Goal: Task Accomplishment & Management: Manage account settings

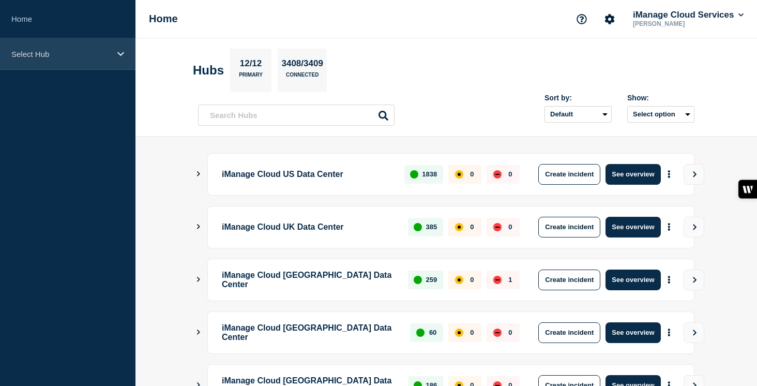
click at [123, 52] on icon at bounding box center [120, 54] width 7 height 4
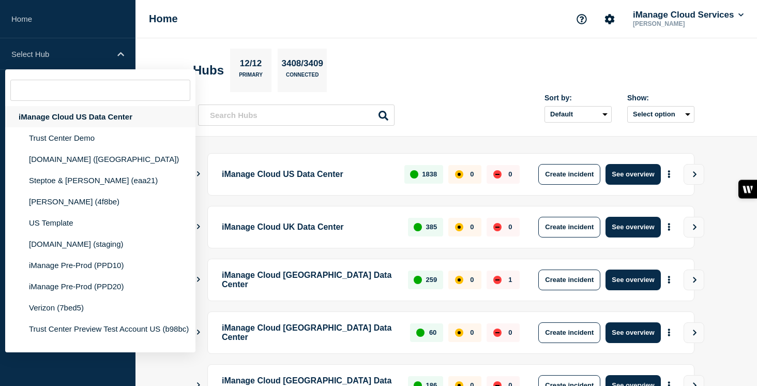
click at [99, 116] on div "iManage Cloud US Data Center" at bounding box center [100, 116] width 190 height 21
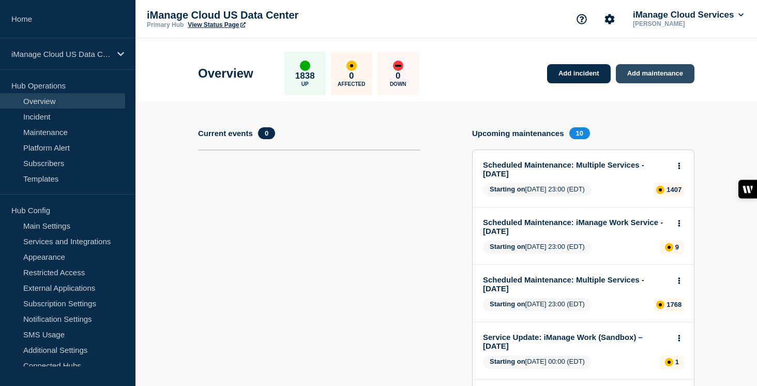
click at [667, 81] on link "Add maintenance" at bounding box center [655, 73] width 79 height 19
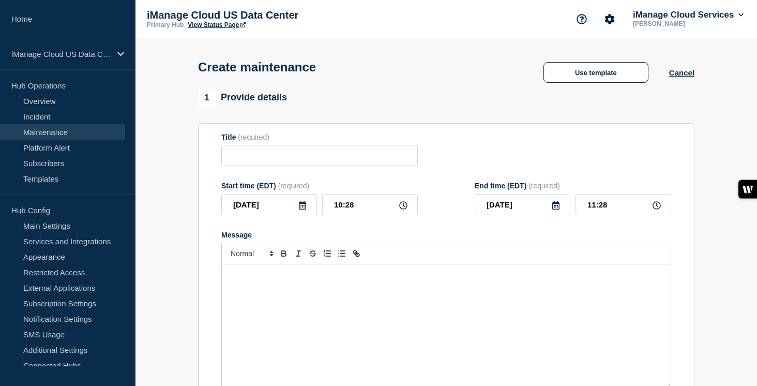
checkbox input "true"
click at [270, 163] on input "Title" at bounding box center [319, 155] width 197 height 21
paste input "Scheduled Maintenance: iManage Work Service - [DATE]"
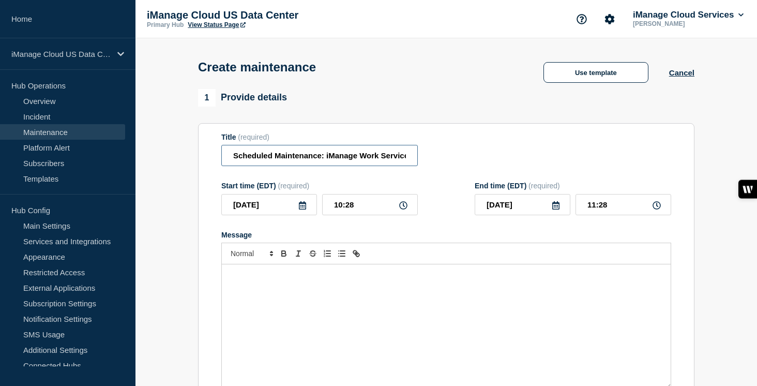
scroll to position [0, 67]
click at [309, 164] on input "Scheduled Maintenance: iManage Work Service - [DATE]" at bounding box center [319, 155] width 197 height 21
click at [272, 158] on input "Scheduled Maintenance: iManage Work Web Service - [DATE]" at bounding box center [319, 155] width 197 height 21
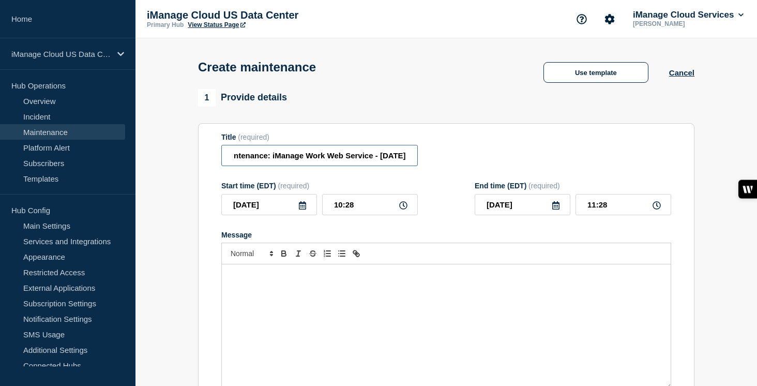
drag, startPoint x: 381, startPoint y: 160, endPoint x: 347, endPoint y: 160, distance: 34.1
click at [347, 160] on input "Scheduled Maintenance: iManage Work Web Service - [DATE]" at bounding box center [319, 155] width 197 height 21
click at [375, 163] on input "Scheduled Maintenance: iManage Work Web Service - [DATE]" at bounding box center [319, 155] width 197 height 21
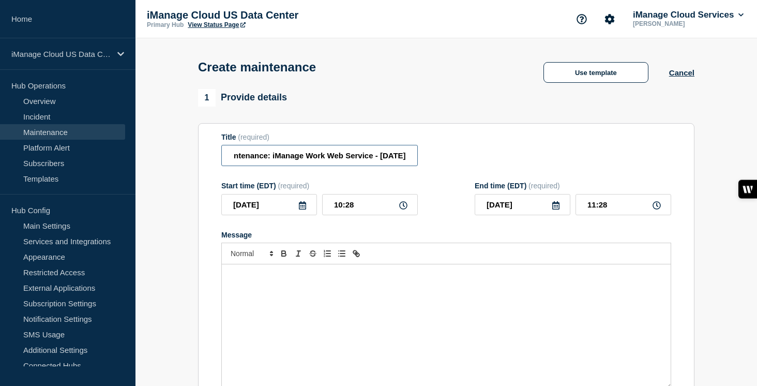
click at [384, 161] on input "Scheduled Maintenance: iManage Work Web Service - [DATE]" at bounding box center [319, 155] width 197 height 21
type input "Scheduled Maintenance: iManage Work Web Service - [DATE]"
click at [303, 209] on icon at bounding box center [302, 205] width 8 height 8
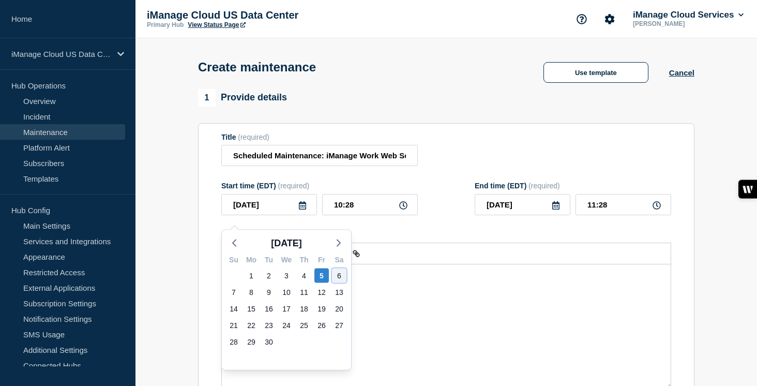
click at [336, 275] on div "6" at bounding box center [339, 275] width 14 height 14
type input "[DATE]"
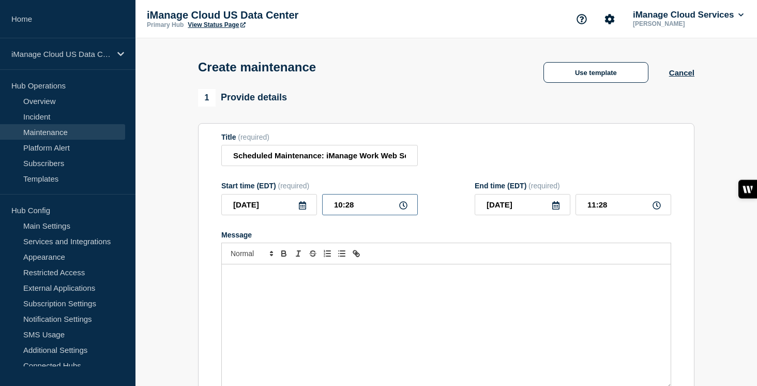
drag, startPoint x: 360, startPoint y: 212, endPoint x: 315, endPoint y: 212, distance: 45.0
click at [315, 212] on div "[DATE] 10:28" at bounding box center [319, 204] width 197 height 21
type input "23:00"
type input "[DATE]"
drag, startPoint x: 610, startPoint y: 214, endPoint x: 556, endPoint y: 213, distance: 53.8
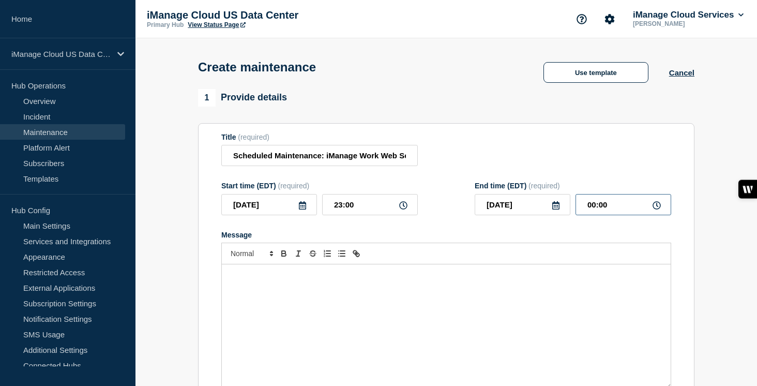
click at [556, 213] on div "[DATE] 00:00" at bounding box center [573, 204] width 197 height 21
type input "05:00"
click at [299, 301] on div "Message" at bounding box center [446, 326] width 449 height 124
paste div "Message"
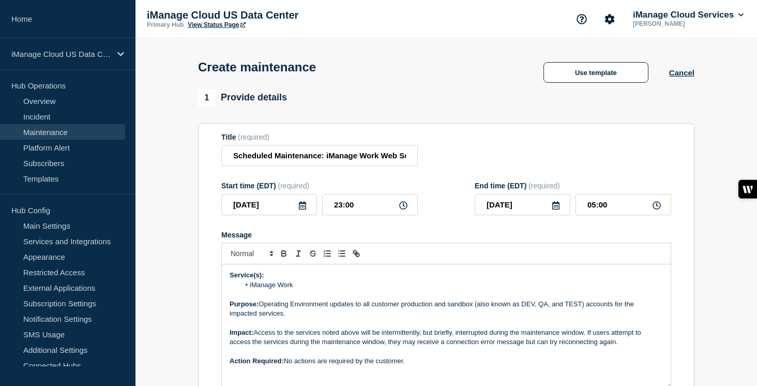
click at [309, 290] on li "iManage Work" at bounding box center [452, 284] width 424 height 9
click at [310, 319] on p "Purpose: Operating Environment updates to all customer production and sandbox (…" at bounding box center [446, 308] width 433 height 19
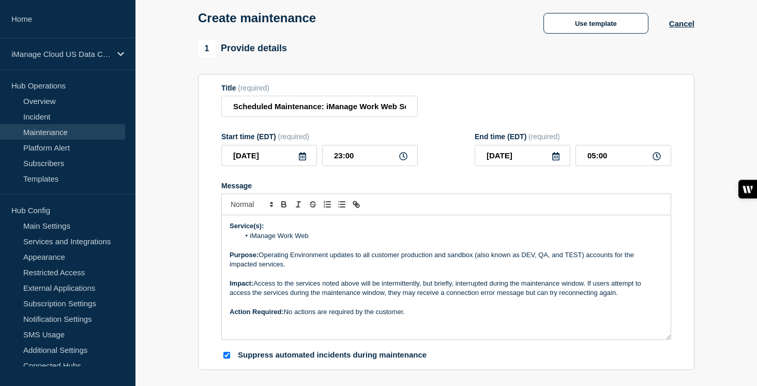
scroll to position [70, 0]
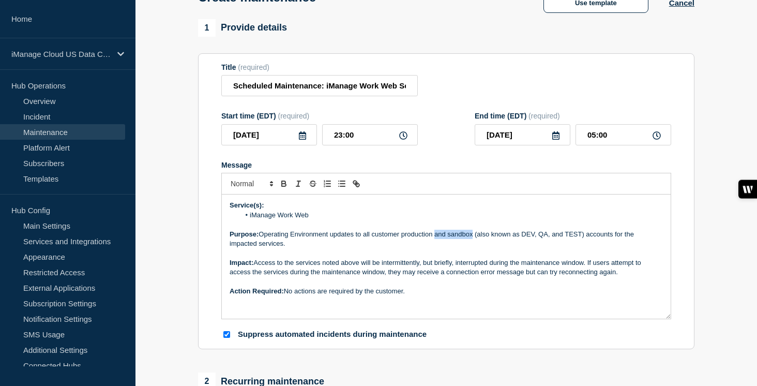
drag, startPoint x: 474, startPoint y: 245, endPoint x: 437, endPoint y: 245, distance: 37.8
click at [437, 245] on p "Purpose: Operating Environment updates to all customer production and sandbox (…" at bounding box center [446, 239] width 433 height 19
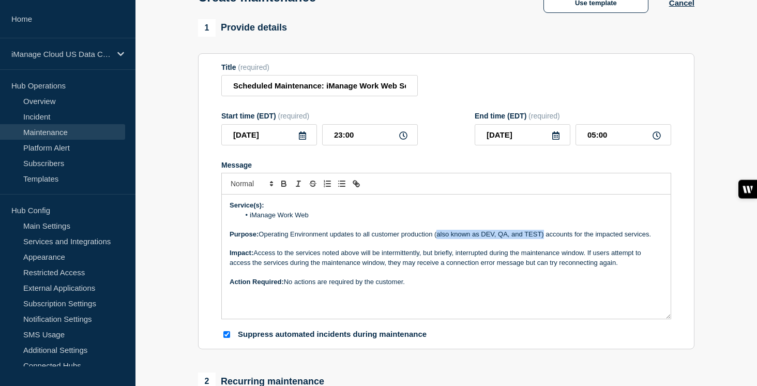
drag, startPoint x: 545, startPoint y: 246, endPoint x: 439, endPoint y: 246, distance: 106.0
click at [439, 239] on p "Purpose: Operating Environment updates to all customer production (also known a…" at bounding box center [446, 234] width 433 height 9
click at [539, 239] on p "Purpose: Operating Environment updates to all customer production accounts for …" at bounding box center [446, 234] width 433 height 9
click at [575, 239] on p "Purpose: Operating Environment updates to all customer production accounts for …" at bounding box center [446, 234] width 433 height 9
click at [629, 239] on p "Purpose: Operating Environment updates to all customer production accounts for …" at bounding box center [446, 234] width 433 height 9
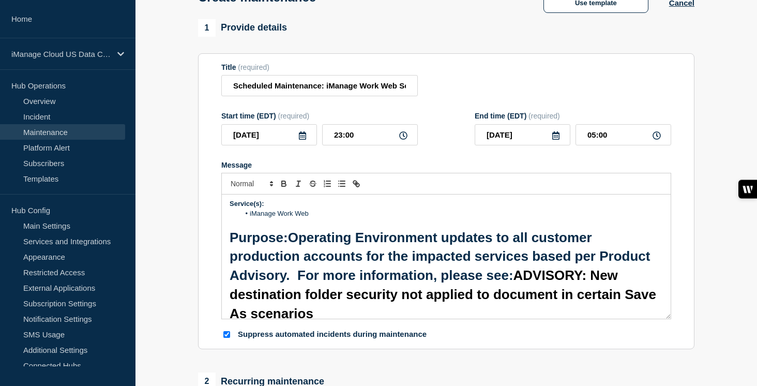
scroll to position [0, 0]
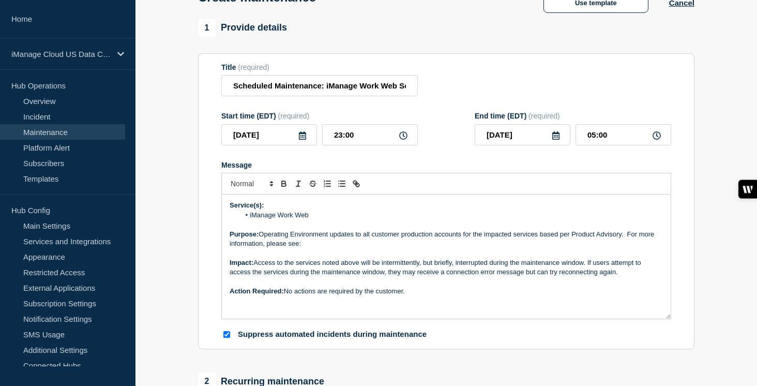
click at [335, 249] on p "Purpose: Operating Environment updates to all customer production accounts for …" at bounding box center [446, 239] width 433 height 19
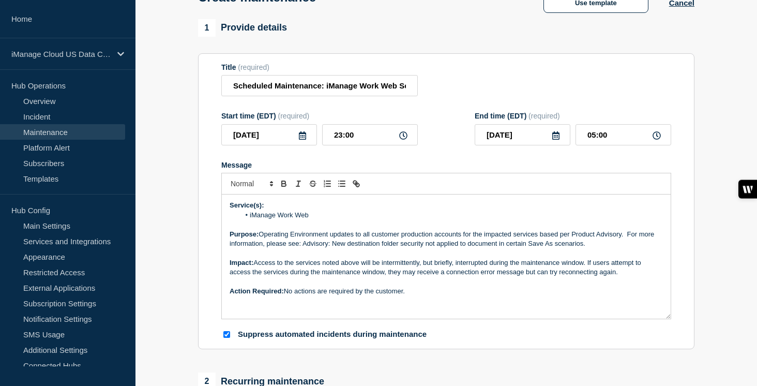
click at [427, 258] on p "Message" at bounding box center [446, 252] width 433 height 9
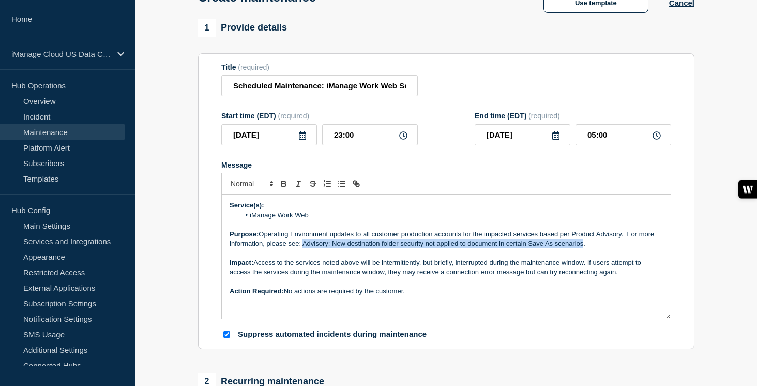
drag, startPoint x: 303, startPoint y: 256, endPoint x: 584, endPoint y: 258, distance: 281.4
click at [584, 249] on p "Purpose: Operating Environment updates to all customer production accounts for …" at bounding box center [446, 239] width 433 height 19
click at [353, 188] on icon "Toggle link" at bounding box center [356, 183] width 9 height 9
type input "Advisory: New destination folder security not applied to document in certain Sa…"
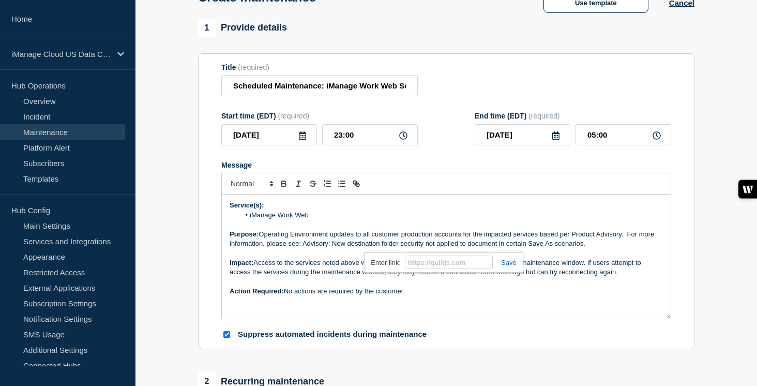
paste input "[URL][DOMAIN_NAME]"
type input "[URL][DOMAIN_NAME]"
click at [514, 266] on link at bounding box center [505, 263] width 24 height 8
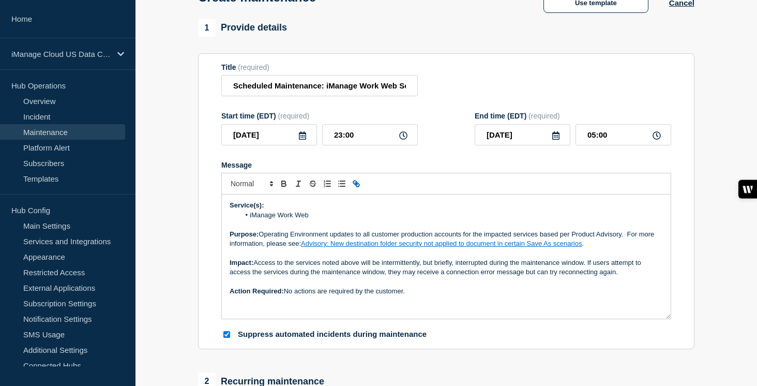
click at [504, 296] on p "Action Required: No actions are required by the customer." at bounding box center [446, 291] width 433 height 9
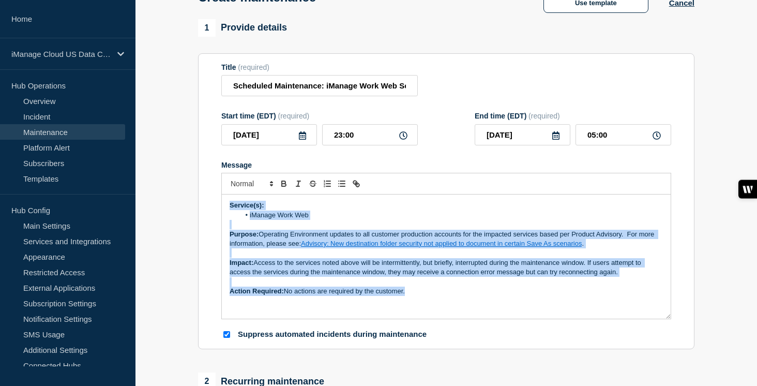
drag, startPoint x: 419, startPoint y: 302, endPoint x: 226, endPoint y: 219, distance: 210.1
click at [226, 219] on div "Service(s): iManage Work Web Purpose: Operating Environment updates to all cust…" at bounding box center [446, 256] width 449 height 124
copy div "Service(s): iManage Work Web Purpose: Operating Environment updates to all cust…"
click at [457, 319] on div "Service(s): iManage Work Web Purpose: Operating Environment updates to all cust…" at bounding box center [446, 256] width 449 height 124
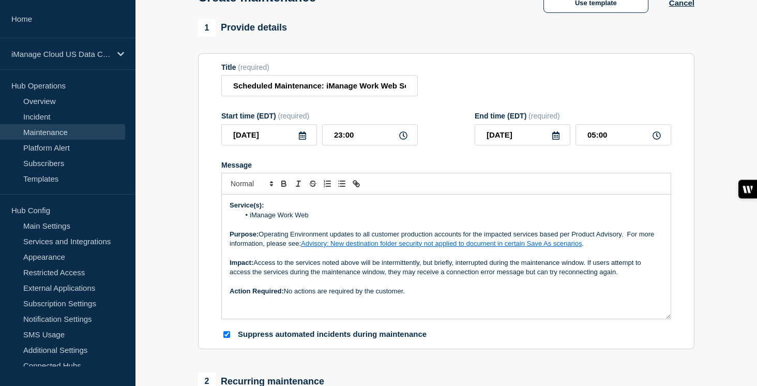
click at [333, 220] on li "iManage Work Web" at bounding box center [452, 214] width 424 height 9
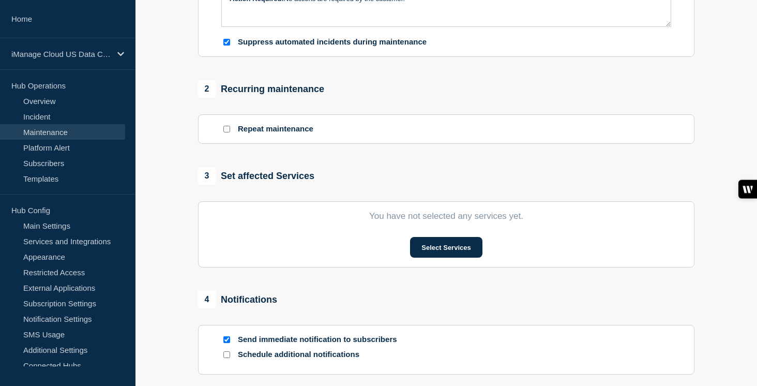
scroll to position [369, 0]
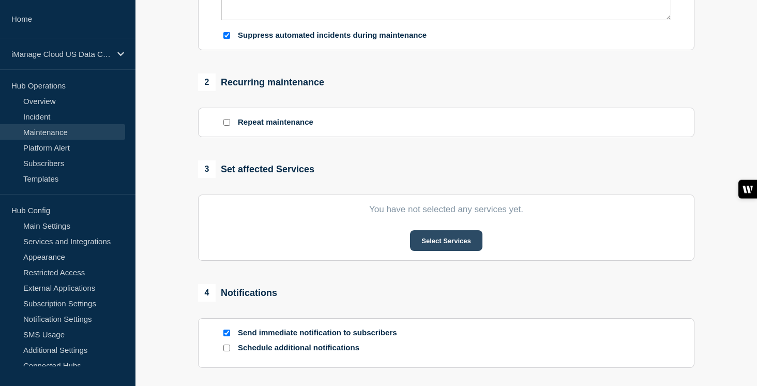
click at [447, 247] on button "Select Services" at bounding box center [446, 240] width 72 height 21
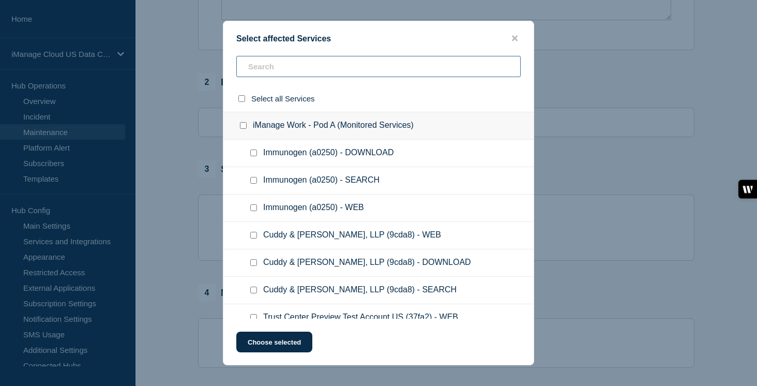
click at [307, 63] on input "text" at bounding box center [378, 66] width 284 height 21
type input "poc"
checkbox input "true"
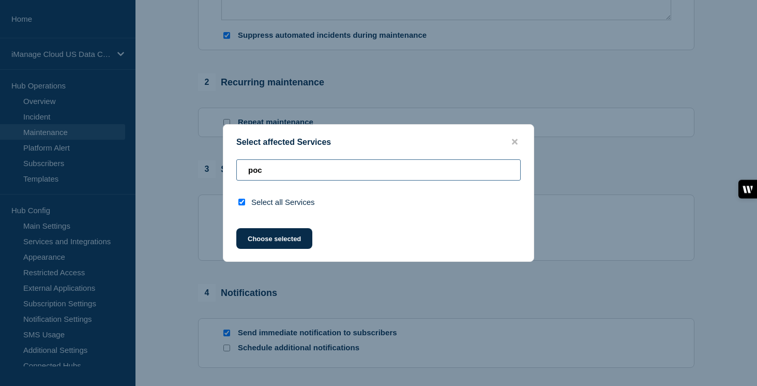
type input "po"
checkbox input "false"
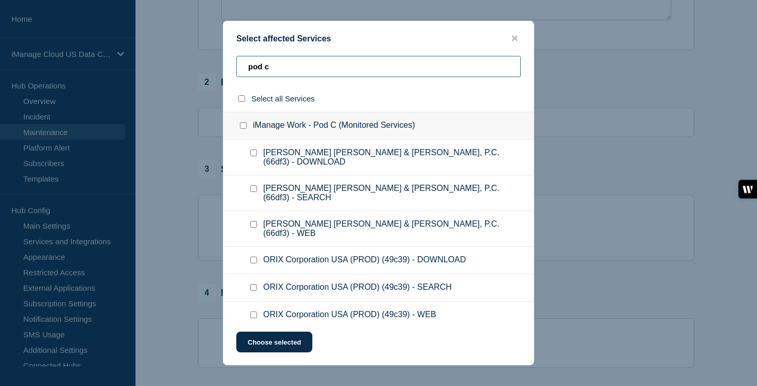
type input "pod c"
click at [245, 129] on input "iManage Work - Pod C (Monitored Services) checkbox" at bounding box center [243, 125] width 7 height 7
checkbox input "true"
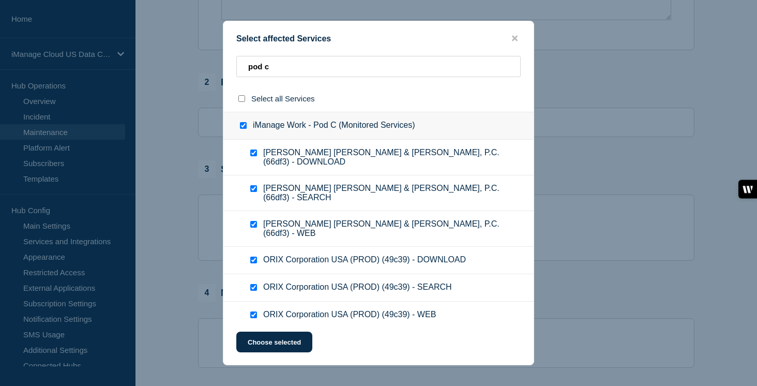
checkbox input "true"
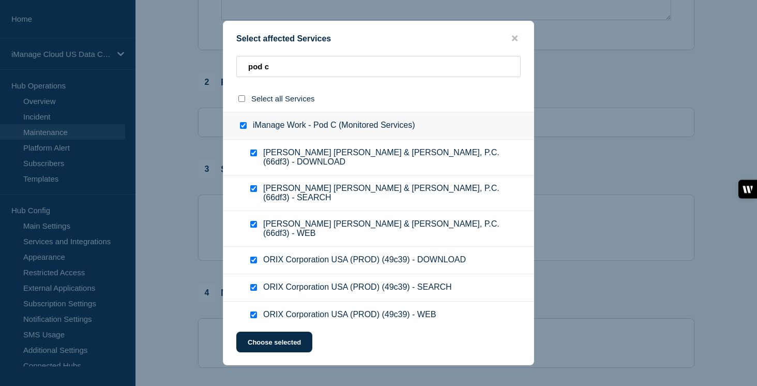
checkbox input "true"
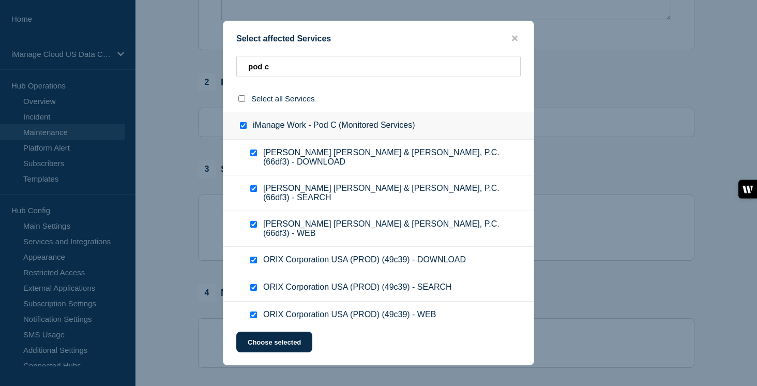
checkbox input "true"
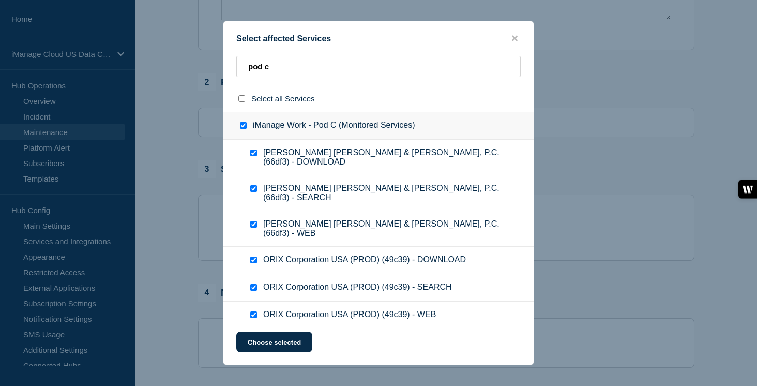
checkbox input "true"
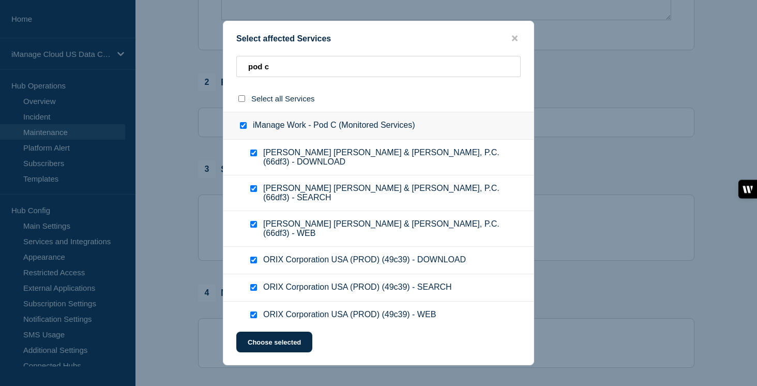
checkbox input "true"
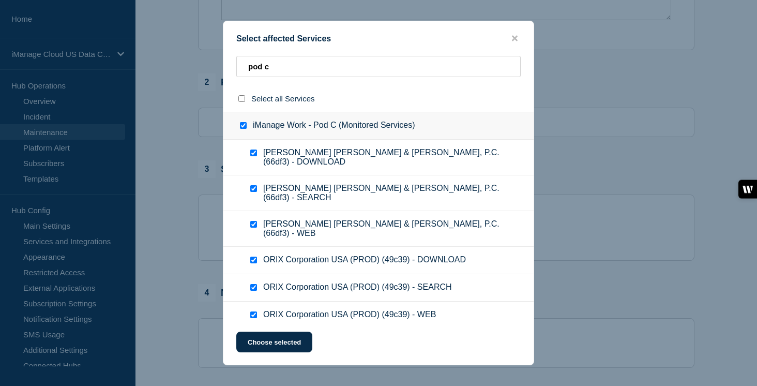
checkbox input "true"
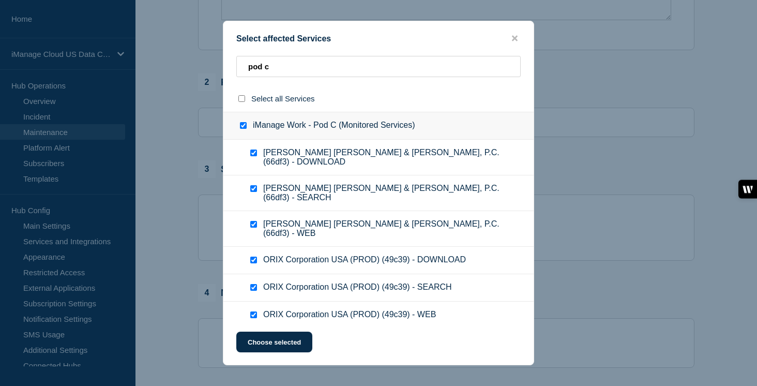
checkbox input "true"
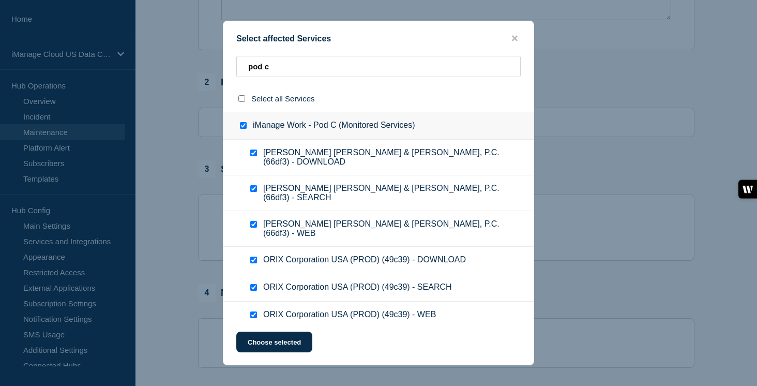
checkbox input "true"
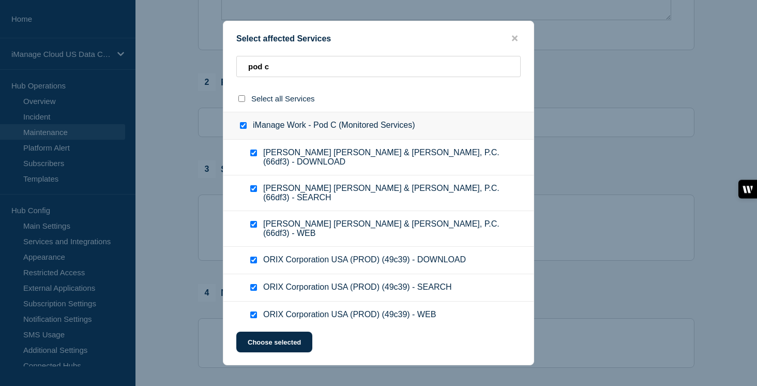
checkbox input "true"
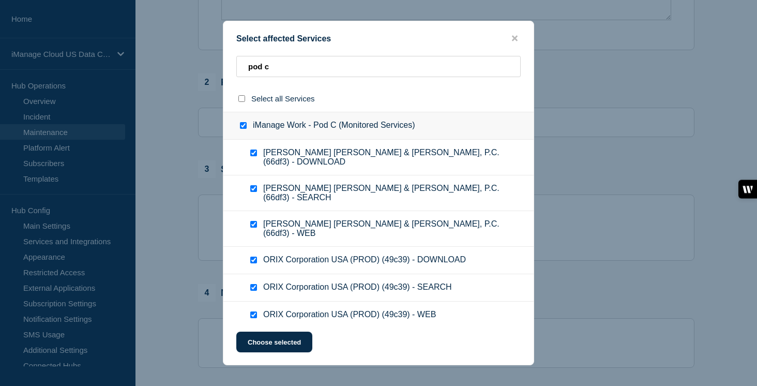
checkbox input "true"
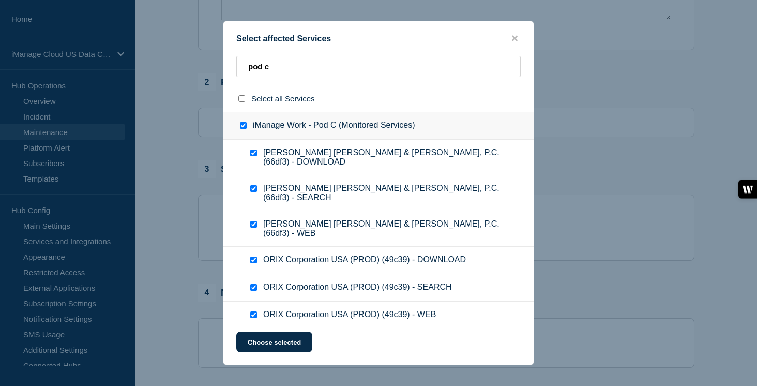
checkbox input "true"
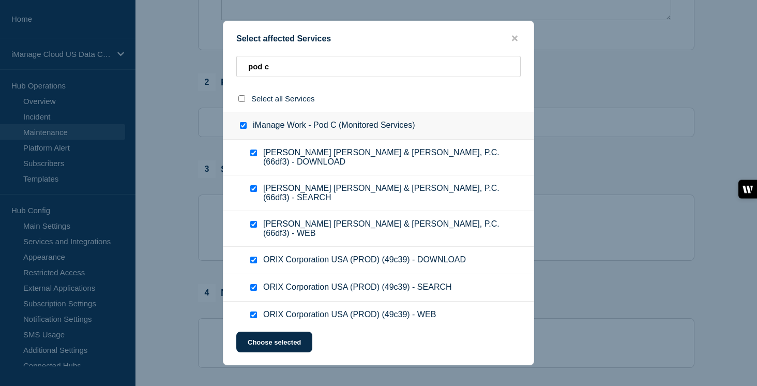
checkbox input "true"
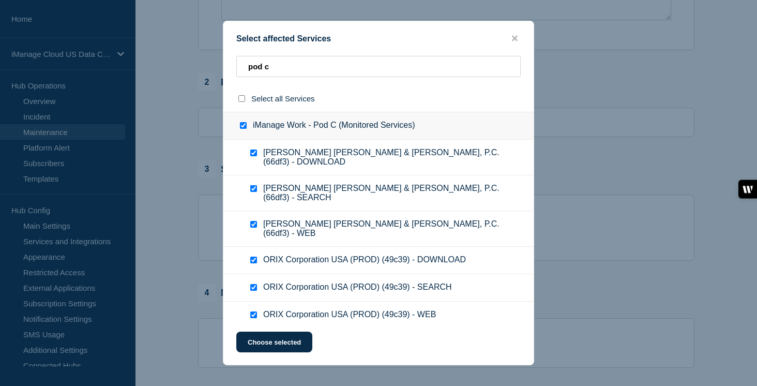
checkbox input "true"
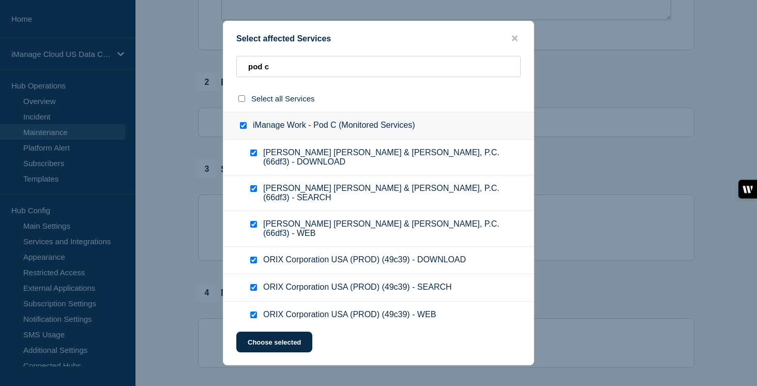
checkbox input "true"
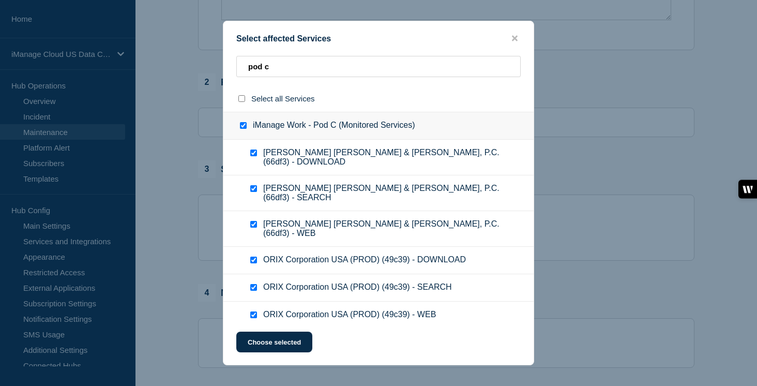
checkbox input "true"
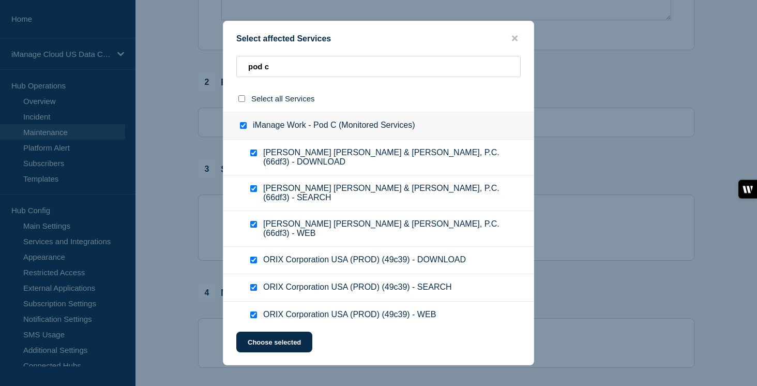
checkbox input "true"
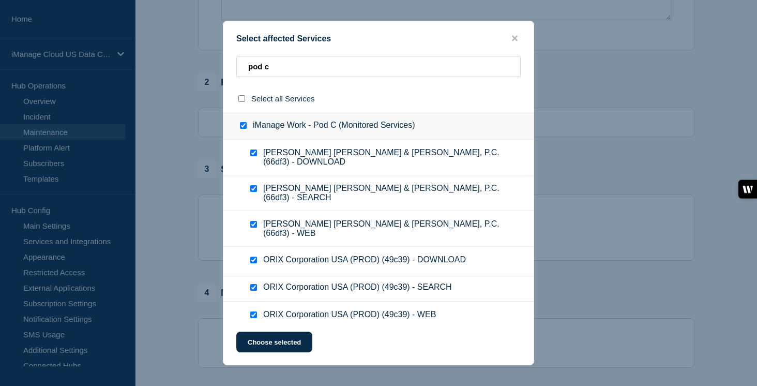
checkbox input "true"
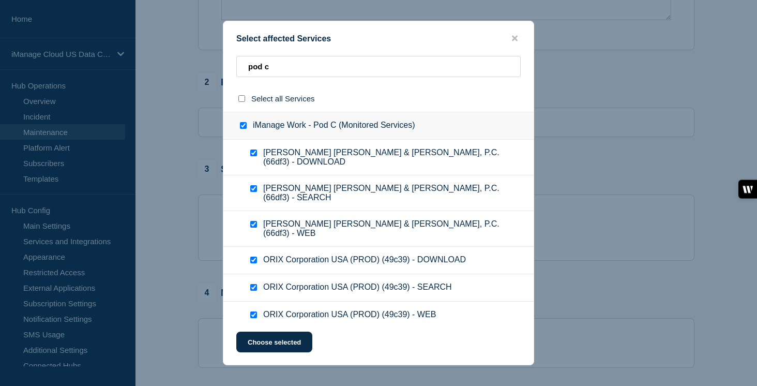
checkbox input "true"
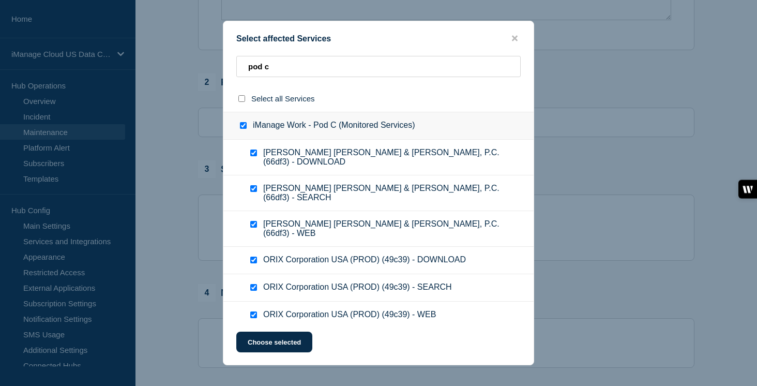
checkbox input "true"
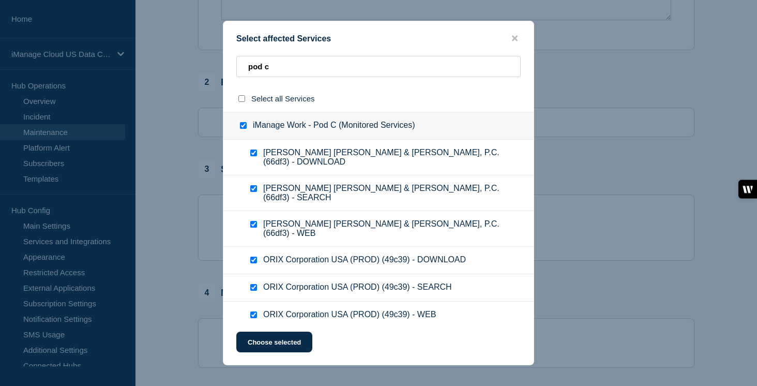
checkbox input "true"
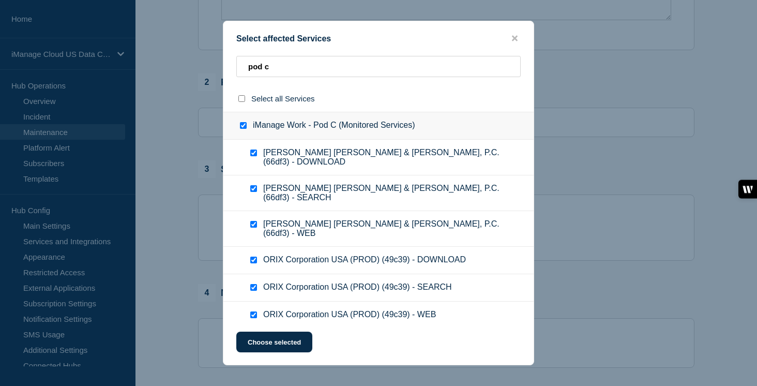
checkbox input "true"
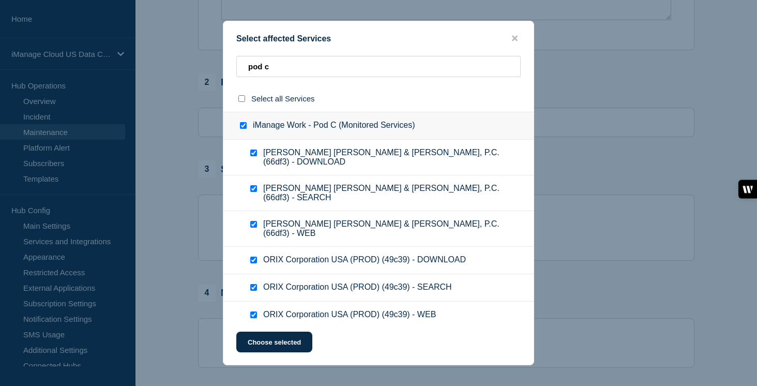
checkbox input "true"
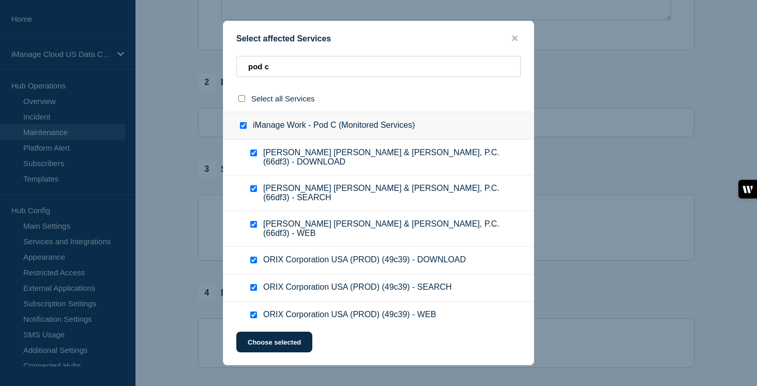
checkbox input "true"
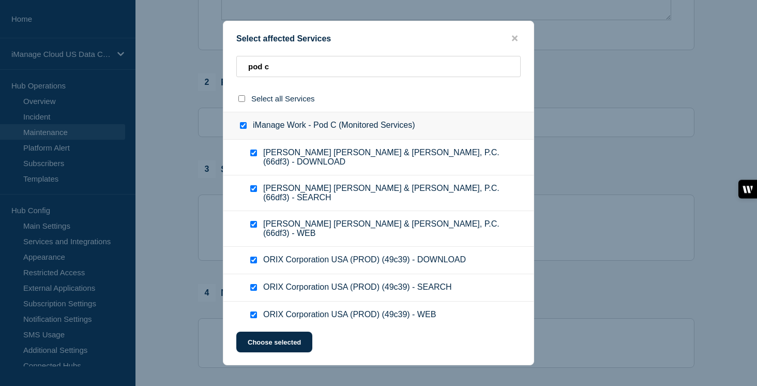
checkbox input "true"
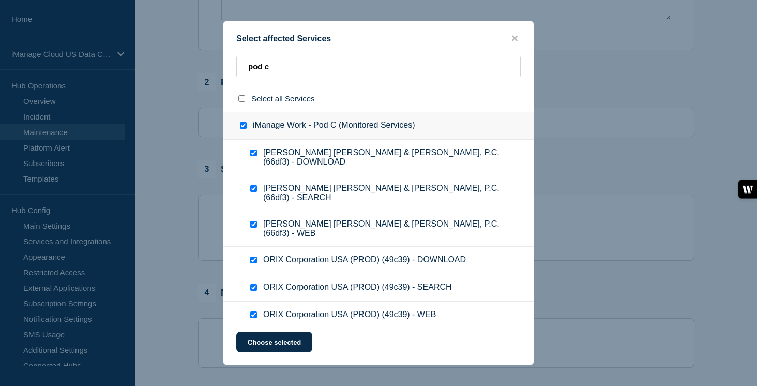
checkbox input "true"
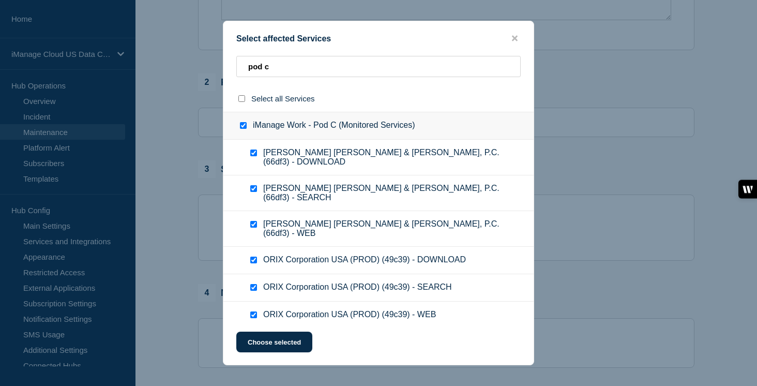
checkbox input "true"
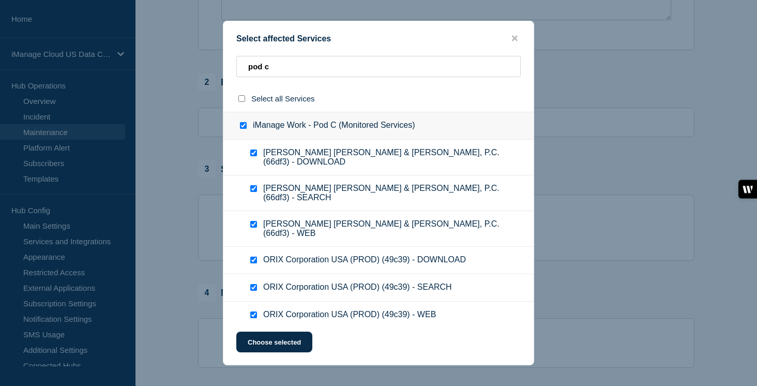
checkbox input "true"
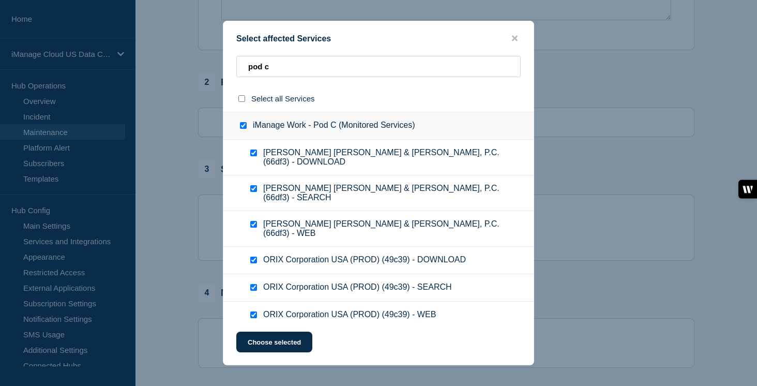
checkbox input "true"
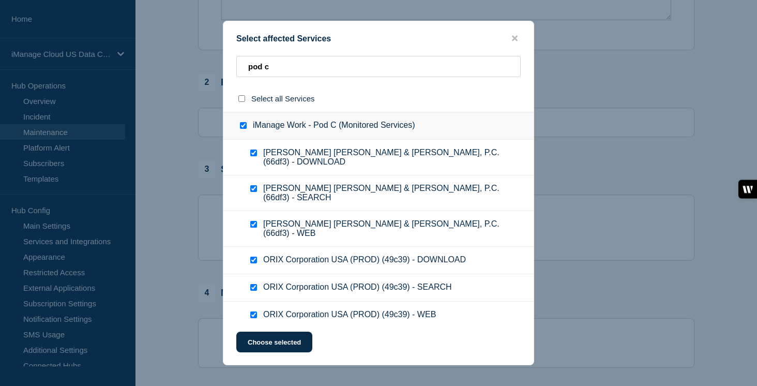
checkbox input "true"
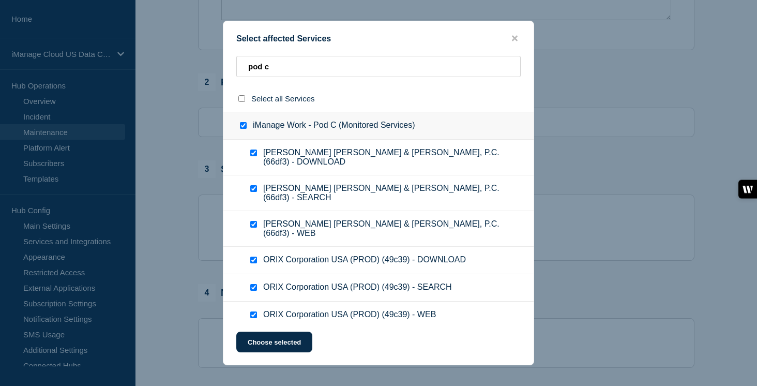
checkbox input "true"
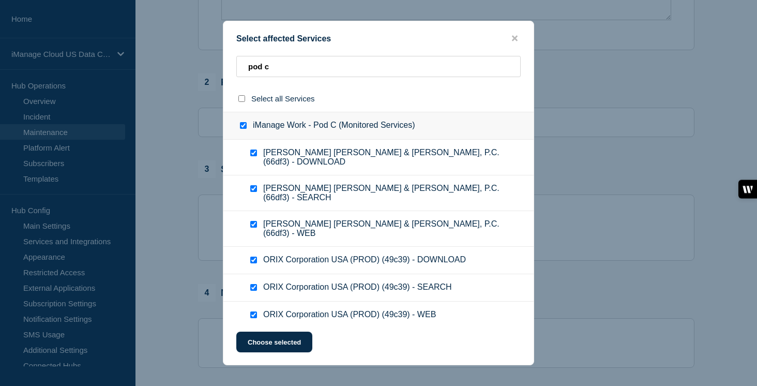
checkbox input "true"
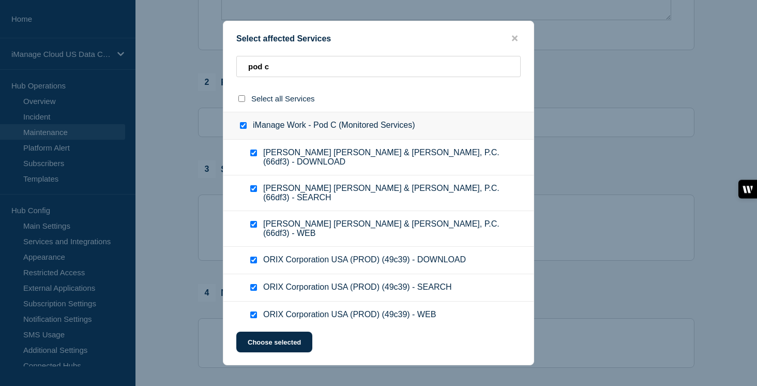
checkbox input "true"
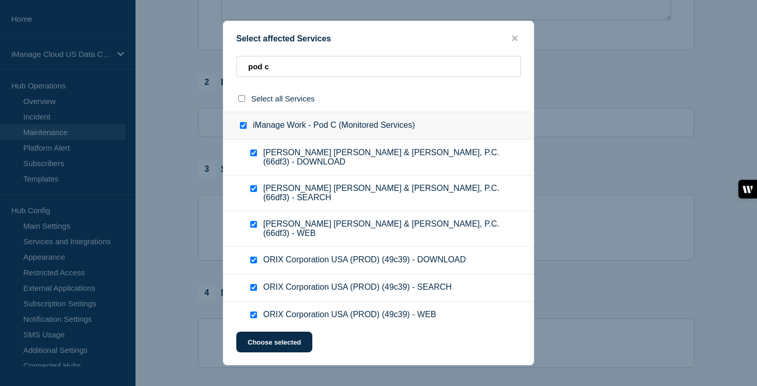
checkbox input "true"
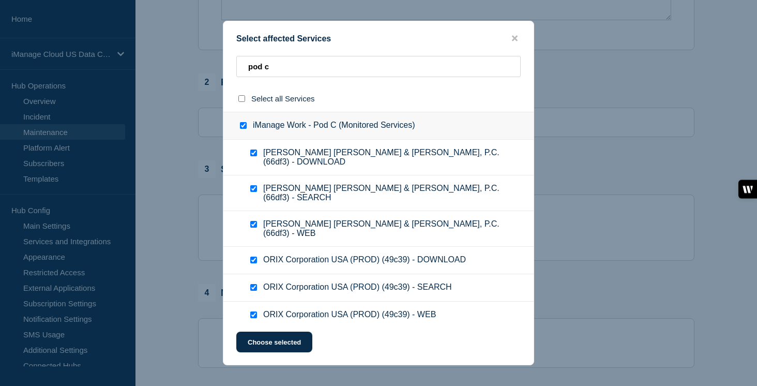
checkbox input "true"
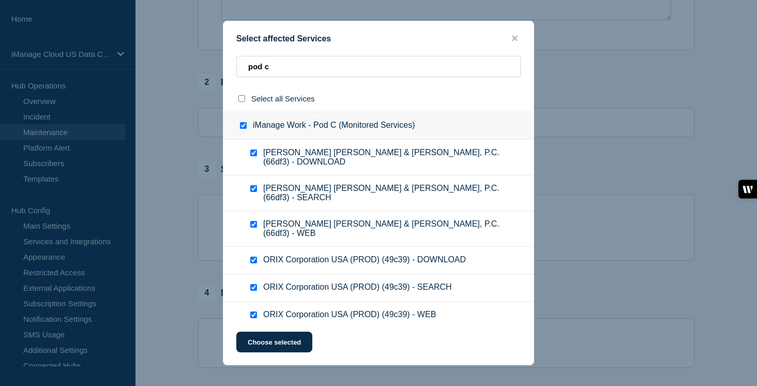
checkbox input "true"
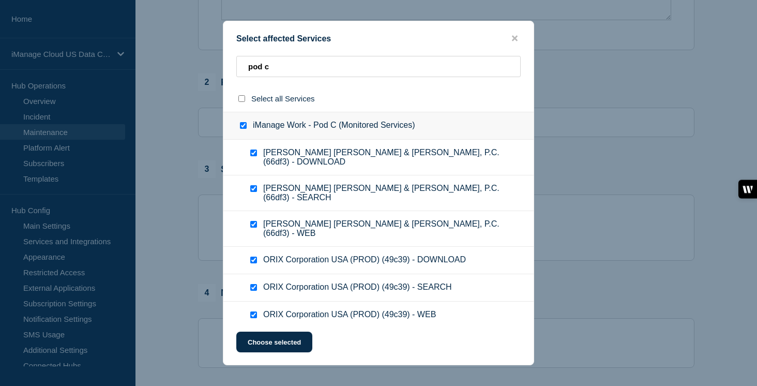
checkbox input "true"
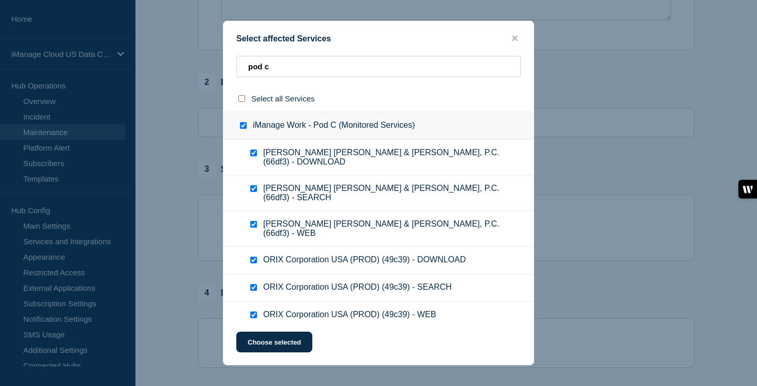
checkbox input "true"
click at [278, 346] on button "Choose selected" at bounding box center [274, 342] width 76 height 21
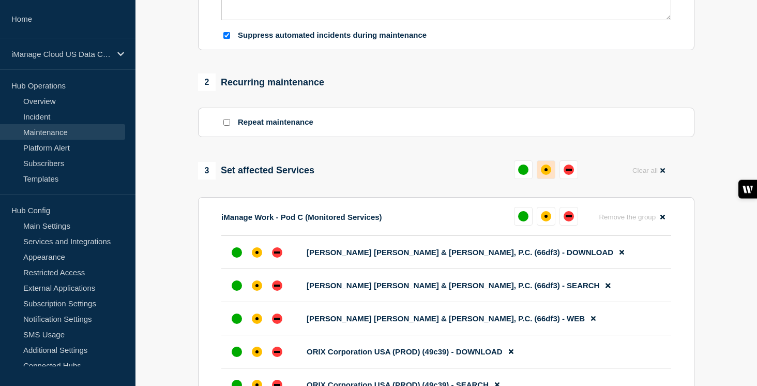
click at [548, 175] on div "affected" at bounding box center [546, 169] width 10 height 10
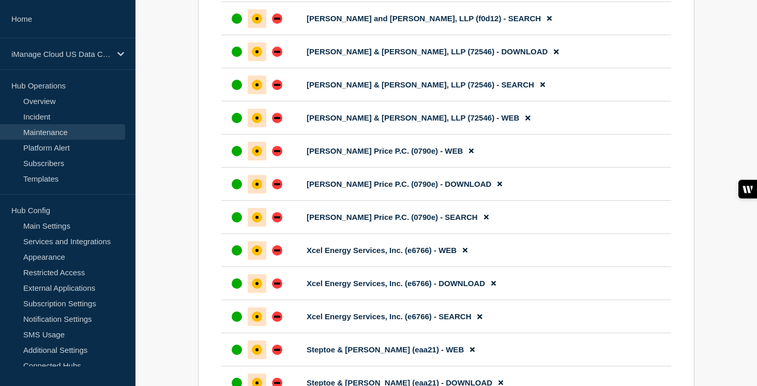
scroll to position [13156, 0]
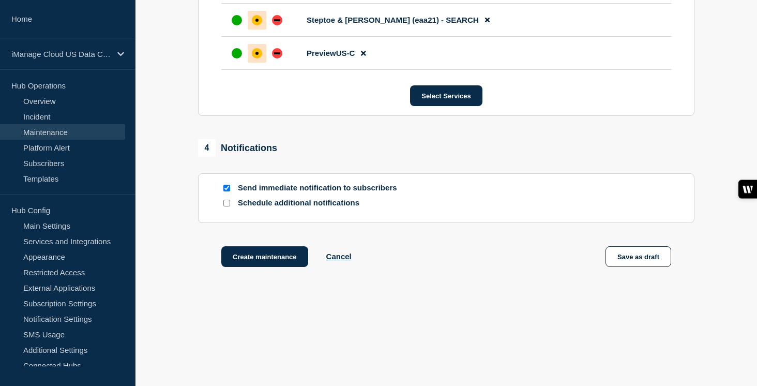
click at [224, 203] on input "Schedule additional notifications" at bounding box center [226, 203] width 7 height 7
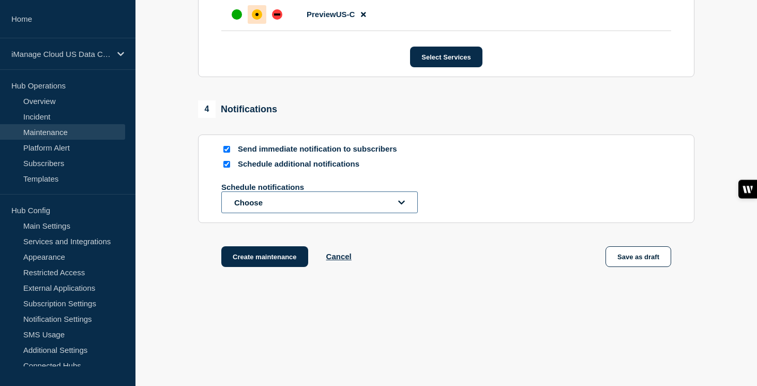
click at [272, 213] on button "Choose" at bounding box center [319, 202] width 197 height 22
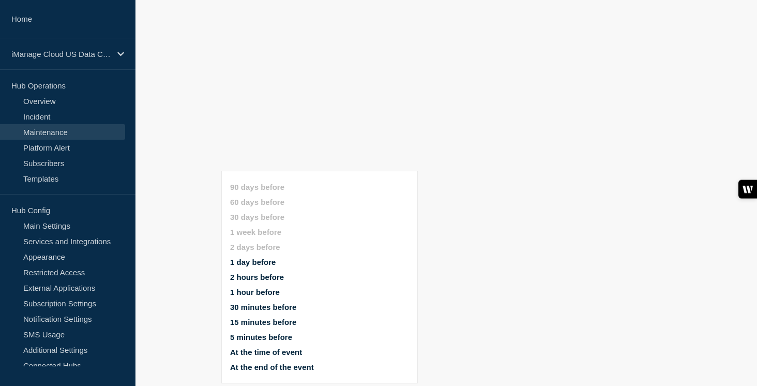
scroll to position [13139, 0]
click at [263, 258] on button "1 day before" at bounding box center [253, 262] width 46 height 9
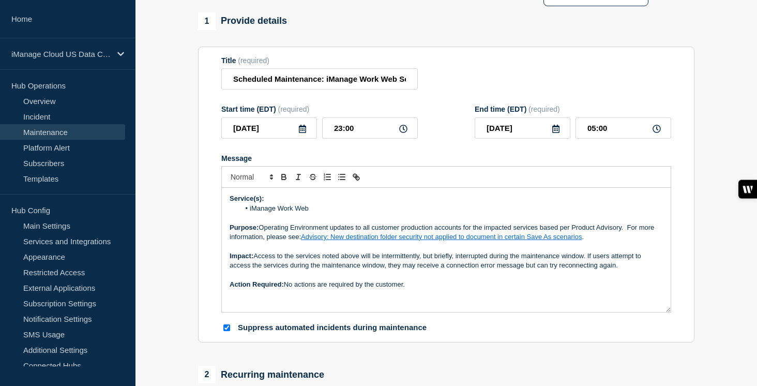
scroll to position [0, 0]
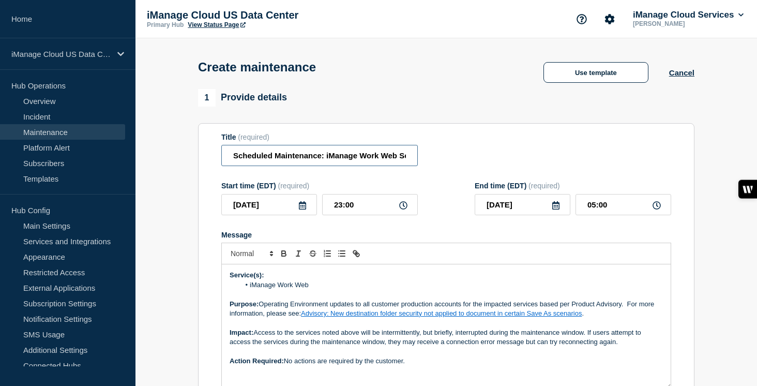
click at [327, 163] on input "Scheduled Maintenance: iManage Work Web Service - [DATE]" at bounding box center [319, 155] width 197 height 21
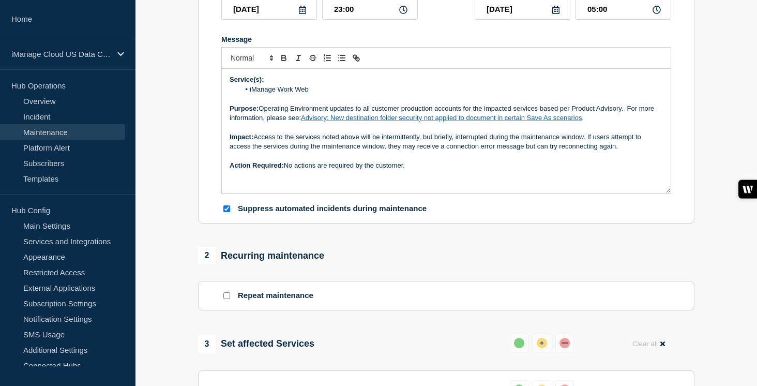
scroll to position [179, 0]
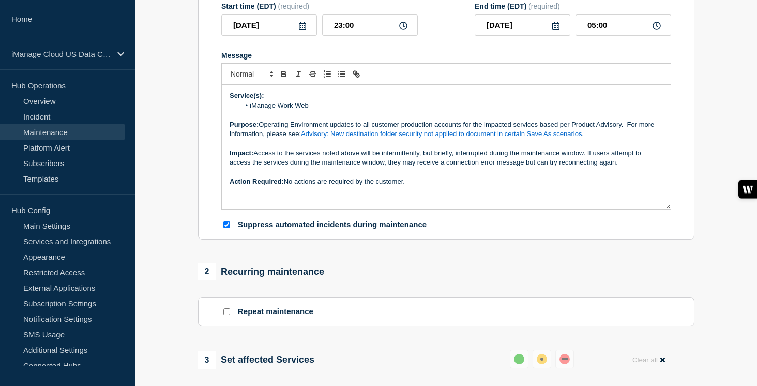
click at [429, 186] on p "Action Required: No actions are required by the customer." at bounding box center [446, 181] width 433 height 9
click at [468, 186] on p "Action Required: No actions are required by the customer, but encourage to" at bounding box center [446, 181] width 433 height 9
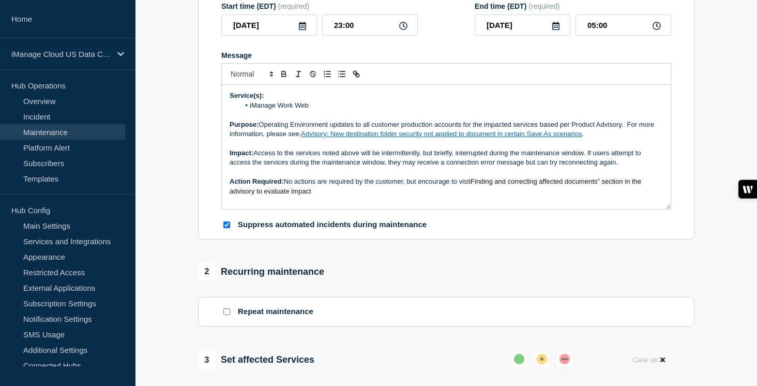
click at [474, 192] on span "Finding and correcting affected documents” section in the advisory to evaluate …" at bounding box center [437, 185] width 414 height 17
drag, startPoint x: 607, startPoint y: 192, endPoint x: 475, endPoint y: 194, distance: 131.4
click at [475, 194] on p "Action Required: No actions are required by the customer, but encourage to visi…" at bounding box center [446, 186] width 433 height 19
click at [359, 79] on icon "Toggle link" at bounding box center [356, 73] width 9 height 9
paste input "[URL][DOMAIN_NAME]"
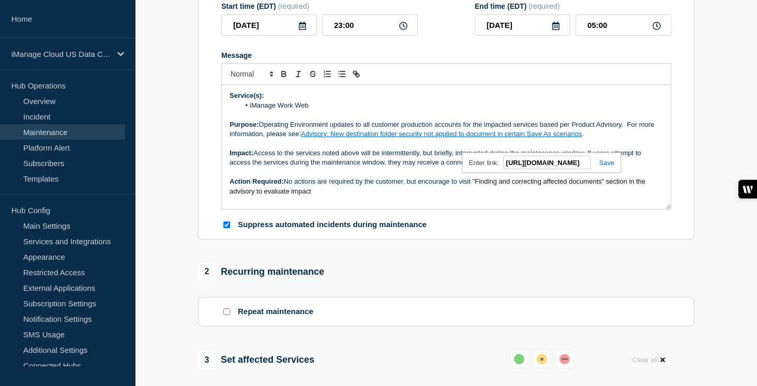
scroll to position [0, 0]
click at [613, 167] on link at bounding box center [603, 163] width 24 height 8
click at [561, 209] on div "Service(s): iManage Work Web Purpose: Operating Environment updates to all cust…" at bounding box center [446, 147] width 449 height 124
drag, startPoint x: 323, startPoint y: 203, endPoint x: 230, endPoint y: 107, distance: 133.9
click at [230, 107] on div "Service(s): iManage Work Web Purpose: Operating Environment updates to all cust…" at bounding box center [446, 147] width 449 height 124
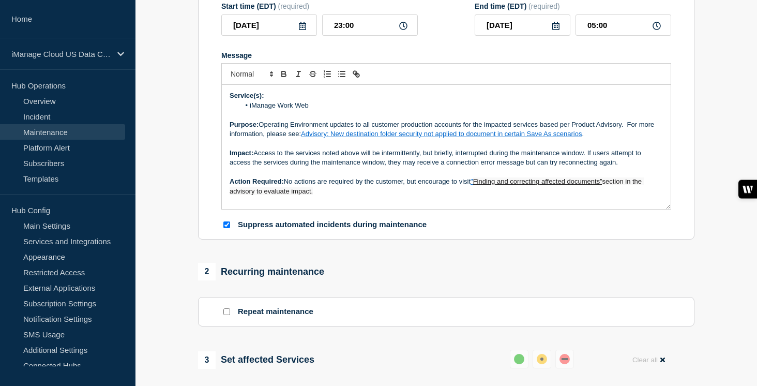
copy div "Service(s): iManage Work Web Purpose: Operating Environment updates to all cust…"
click at [450, 209] on div "Service(s): iManage Work Web Purpose: Operating Environment updates to all cust…" at bounding box center [446, 147] width 449 height 124
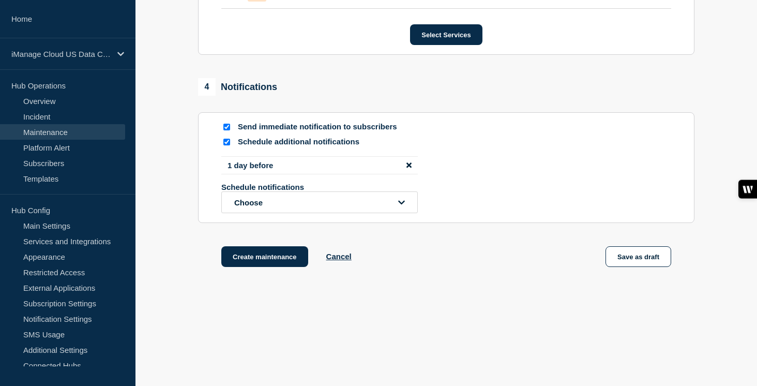
scroll to position [13220, 0]
click at [290, 204] on button "Choose" at bounding box center [319, 202] width 197 height 22
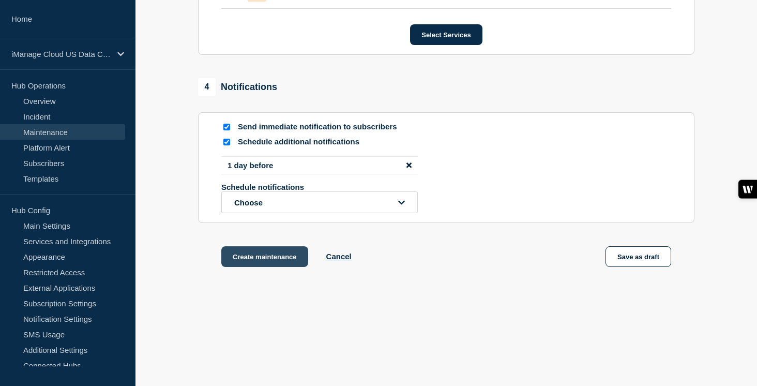
click at [262, 267] on button "Create maintenance" at bounding box center [264, 256] width 87 height 21
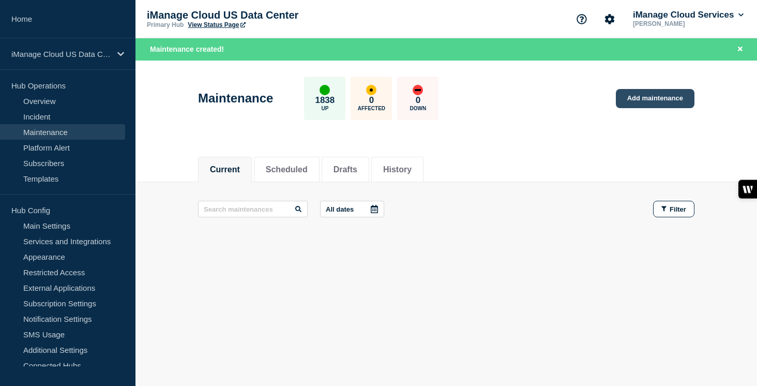
click at [643, 94] on link "Add maintenance" at bounding box center [655, 98] width 79 height 19
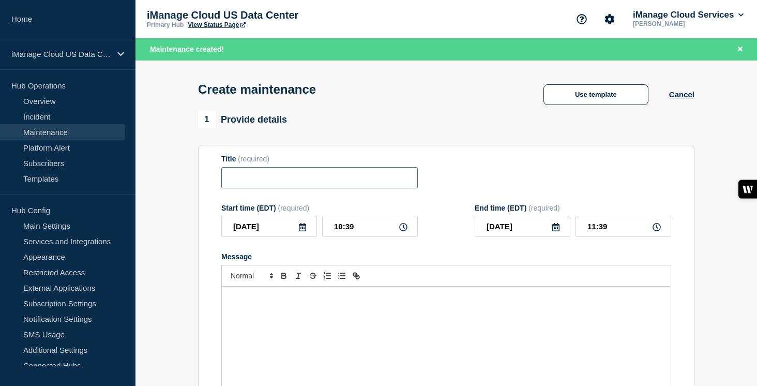
click at [277, 180] on input "Title" at bounding box center [319, 177] width 197 height 21
paste input "Scheduled Maintenance: iManage Work Web Service - [DATE]"
click at [345, 185] on input "Scheduled Maintenance: iManage Work Web Service - [DATE]" at bounding box center [319, 177] width 197 height 21
click at [382, 183] on input "Scheduled Maintenance: iManage Work Web Service - [DATE]" at bounding box center [319, 177] width 197 height 21
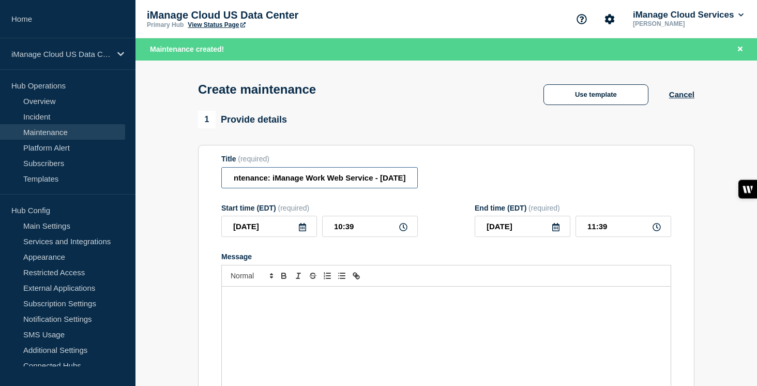
scroll to position [0, 92]
click at [308, 237] on input "[DATE]" at bounding box center [269, 226] width 96 height 21
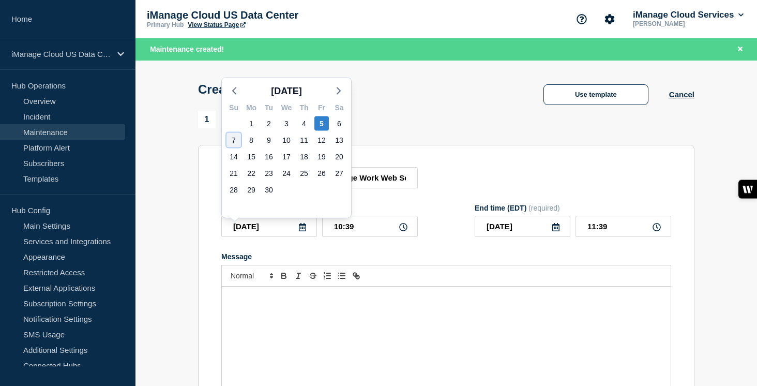
click at [236, 138] on div "7" at bounding box center [234, 140] width 14 height 14
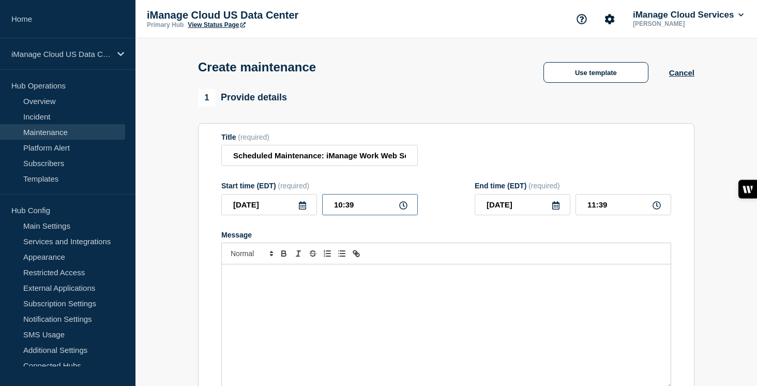
drag, startPoint x: 360, startPoint y: 214, endPoint x: 300, endPoint y: 214, distance: 59.5
click at [300, 214] on div "[DATE] 10:39" at bounding box center [319, 204] width 197 height 21
drag, startPoint x: 614, startPoint y: 215, endPoint x: 549, endPoint y: 215, distance: 64.6
click at [549, 215] on div "[DATE] 00:00" at bounding box center [573, 204] width 197 height 21
click at [255, 326] on div "Message" at bounding box center [446, 326] width 449 height 124
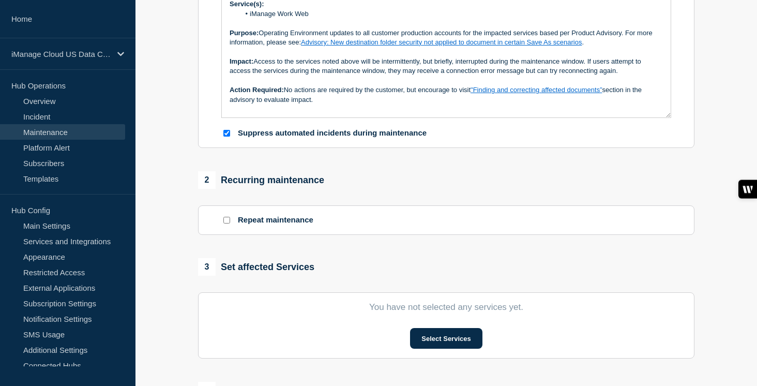
scroll to position [278, 0]
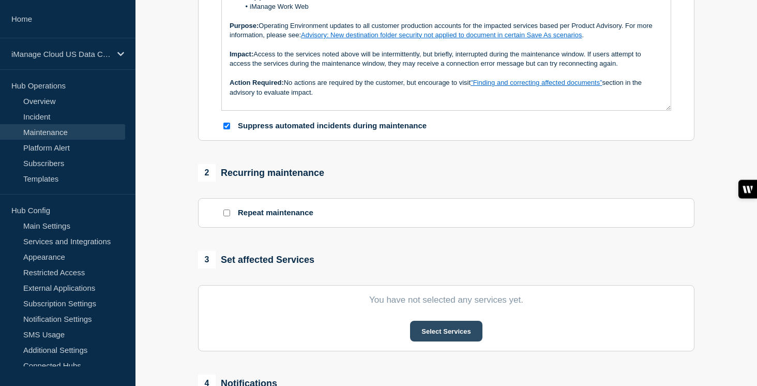
click at [449, 341] on button "Select Services" at bounding box center [446, 331] width 72 height 21
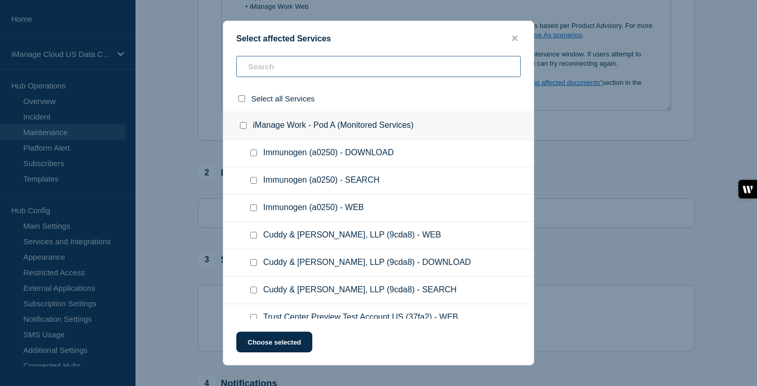
click at [276, 68] on input "text" at bounding box center [378, 66] width 284 height 21
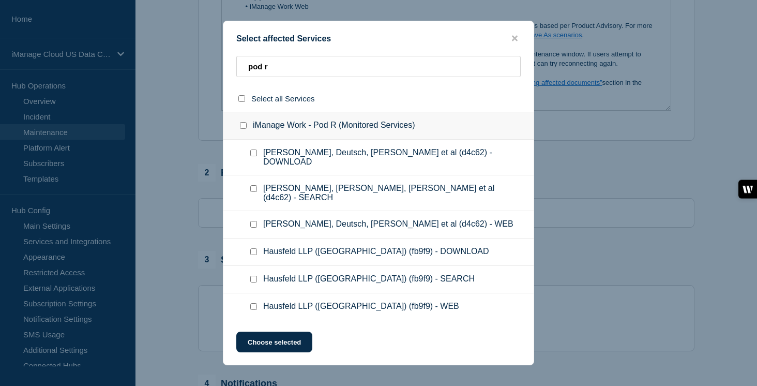
click at [246, 127] on input "iManage Work - Pod R (Monitored Services) checkbox" at bounding box center [243, 125] width 7 height 7
click at [286, 347] on button "Choose selected" at bounding box center [274, 342] width 76 height 21
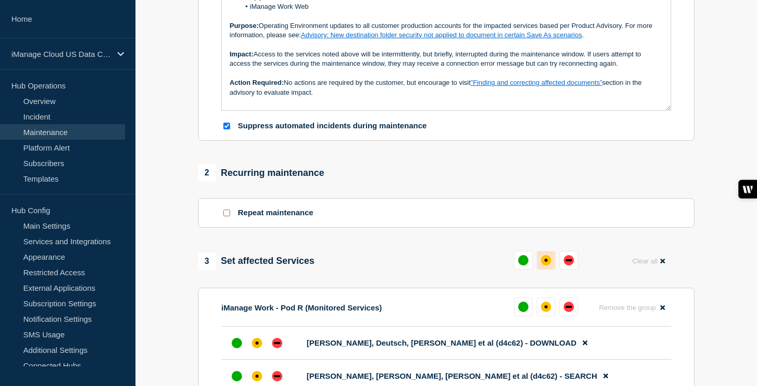
click at [549, 269] on button at bounding box center [546, 260] width 19 height 19
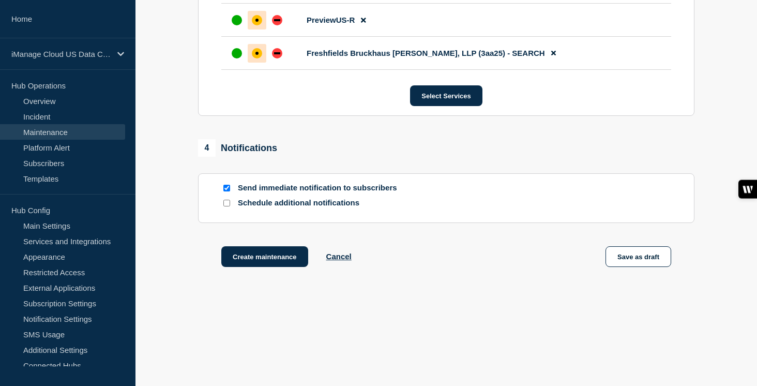
scroll to position [12891, 0]
click at [225, 206] on input "Schedule additional notifications" at bounding box center [226, 203] width 7 height 7
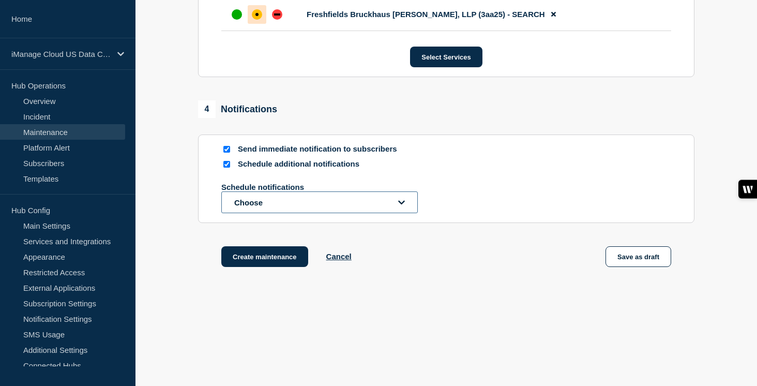
click at [250, 213] on button "Choose" at bounding box center [319, 202] width 197 height 22
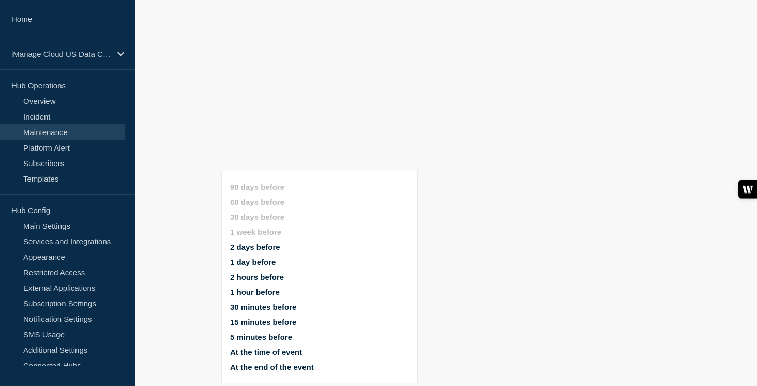
click at [250, 258] on button "1 day before" at bounding box center [253, 262] width 46 height 9
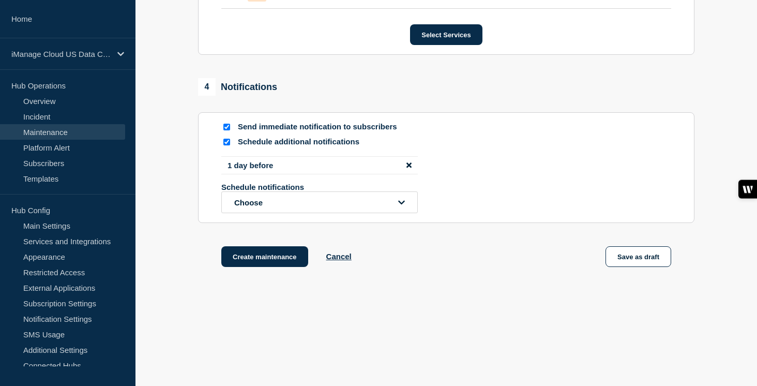
scroll to position [12931, 0]
click at [282, 267] on button "Create maintenance" at bounding box center [264, 256] width 87 height 21
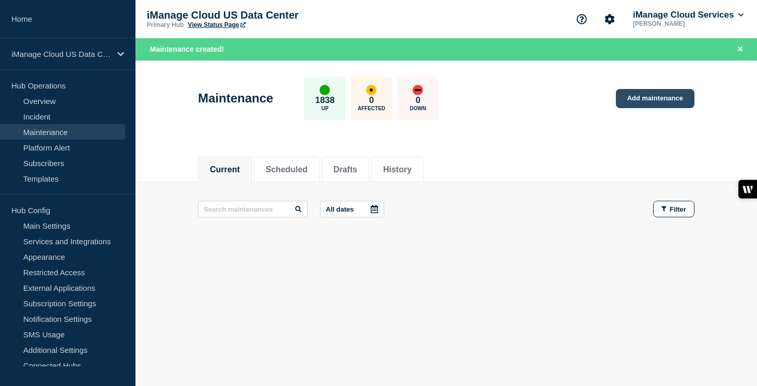
click at [673, 98] on link "Add maintenance" at bounding box center [655, 98] width 79 height 19
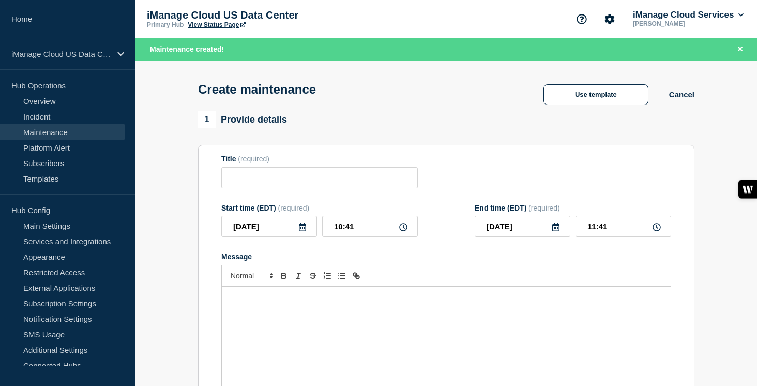
click at [268, 326] on div "Message" at bounding box center [446, 349] width 449 height 124
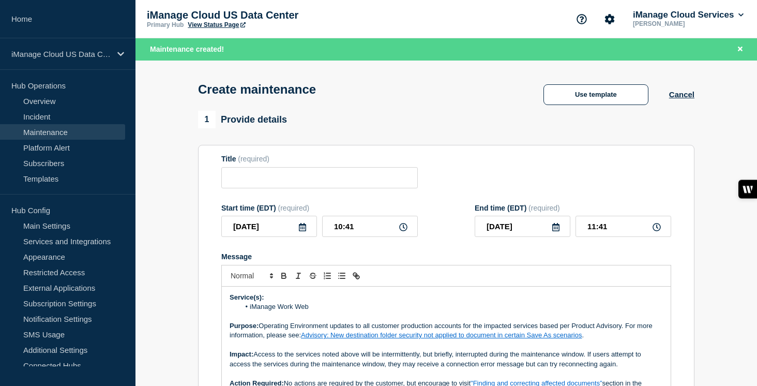
scroll to position [21, 0]
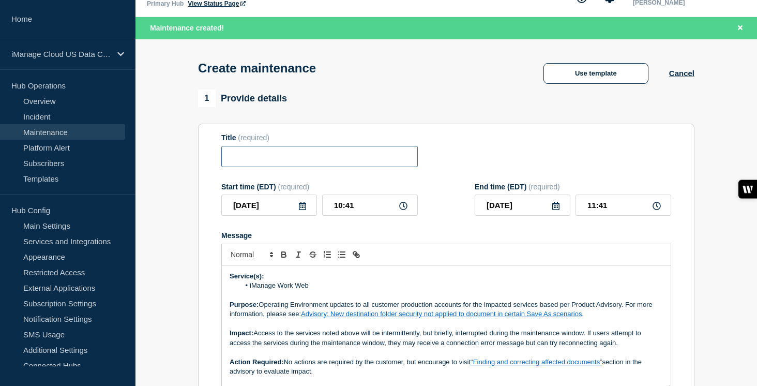
click at [246, 162] on input "Title" at bounding box center [319, 156] width 197 height 21
paste input "Scheduled Maintenance: iManage Work Web Service - [DATE]"
click at [383, 162] on input "Scheduled Maintenance: iManage Work Web Service - [DATE]" at bounding box center [319, 156] width 197 height 21
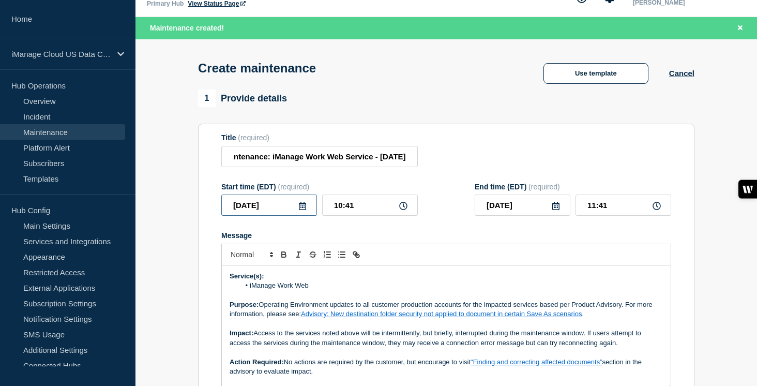
scroll to position [0, 0]
click at [296, 216] on input "[DATE]" at bounding box center [269, 204] width 96 height 21
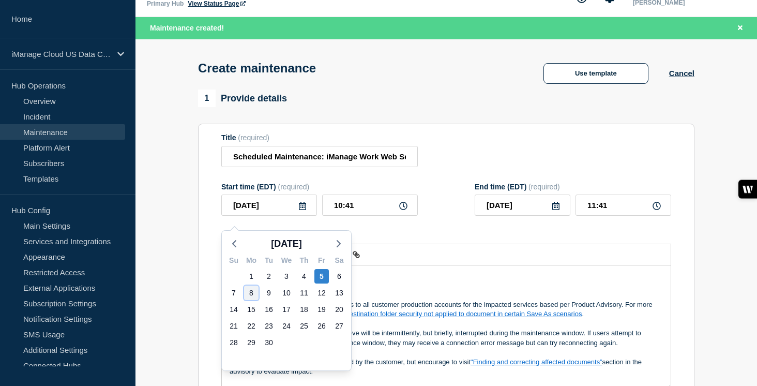
click at [254, 295] on div "8" at bounding box center [251, 292] width 14 height 14
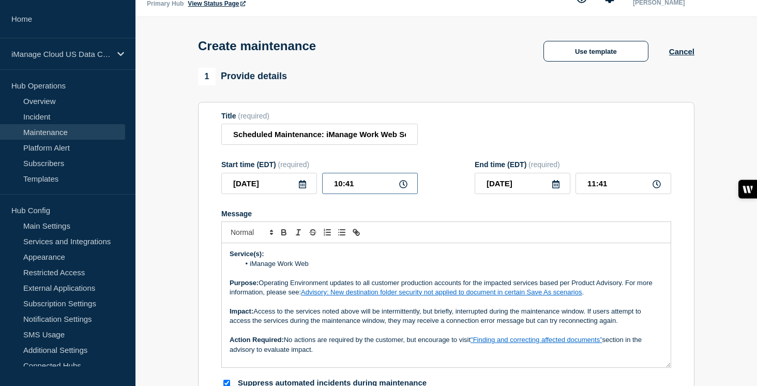
drag, startPoint x: 341, startPoint y: 187, endPoint x: 315, endPoint y: 187, distance: 25.9
click at [315, 187] on div "[DATE] 10:41" at bounding box center [319, 183] width 197 height 21
drag, startPoint x: 555, startPoint y: 189, endPoint x: 550, endPoint y: 189, distance: 5.7
click at [550, 189] on div "[DATE]" at bounding box center [523, 183] width 96 height 21
drag, startPoint x: 614, startPoint y: 192, endPoint x: 581, endPoint y: 191, distance: 33.1
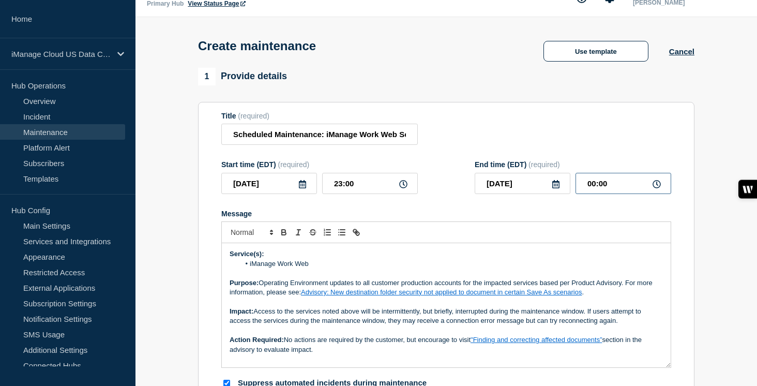
click at [581, 191] on input "00:00" at bounding box center [624, 183] width 96 height 21
click at [474, 218] on div "Message" at bounding box center [446, 213] width 450 height 8
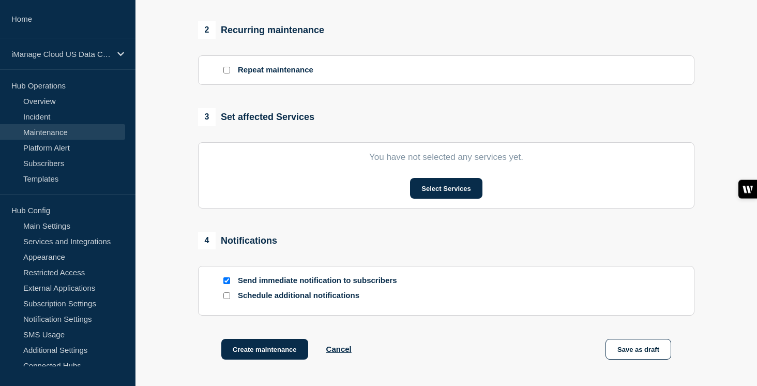
scroll to position [437, 0]
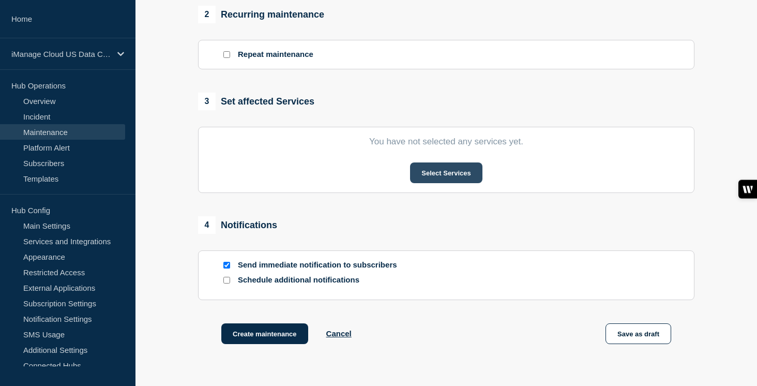
click at [452, 183] on button "Select Services" at bounding box center [446, 172] width 72 height 21
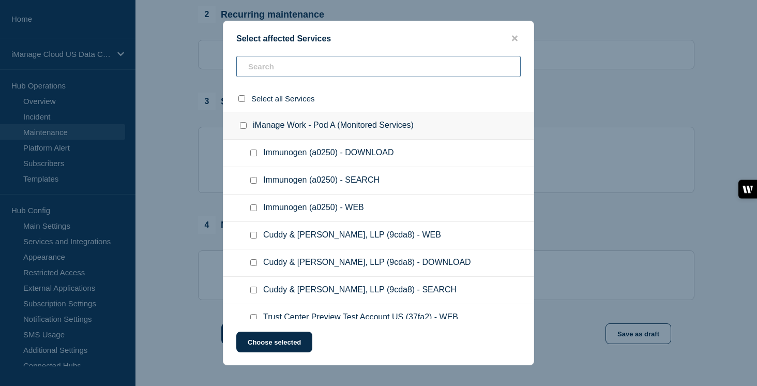
click at [286, 68] on input "text" at bounding box center [378, 66] width 284 height 21
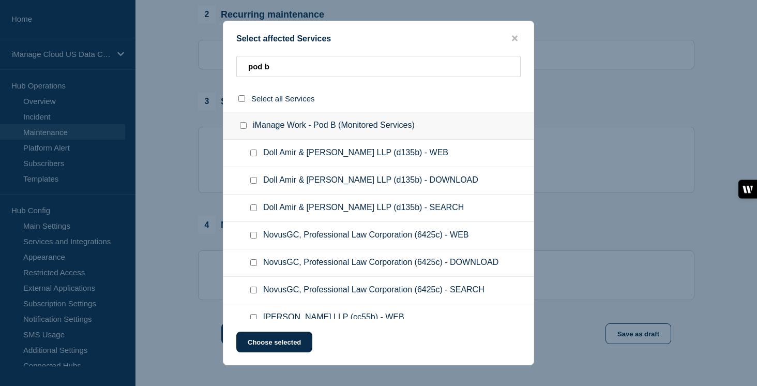
click at [245, 128] on input "iManage Work - Pod B (Monitored Services) checkbox" at bounding box center [243, 125] width 7 height 7
click at [290, 342] on button "Choose selected" at bounding box center [274, 342] width 76 height 21
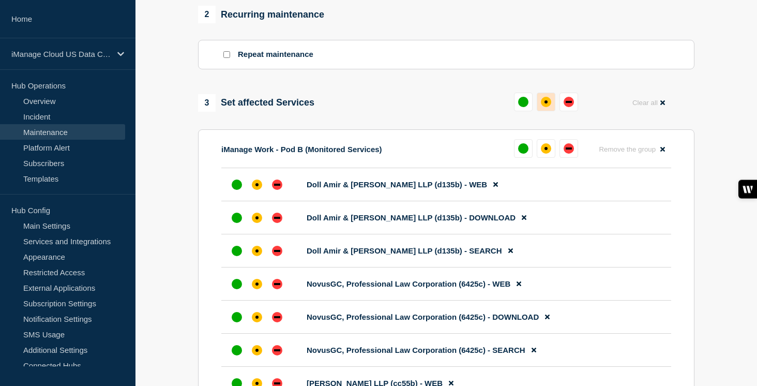
click at [552, 111] on button at bounding box center [546, 102] width 19 height 19
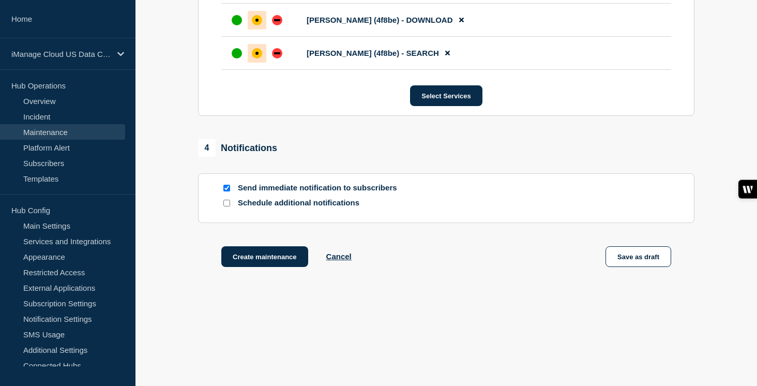
scroll to position [17450, 0]
click at [226, 203] on input "Schedule additional notifications" at bounding box center [226, 203] width 7 height 7
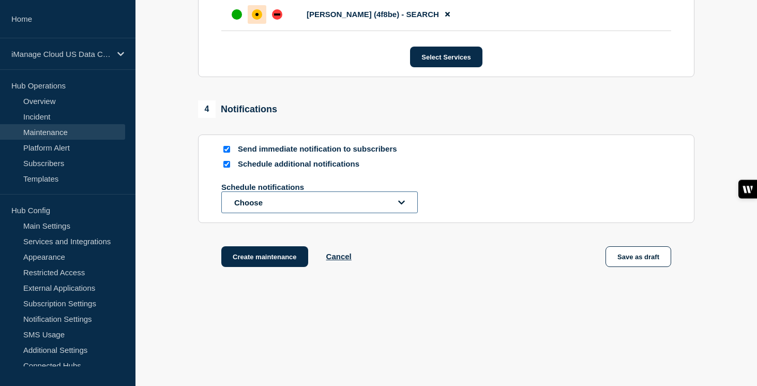
click at [246, 213] on button "Choose" at bounding box center [319, 202] width 197 height 22
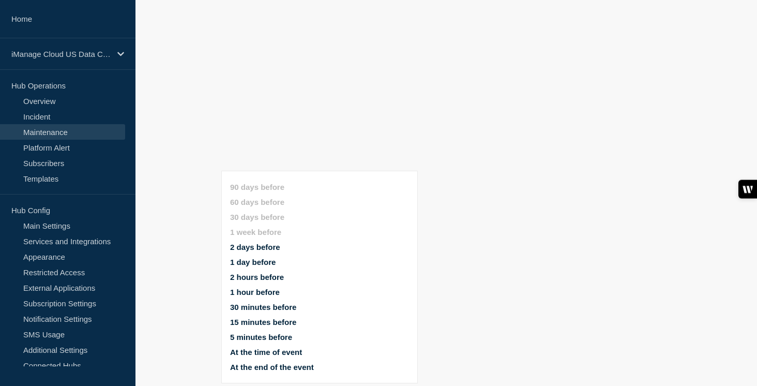
click at [257, 258] on button "1 day before" at bounding box center [253, 262] width 46 height 9
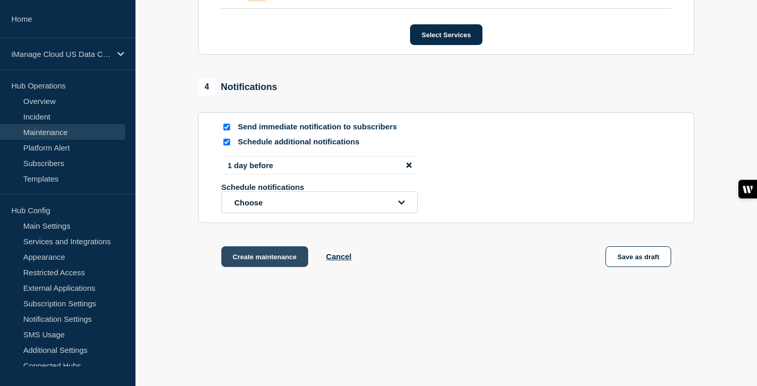
click at [277, 267] on button "Create maintenance" at bounding box center [264, 256] width 87 height 21
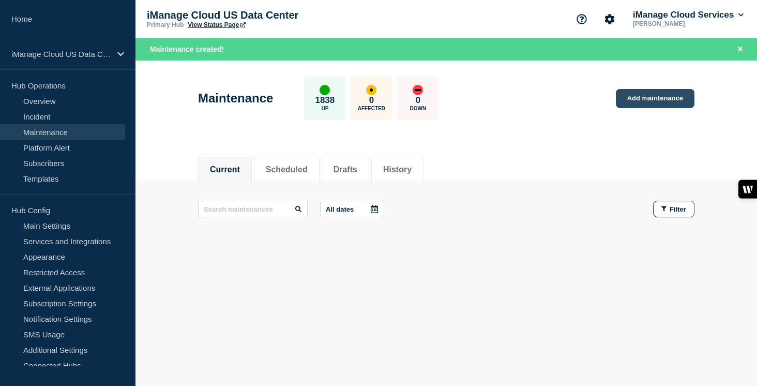
click at [642, 98] on link "Add maintenance" at bounding box center [655, 98] width 79 height 19
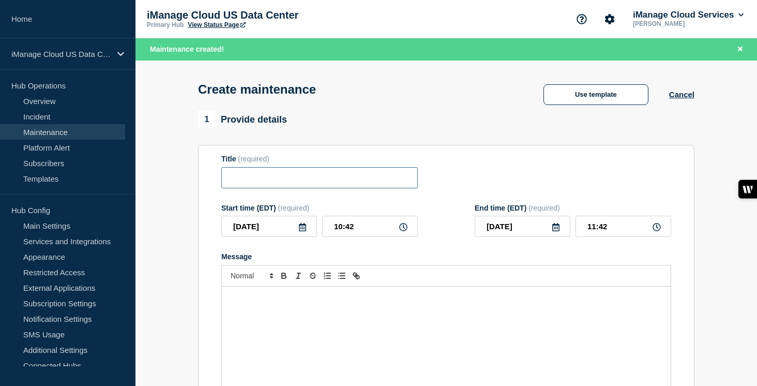
click at [274, 184] on input "Title" at bounding box center [319, 177] width 197 height 21
paste input "Scheduled Maintenance: iManage Work Web Service - [DATE]"
click at [343, 177] on input "Scheduled Maintenance: iManage Work Web Service - [DATE]" at bounding box center [319, 177] width 197 height 21
click at [381, 183] on input "Scheduled Maintenance: iManage Work Web Service - [DATE]" at bounding box center [319, 177] width 197 height 21
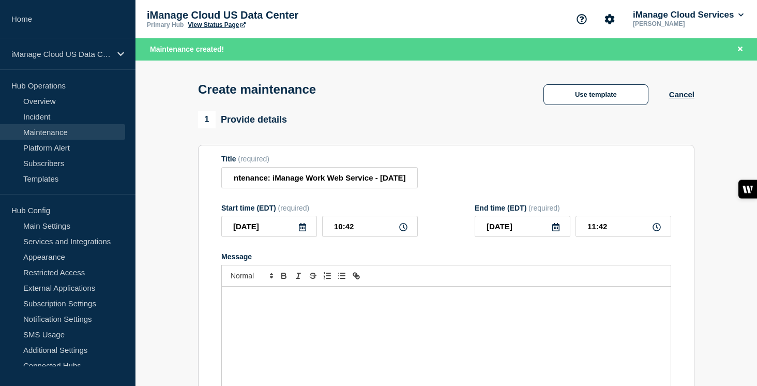
scroll to position [0, 0]
click at [305, 231] on icon at bounding box center [302, 227] width 7 height 8
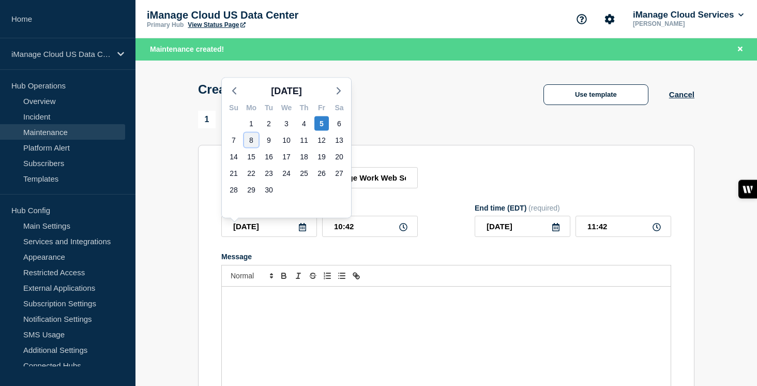
click at [251, 142] on div "8" at bounding box center [251, 140] width 14 height 14
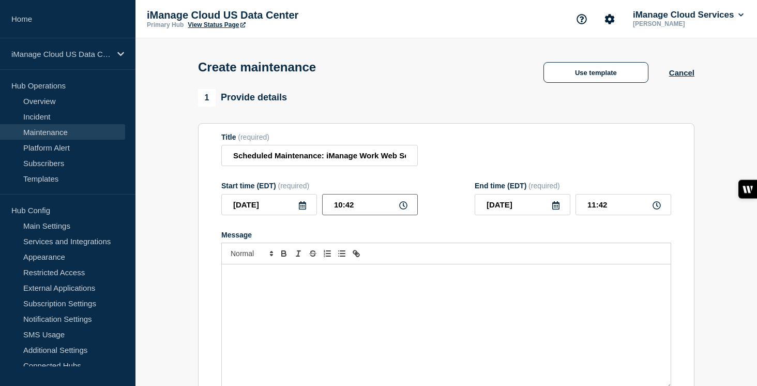
drag, startPoint x: 355, startPoint y: 210, endPoint x: 311, endPoint y: 210, distance: 43.4
click at [311, 210] on div "[DATE] 10:42" at bounding box center [319, 204] width 197 height 21
drag, startPoint x: 613, startPoint y: 210, endPoint x: 567, endPoint y: 210, distance: 46.5
click at [567, 210] on div "[DATE] 00:00" at bounding box center [573, 204] width 197 height 21
click at [254, 264] on div at bounding box center [446, 254] width 450 height 22
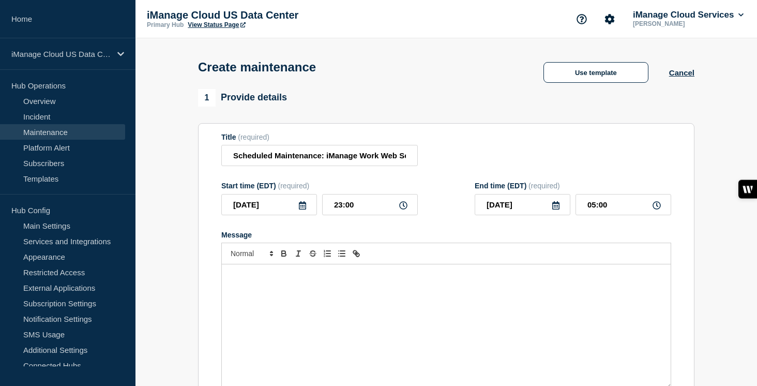
click at [258, 280] on p "Message" at bounding box center [446, 274] width 433 height 9
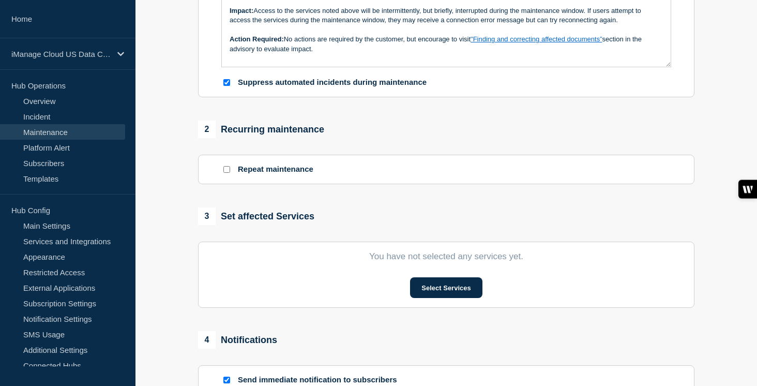
scroll to position [346, 0]
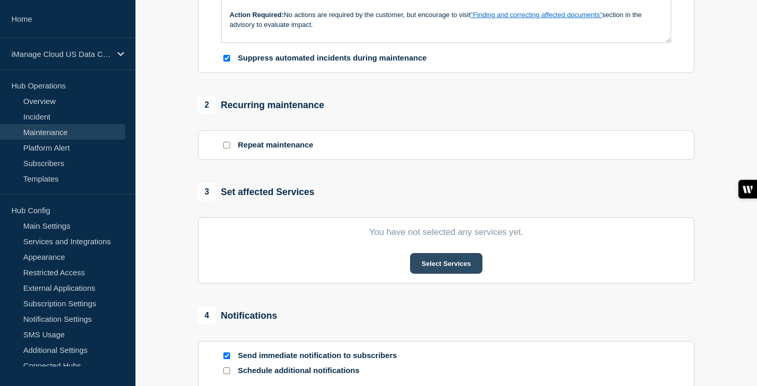
click at [456, 274] on button "Select Services" at bounding box center [446, 263] width 72 height 21
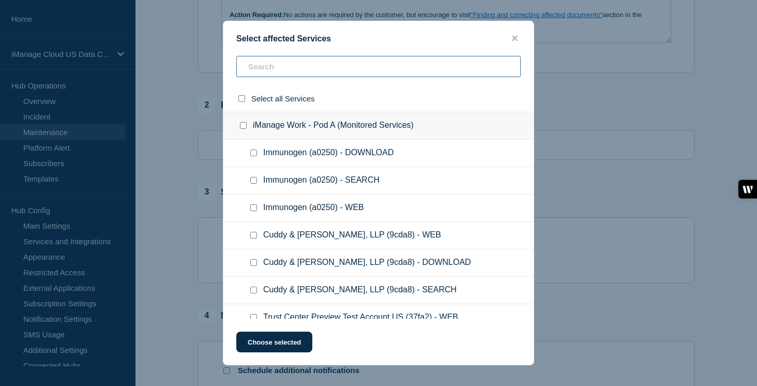
click at [272, 69] on input "text" at bounding box center [378, 66] width 284 height 21
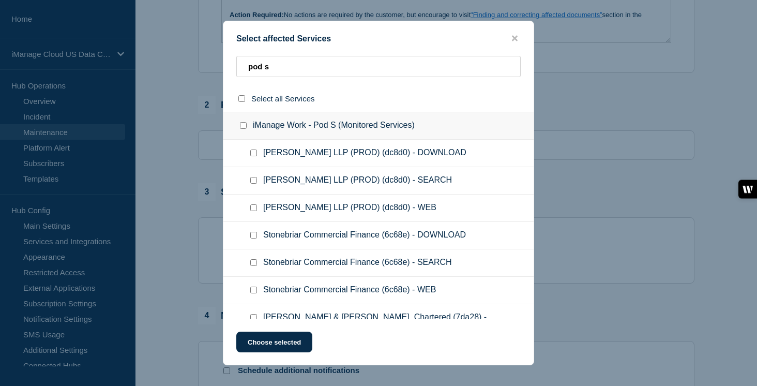
click at [243, 129] on input "iManage Work - Pod S (Monitored Services) checkbox" at bounding box center [243, 125] width 7 height 7
click at [288, 342] on button "Choose selected" at bounding box center [274, 342] width 76 height 21
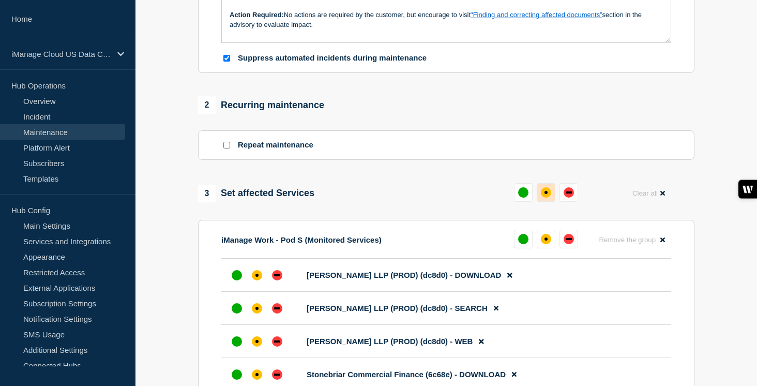
click at [547, 198] on div "affected" at bounding box center [546, 192] width 10 height 10
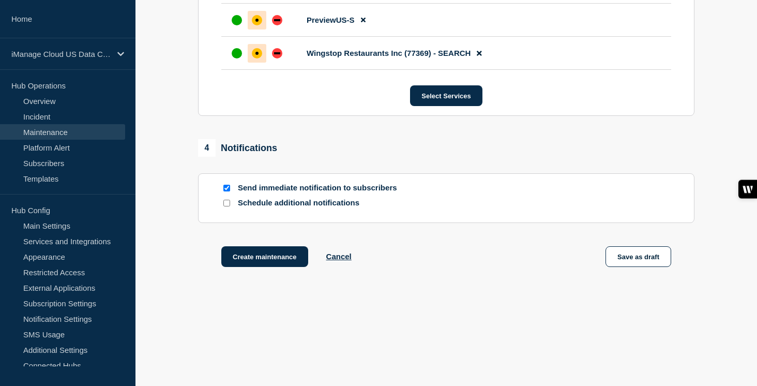
scroll to position [2892, 0]
click at [228, 205] on input "Schedule additional notifications" at bounding box center [226, 203] width 7 height 7
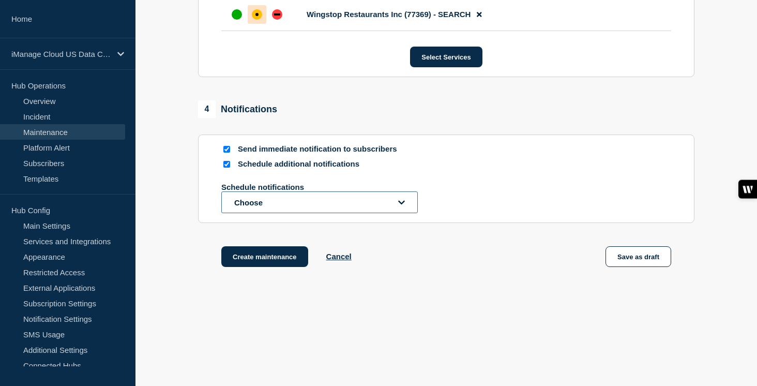
click at [262, 213] on button "Choose" at bounding box center [319, 202] width 197 height 22
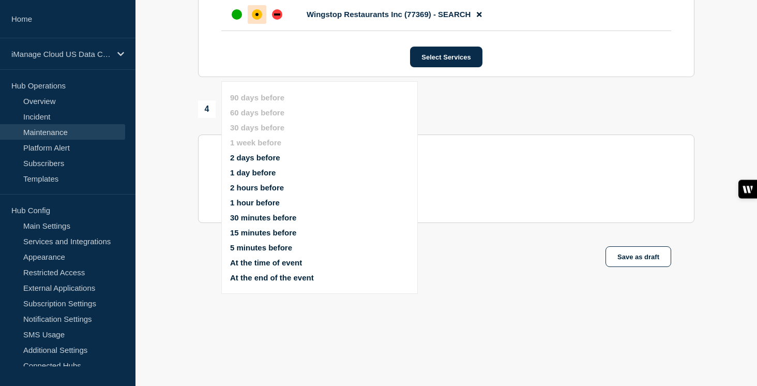
scroll to position [2875, 0]
click at [257, 168] on button "1 day before" at bounding box center [253, 172] width 46 height 9
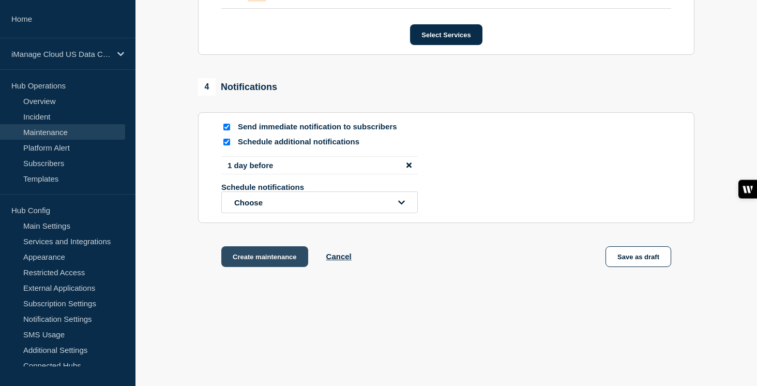
click at [276, 267] on button "Create maintenance" at bounding box center [264, 256] width 87 height 21
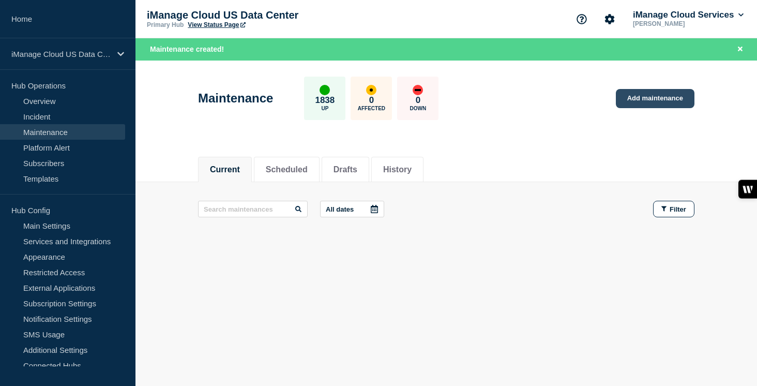
click at [661, 106] on link "Add maintenance" at bounding box center [655, 98] width 79 height 19
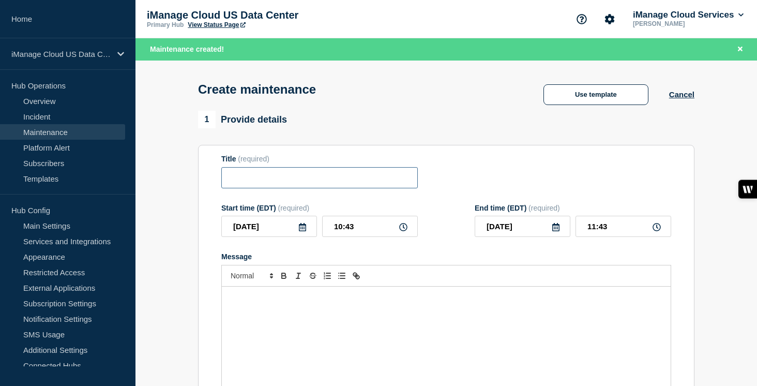
click at [332, 186] on input "Title" at bounding box center [319, 177] width 197 height 21
paste input "Service(s): iManage Work Web Purpose: Operating Environment updates to all cust…"
click at [244, 318] on div "Message" at bounding box center [446, 349] width 449 height 124
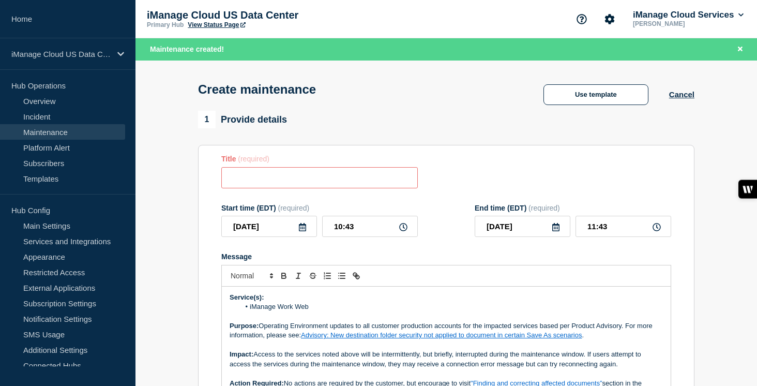
scroll to position [21, 0]
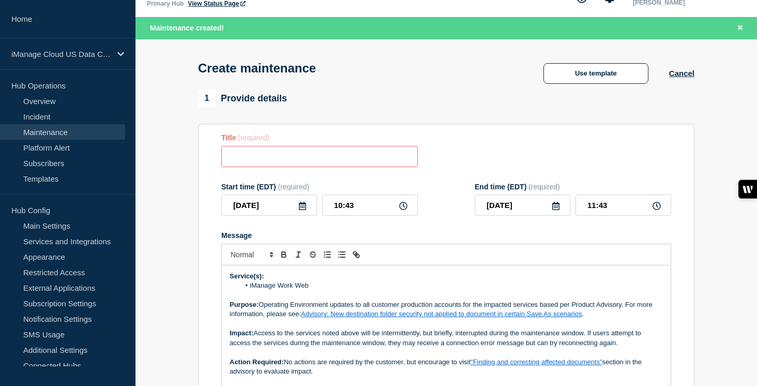
click at [238, 156] on input "Title" at bounding box center [319, 156] width 197 height 21
paste input "Scheduled Maintenance: iManage Work Web Service - [DATE]"
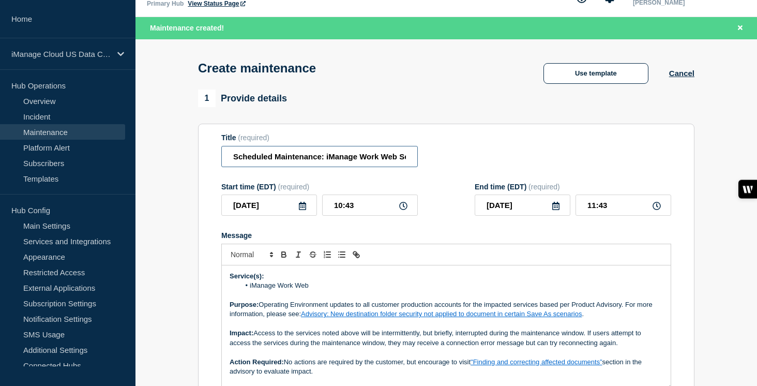
click at [354, 160] on input "Scheduled Maintenance: iManage Work Web Service - [DATE]" at bounding box center [319, 156] width 197 height 21
click at [382, 161] on input "Scheduled Maintenance: iManage Work Web Service - [DATE]" at bounding box center [319, 156] width 197 height 21
click at [305, 210] on icon at bounding box center [302, 206] width 8 height 8
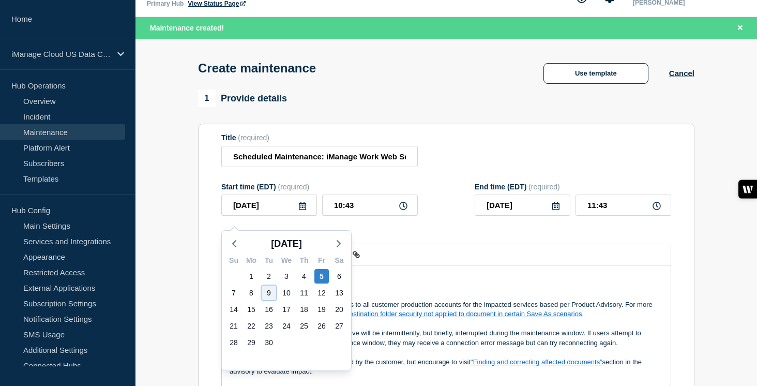
click at [270, 293] on div "9" at bounding box center [269, 292] width 14 height 14
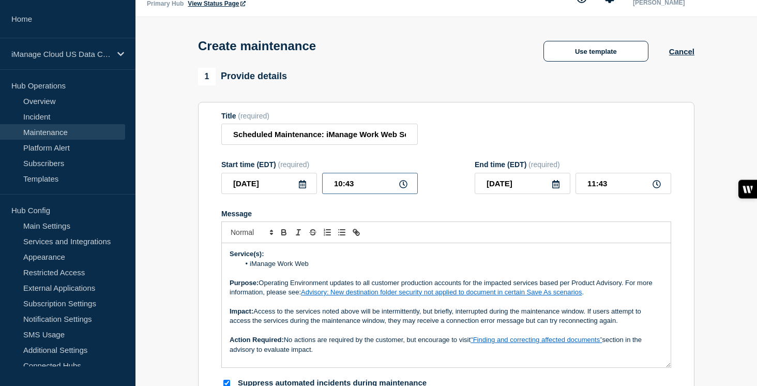
drag, startPoint x: 365, startPoint y: 194, endPoint x: 323, endPoint y: 194, distance: 41.4
click at [323, 194] on input "10:43" at bounding box center [370, 183] width 96 height 21
drag, startPoint x: 611, startPoint y: 192, endPoint x: 565, endPoint y: 192, distance: 46.5
click at [565, 192] on div "[DATE] 00:00" at bounding box center [573, 183] width 197 height 21
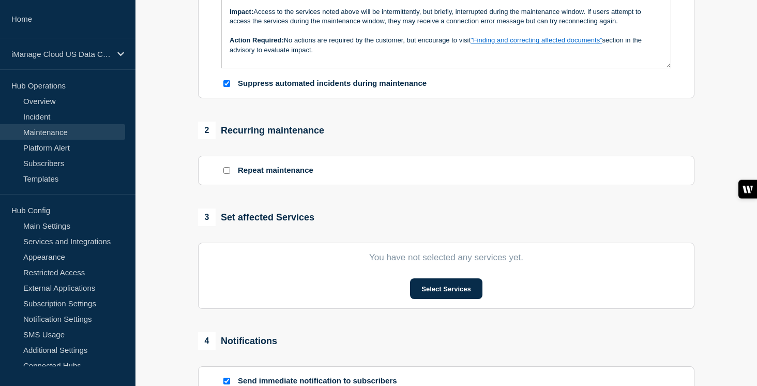
scroll to position [325, 0]
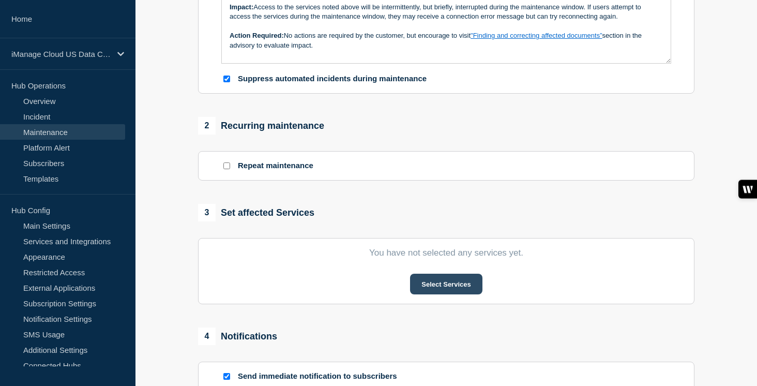
click at [440, 294] on button "Select Services" at bounding box center [446, 284] width 72 height 21
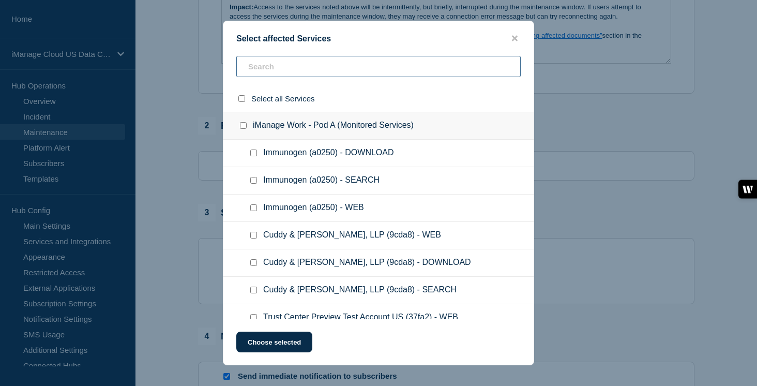
click at [275, 67] on input "text" at bounding box center [378, 66] width 284 height 21
click at [247, 127] on div at bounding box center [245, 126] width 15 height 10
click at [244, 127] on input "iManage Work - Pod A (Monitored Services) checkbox" at bounding box center [243, 125] width 7 height 7
click at [283, 343] on button "Choose selected" at bounding box center [274, 342] width 76 height 21
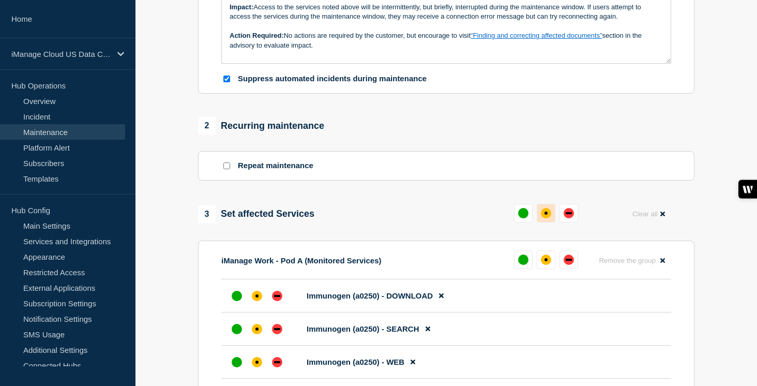
click at [545, 218] on div "affected" at bounding box center [546, 213] width 10 height 10
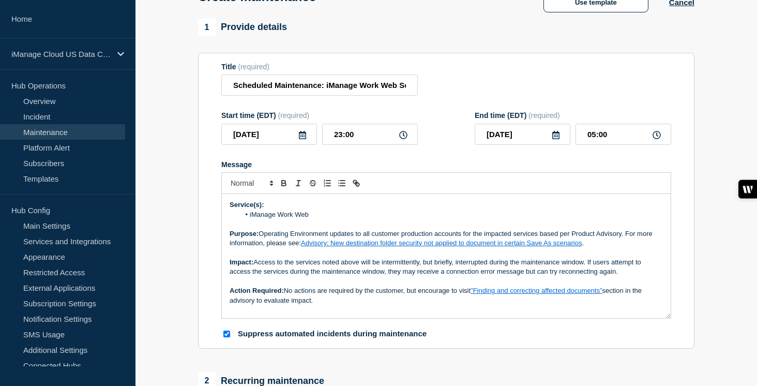
scroll to position [55, 0]
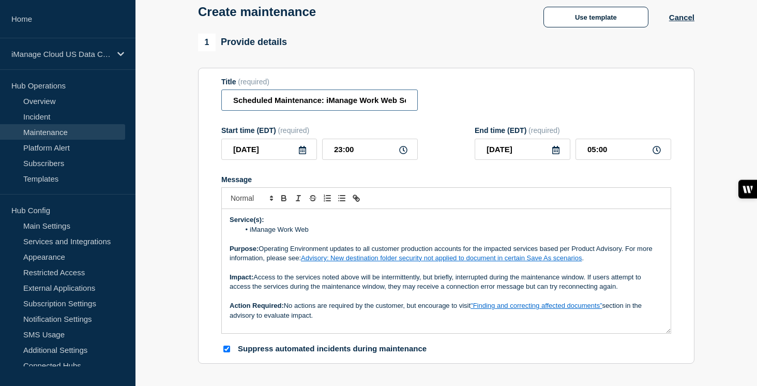
click at [360, 102] on input "Scheduled Maintenance: iManage Work Web Service - [DATE]" at bounding box center [319, 99] width 197 height 21
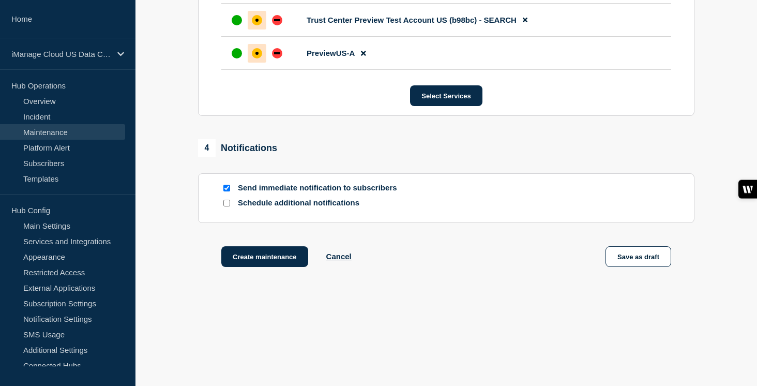
scroll to position [0, 0]
click at [227, 206] on input "Schedule additional notifications" at bounding box center [226, 203] width 7 height 7
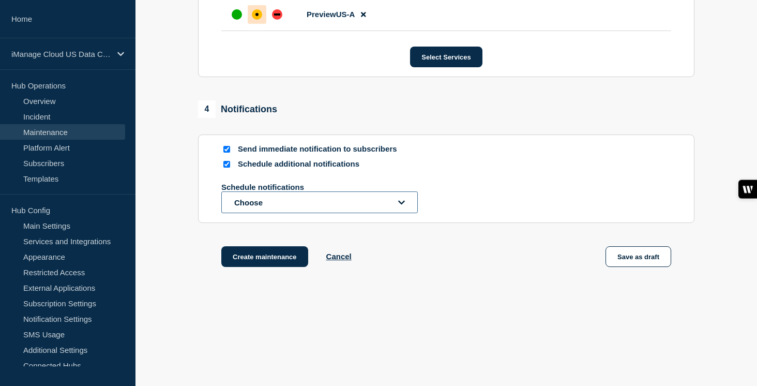
click at [246, 213] on button "Choose" at bounding box center [319, 202] width 197 height 22
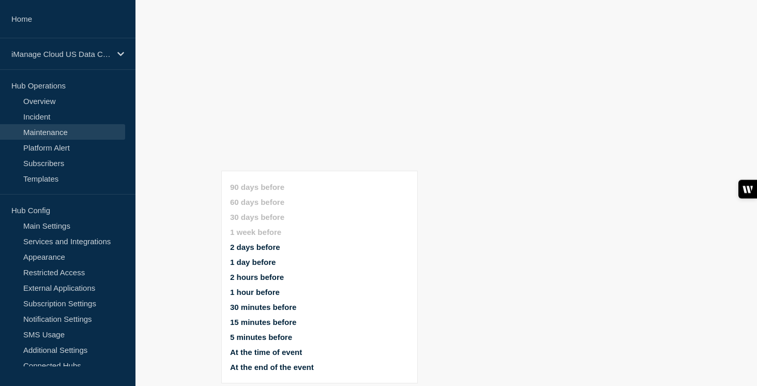
click at [261, 176] on ul "90 days before 60 days before 30 days before 1 week before 2 days before 1 day …" at bounding box center [328, 276] width 197 height 201
click at [247, 258] on button "1 day before" at bounding box center [253, 262] width 46 height 9
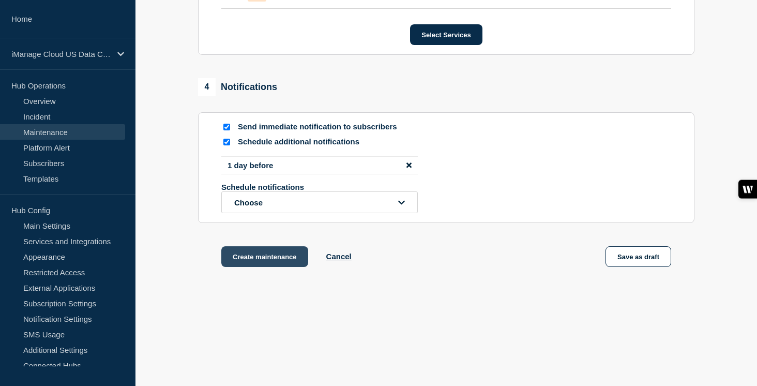
click at [258, 267] on button "Create maintenance" at bounding box center [264, 256] width 87 height 21
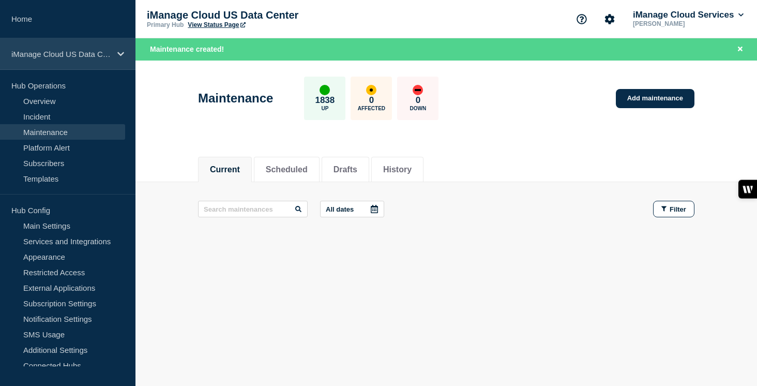
click at [117, 54] on div "iManage Cloud US Data Center" at bounding box center [68, 54] width 136 height 32
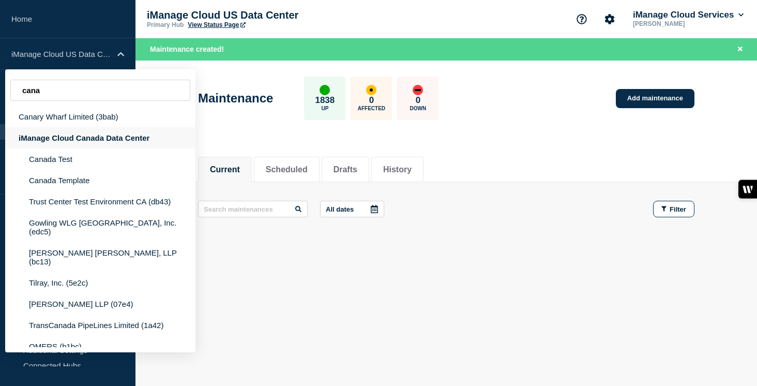
click at [109, 146] on div "iManage Cloud Canada Data Center" at bounding box center [100, 137] width 190 height 21
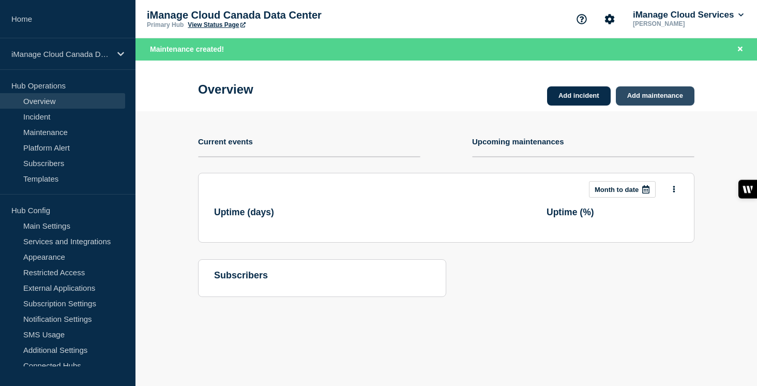
click at [653, 97] on link "Add maintenance" at bounding box center [655, 95] width 79 height 19
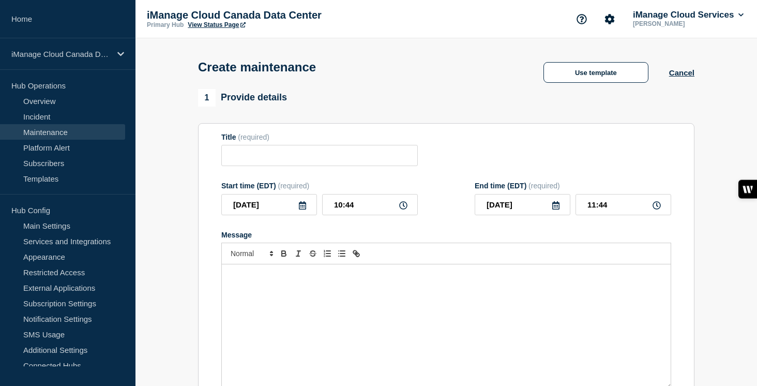
click at [262, 319] on div "Message" at bounding box center [446, 326] width 449 height 124
click at [259, 166] on input "Title" at bounding box center [319, 155] width 197 height 21
paste input "Scheduled Maintenance: iManage Work Web Service - [DATE]"
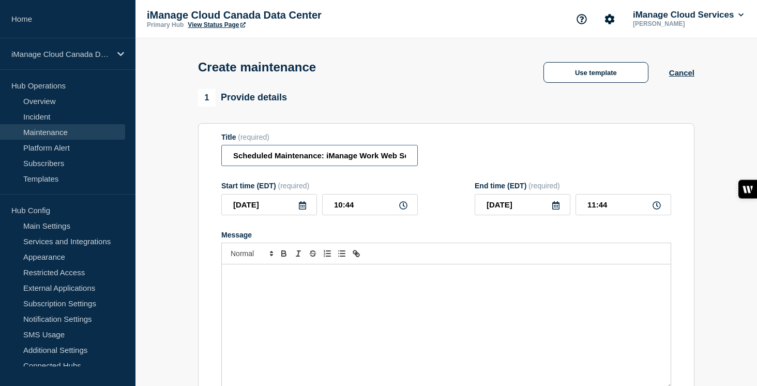
click at [350, 156] on input "Scheduled Maintenance: iManage Work Web Service - [DATE]" at bounding box center [319, 155] width 197 height 21
click at [384, 162] on input "Scheduled Maintenance: iManage Work Web Service - [DATE]" at bounding box center [319, 155] width 197 height 21
click at [303, 209] on icon at bounding box center [302, 205] width 7 height 8
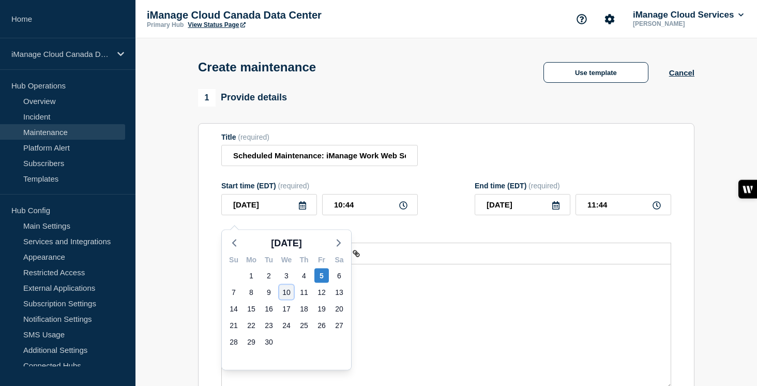
click at [285, 293] on div "10" at bounding box center [286, 292] width 14 height 14
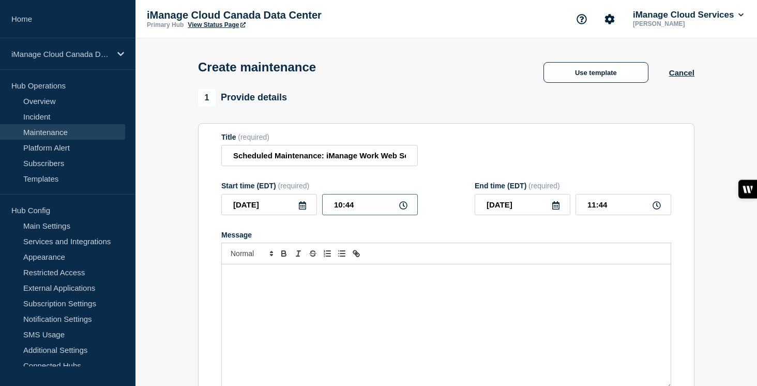
drag, startPoint x: 359, startPoint y: 209, endPoint x: 307, endPoint y: 209, distance: 51.7
click at [307, 209] on div "[DATE] 10:44" at bounding box center [319, 204] width 197 height 21
drag, startPoint x: 602, startPoint y: 213, endPoint x: 566, endPoint y: 213, distance: 36.2
click at [566, 213] on div "[DATE] 00:00" at bounding box center [573, 204] width 197 height 21
click at [254, 300] on div "Message" at bounding box center [446, 326] width 449 height 124
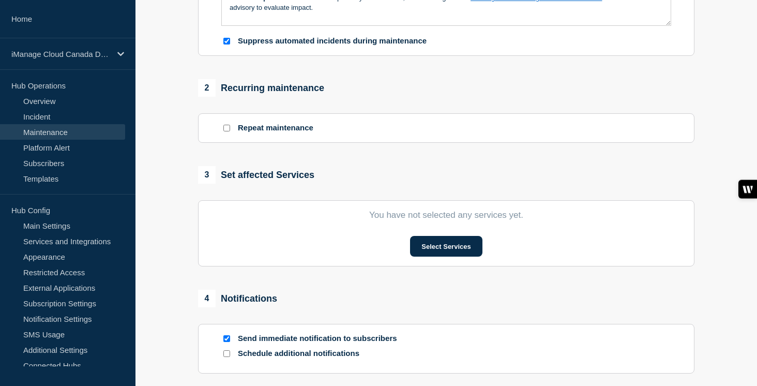
scroll to position [370, 0]
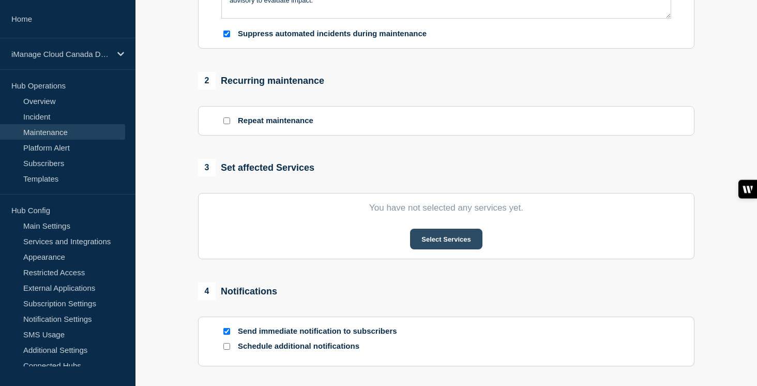
click at [452, 247] on button "Select Services" at bounding box center [446, 239] width 72 height 21
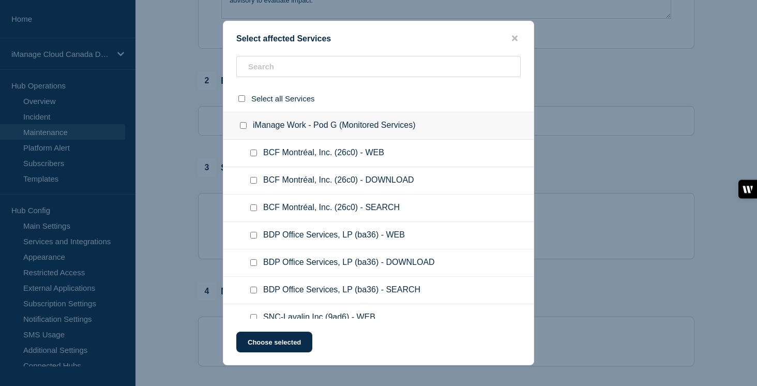
click at [243, 124] on input "iManage Work - Pod G (Monitored Services) checkbox" at bounding box center [243, 125] width 7 height 7
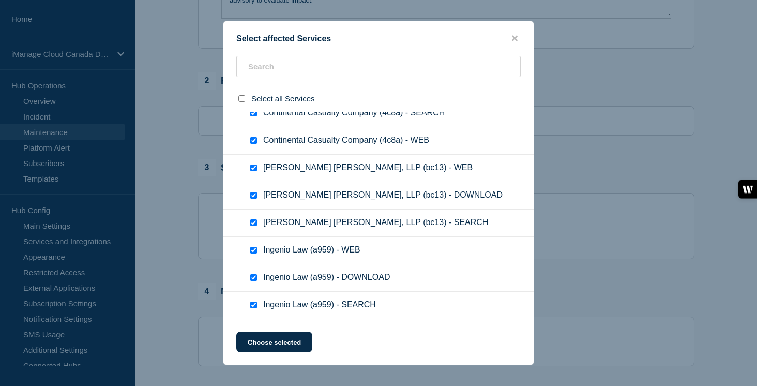
scroll to position [828, 0]
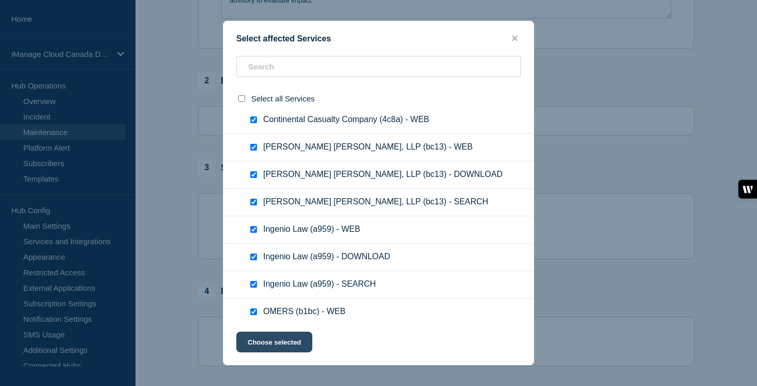
click at [282, 338] on button "Choose selected" at bounding box center [274, 342] width 76 height 21
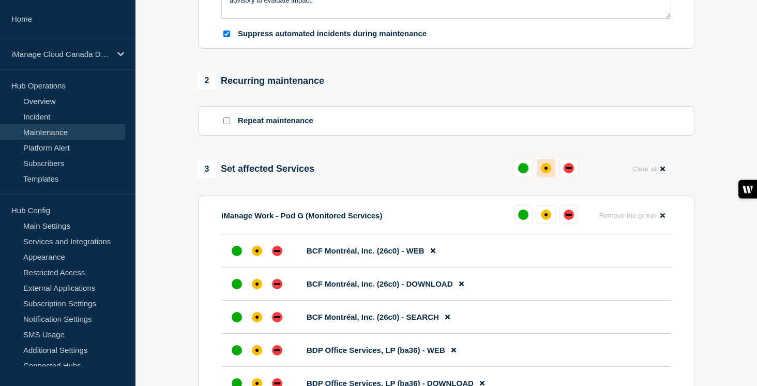
click at [541, 177] on button at bounding box center [546, 168] width 19 height 19
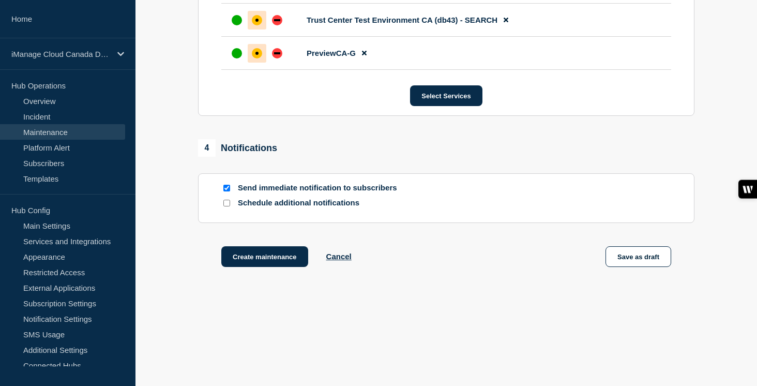
scroll to position [2578, 0]
click at [226, 202] on input "Schedule additional notifications" at bounding box center [226, 203] width 7 height 7
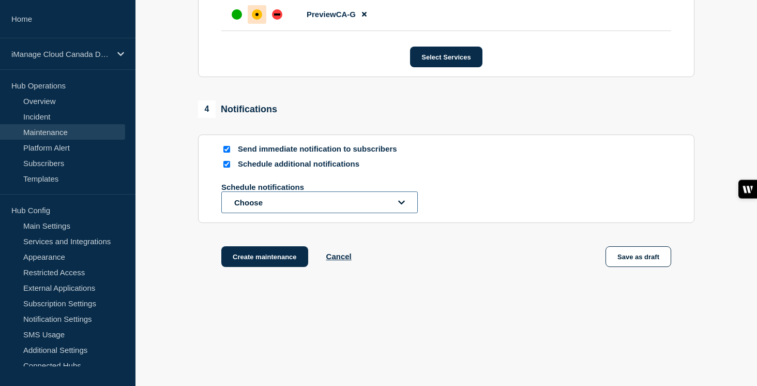
click at [254, 213] on button "Choose" at bounding box center [319, 202] width 197 height 22
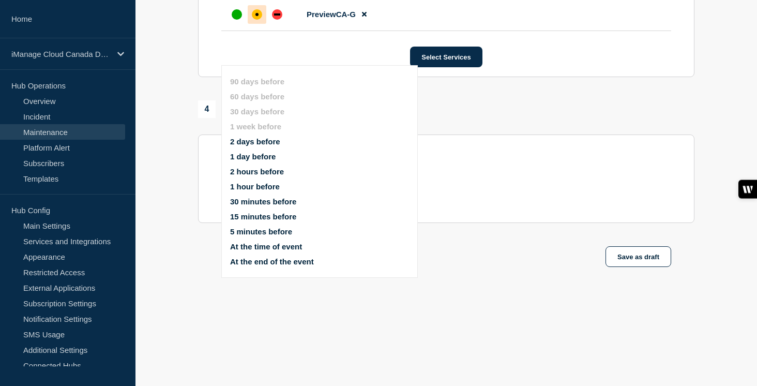
click at [258, 152] on button "1 day before" at bounding box center [253, 156] width 46 height 9
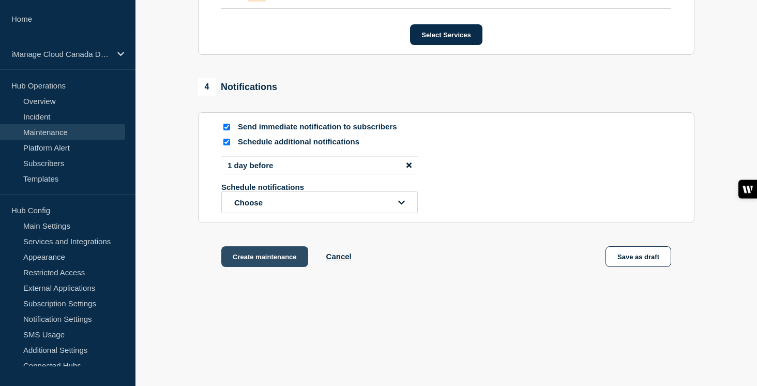
click at [265, 267] on button "Create maintenance" at bounding box center [264, 256] width 87 height 21
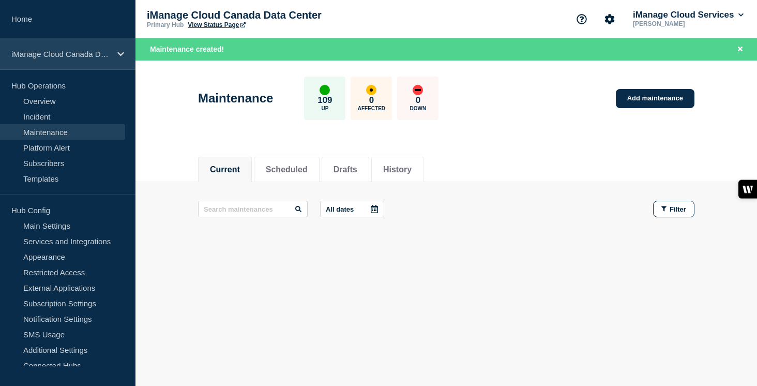
click at [111, 54] on div "iManage Cloud Canada Data Center" at bounding box center [68, 54] width 136 height 32
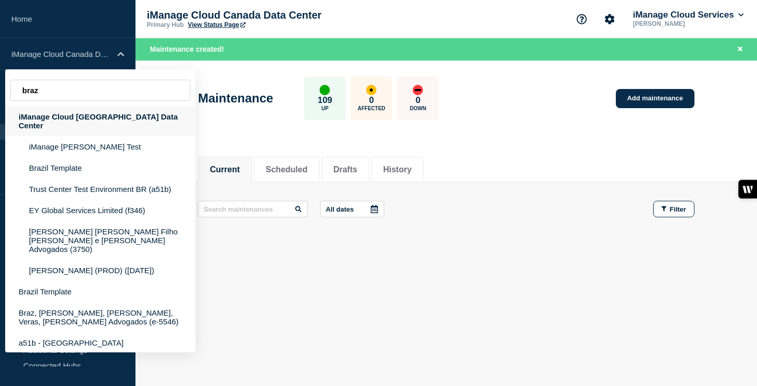
click at [91, 116] on div "iManage Cloud [GEOGRAPHIC_DATA] Data Center" at bounding box center [100, 121] width 190 height 30
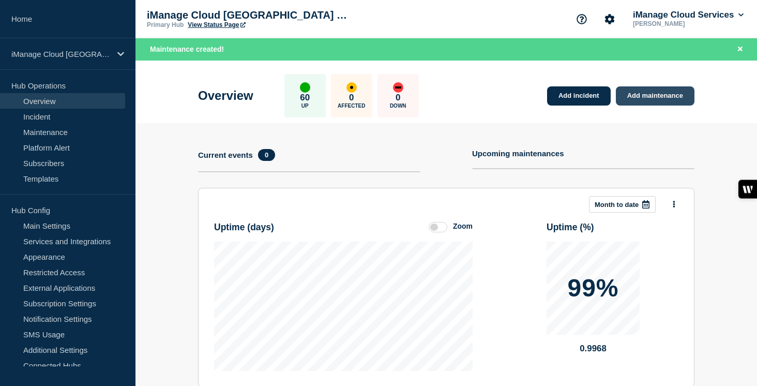
click at [661, 97] on link "Add maintenance" at bounding box center [655, 95] width 79 height 19
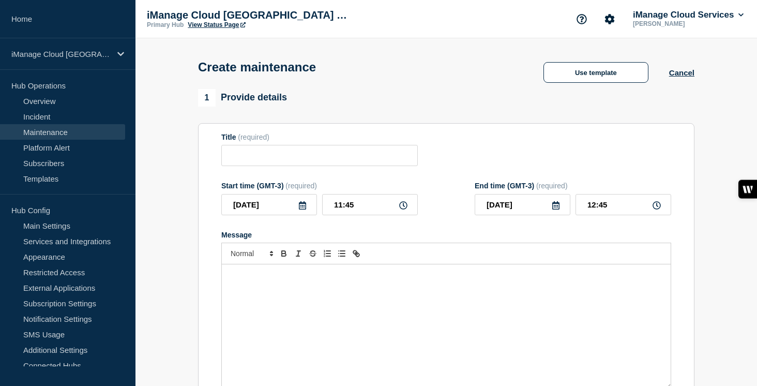
click at [266, 304] on div "Message" at bounding box center [446, 326] width 449 height 124
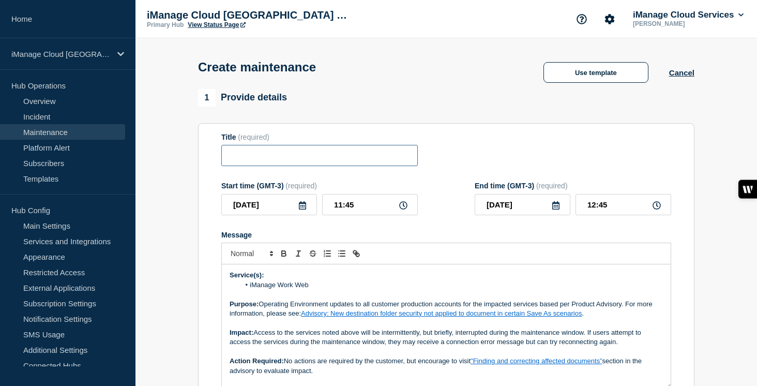
click at [254, 164] on input "Title" at bounding box center [319, 155] width 197 height 21
paste input "Scheduled Maintenance: iManage Work Web Service - [DATE]"
click at [341, 160] on input "Scheduled Maintenance: iManage Work Web Service - [DATE]" at bounding box center [319, 155] width 197 height 21
click at [381, 162] on input "Scheduled Maintenance: iManage Work Web Service - [DATE]" at bounding box center [319, 155] width 197 height 21
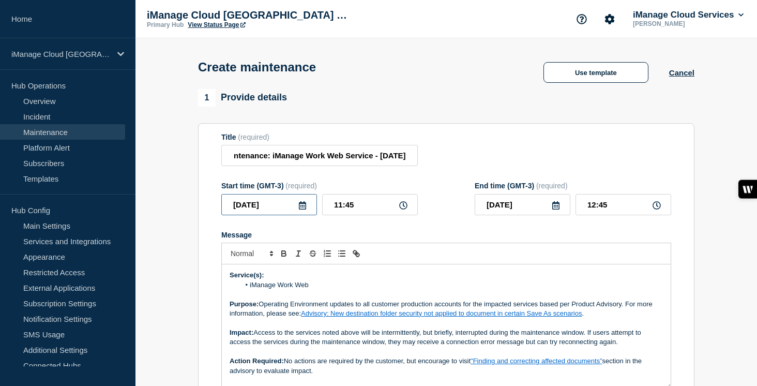
scroll to position [0, 0]
click at [300, 207] on input "[DATE]" at bounding box center [269, 204] width 96 height 21
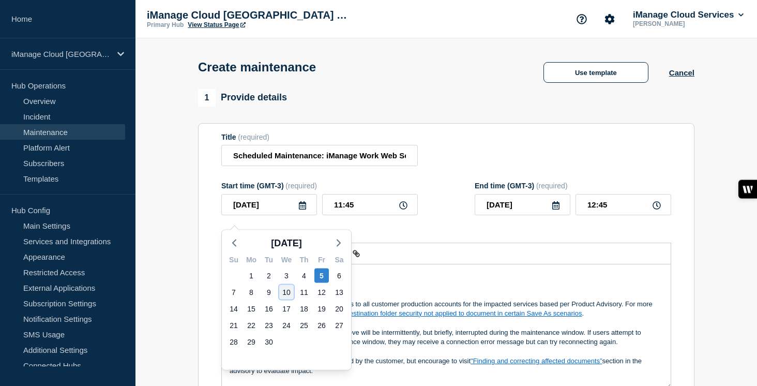
click at [288, 292] on div "10" at bounding box center [286, 292] width 14 height 14
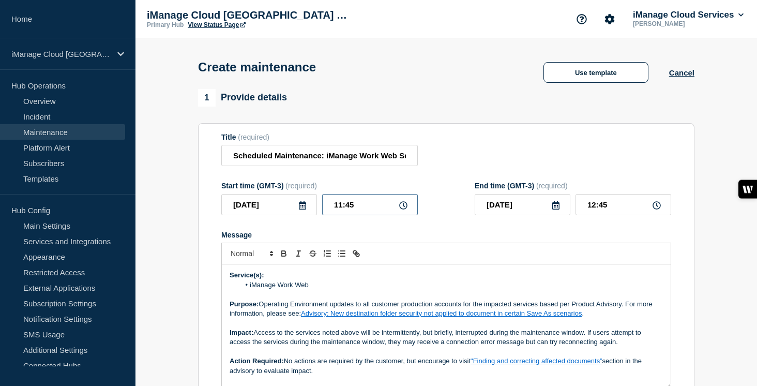
drag, startPoint x: 364, startPoint y: 216, endPoint x: 312, endPoint y: 214, distance: 51.8
click at [312, 214] on div "[DATE] 11:45" at bounding box center [319, 204] width 197 height 21
drag, startPoint x: 611, startPoint y: 210, endPoint x: 577, endPoint y: 210, distance: 34.7
click at [577, 210] on input "00:00" at bounding box center [624, 204] width 96 height 21
click at [468, 264] on div at bounding box center [446, 254] width 450 height 22
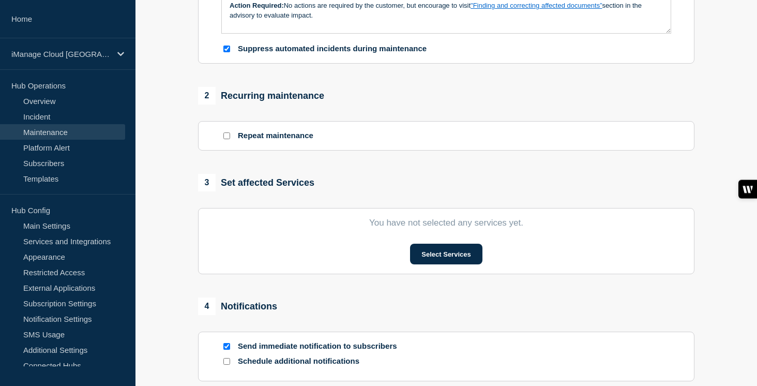
scroll to position [360, 0]
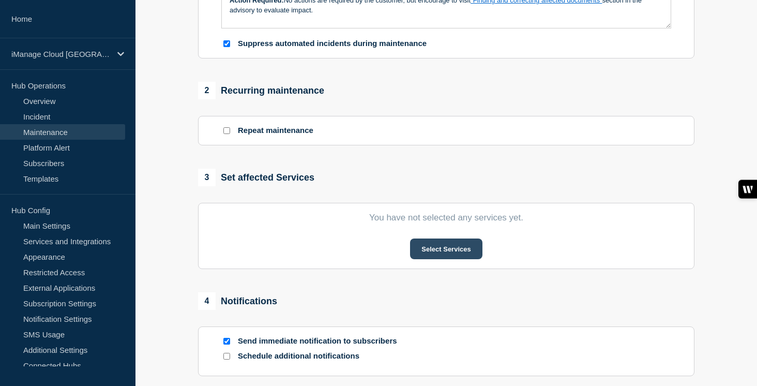
click at [443, 259] on button "Select Services" at bounding box center [446, 248] width 72 height 21
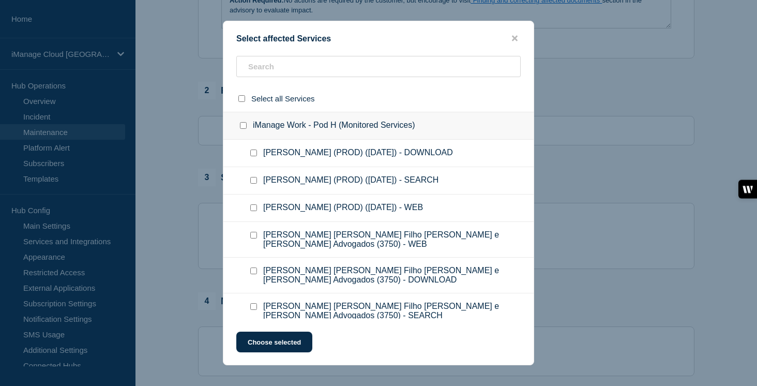
click at [244, 128] on input "iManage Work - Pod H (Monitored Services) checkbox" at bounding box center [243, 125] width 7 height 7
click at [281, 348] on button "Choose selected" at bounding box center [274, 342] width 76 height 21
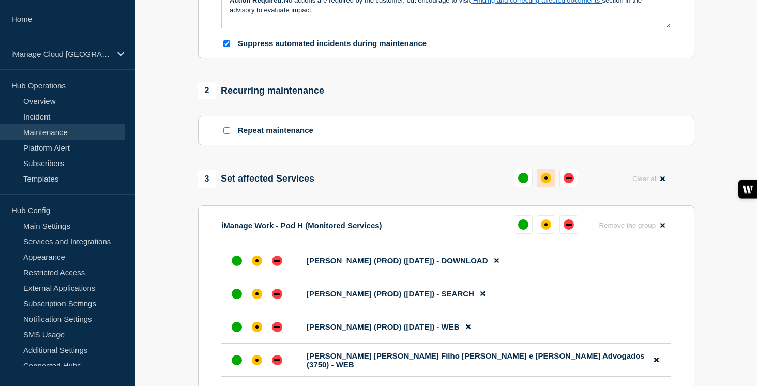
click at [547, 187] on button at bounding box center [546, 178] width 19 height 19
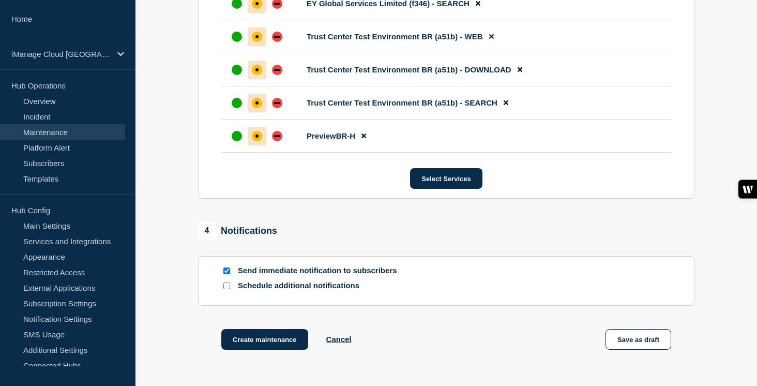
scroll to position [1007, 0]
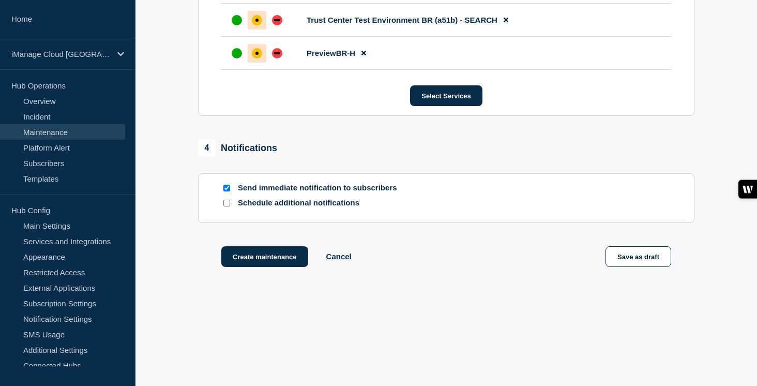
click at [227, 204] on input "Schedule additional notifications" at bounding box center [226, 203] width 7 height 7
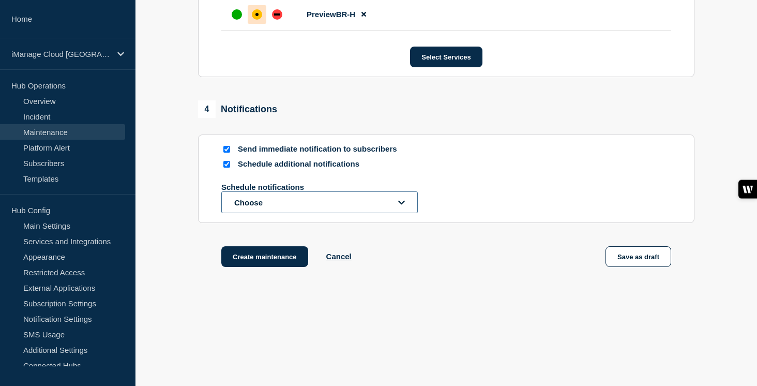
click at [249, 213] on button "Choose" at bounding box center [319, 202] width 197 height 22
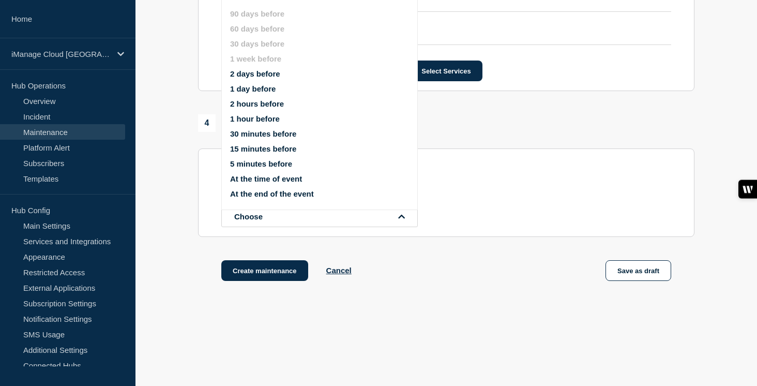
click at [256, 93] on button "1 day before" at bounding box center [253, 88] width 46 height 9
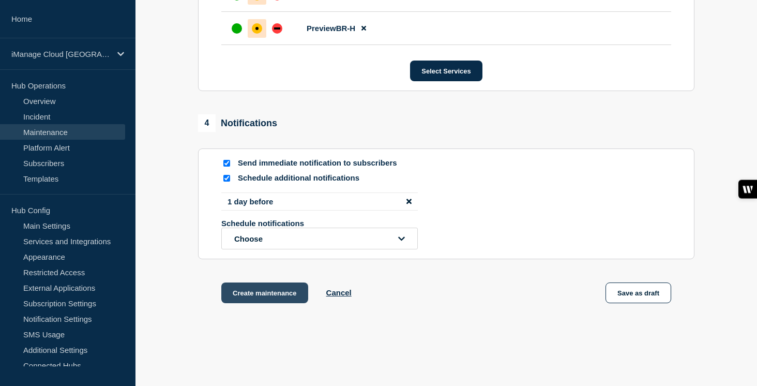
click at [285, 303] on button "Create maintenance" at bounding box center [264, 292] width 87 height 21
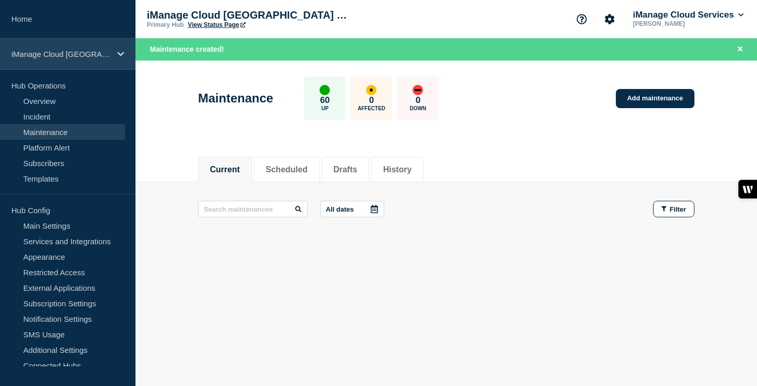
click at [105, 55] on p "iManage Cloud [GEOGRAPHIC_DATA] Data Center" at bounding box center [60, 54] width 99 height 9
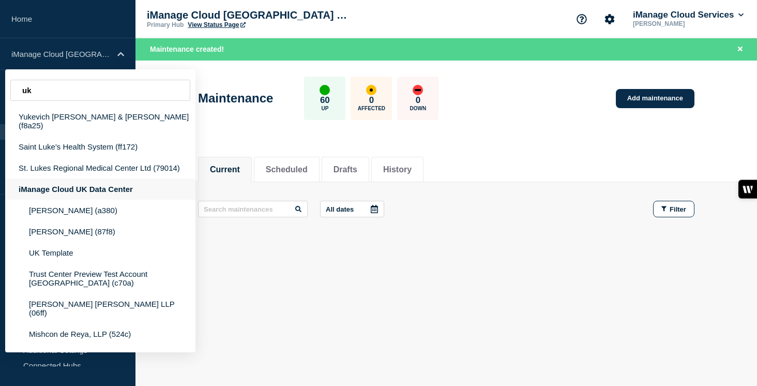
click at [82, 194] on div "iManage Cloud UK Data Center" at bounding box center [100, 188] width 190 height 21
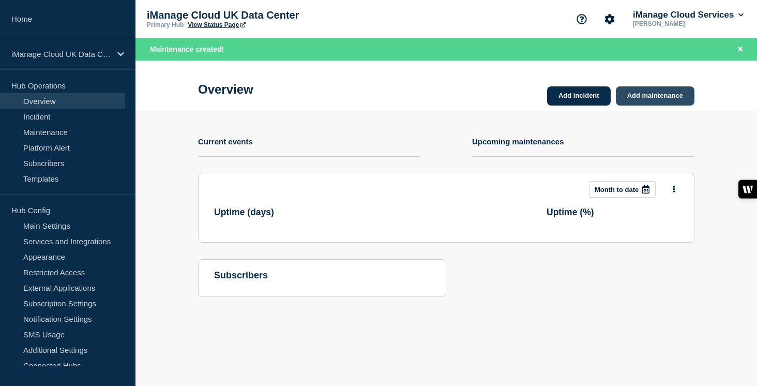
click at [639, 98] on link "Add maintenance" at bounding box center [655, 95] width 79 height 19
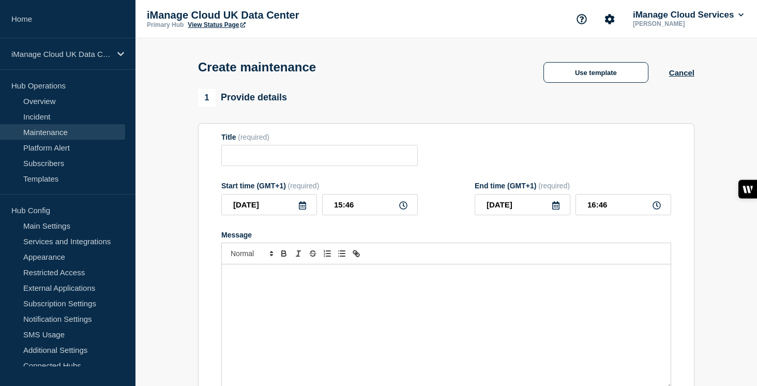
click at [274, 298] on div "Message" at bounding box center [446, 326] width 449 height 124
click at [259, 161] on input "Title" at bounding box center [319, 155] width 197 height 21
paste input "Scheduled Maintenance: iManage Work Web Service - [DATE]"
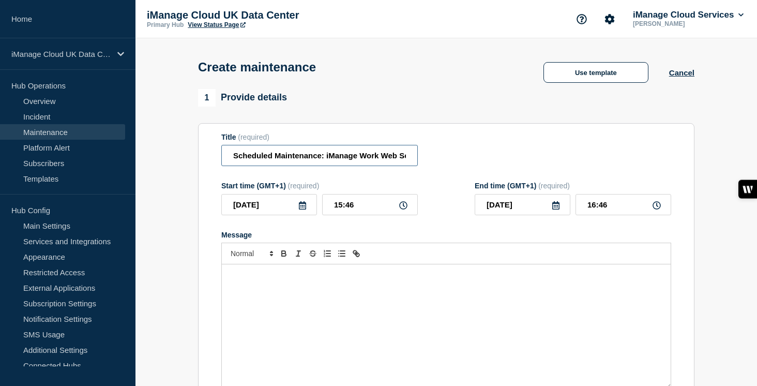
click at [342, 163] on input "Scheduled Maintenance: iManage Work Web Service - [DATE]" at bounding box center [319, 155] width 197 height 21
click at [382, 160] on input "Scheduled Maintenance: iManage Work Web Service - [DATE]" at bounding box center [319, 155] width 197 height 21
click at [289, 215] on input "[DATE]" at bounding box center [269, 204] width 96 height 21
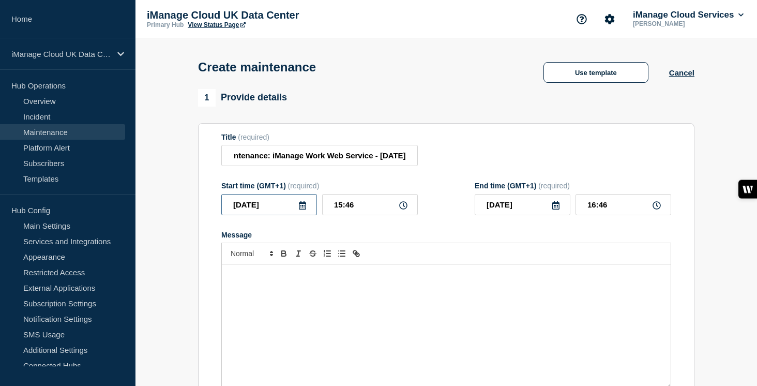
scroll to position [0, 0]
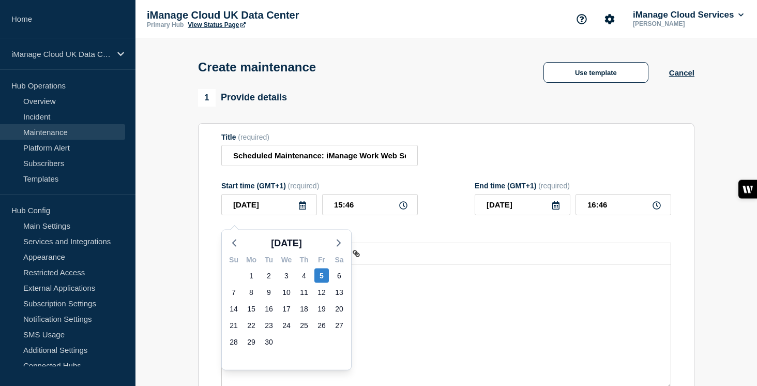
click at [294, 287] on div "10" at bounding box center [287, 292] width 18 height 17
click at [287, 292] on div "10" at bounding box center [286, 292] width 14 height 14
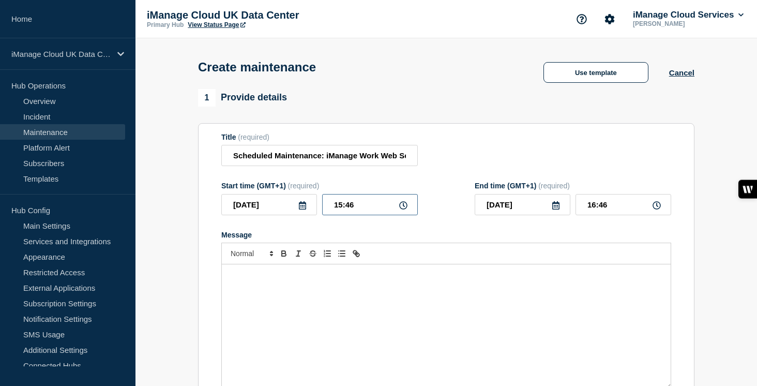
drag, startPoint x: 363, startPoint y: 213, endPoint x: 310, endPoint y: 213, distance: 53.3
click at [310, 213] on div "[DATE] 15:46" at bounding box center [319, 204] width 197 height 21
drag, startPoint x: 613, startPoint y: 210, endPoint x: 561, endPoint y: 210, distance: 52.8
click at [561, 210] on div "[DATE] 00:00" at bounding box center [573, 204] width 197 height 21
click at [278, 320] on div "Message" at bounding box center [446, 326] width 449 height 124
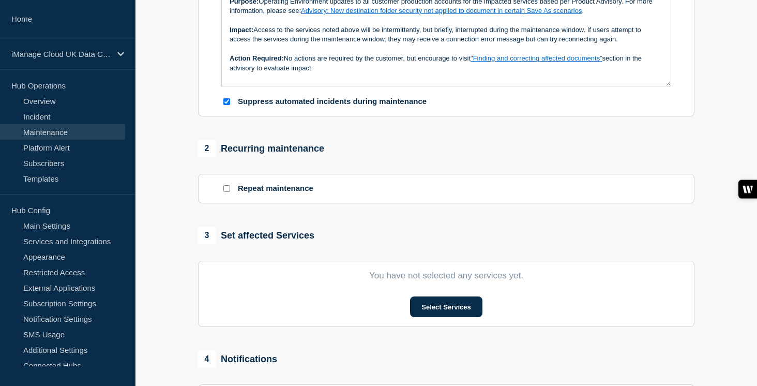
scroll to position [351, 0]
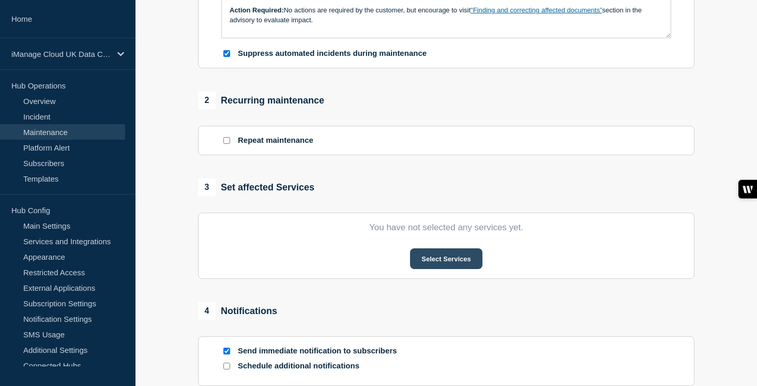
click at [447, 269] on button "Select Services" at bounding box center [446, 258] width 72 height 21
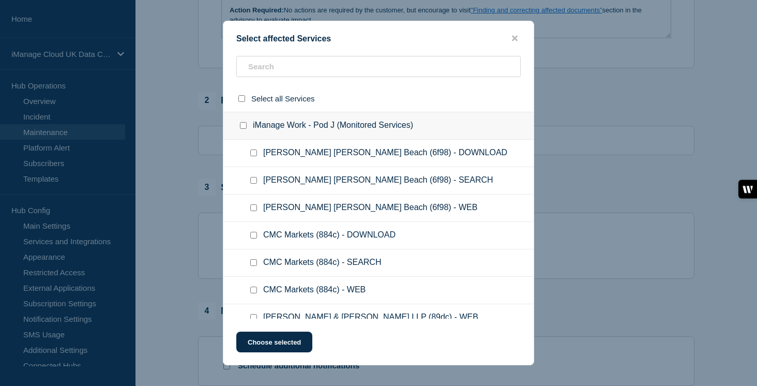
click at [242, 127] on input "iManage Work - Pod J (Monitored Services) checkbox" at bounding box center [243, 125] width 7 height 7
click at [283, 341] on button "Choose selected" at bounding box center [274, 342] width 76 height 21
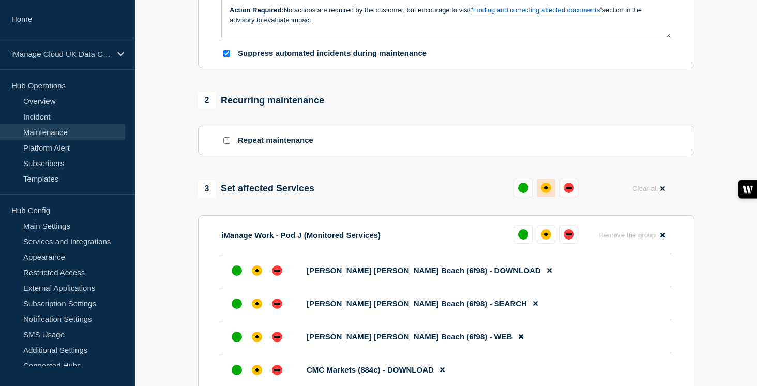
click at [545, 189] on div "affected" at bounding box center [546, 187] width 3 height 3
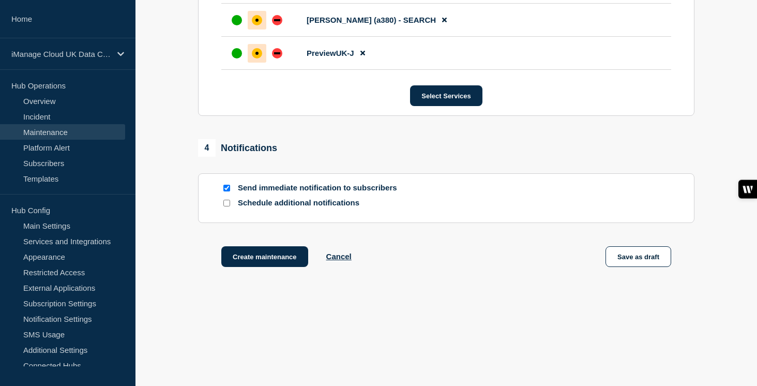
scroll to position [12318, 0]
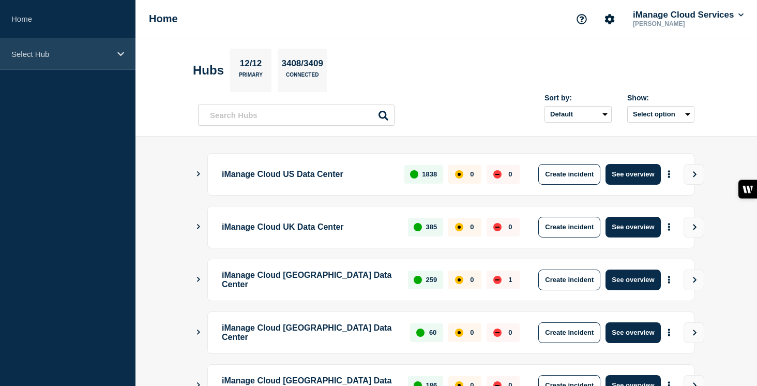
click at [96, 54] on p "Select Hub" at bounding box center [60, 54] width 99 height 9
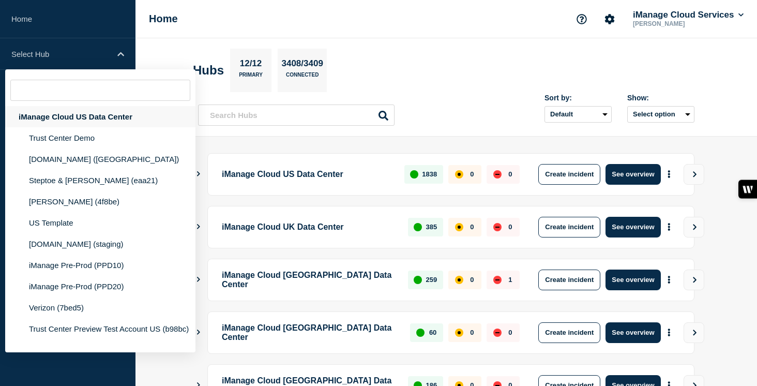
click at [102, 117] on div "iManage Cloud US Data Center" at bounding box center [100, 116] width 190 height 21
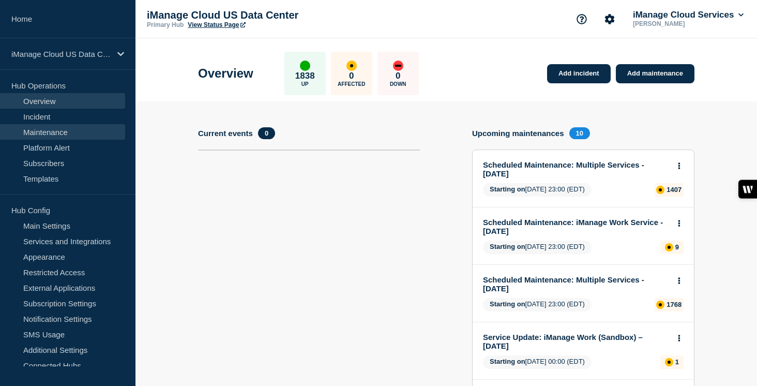
click at [78, 137] on link "Maintenance" at bounding box center [62, 132] width 125 height 16
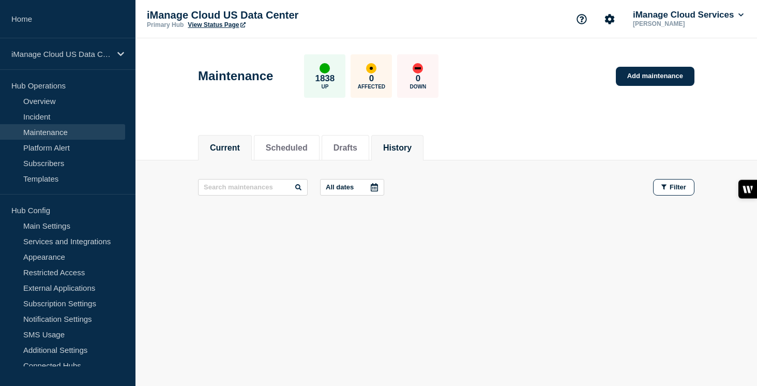
click at [401, 146] on button "History" at bounding box center [397, 147] width 28 height 9
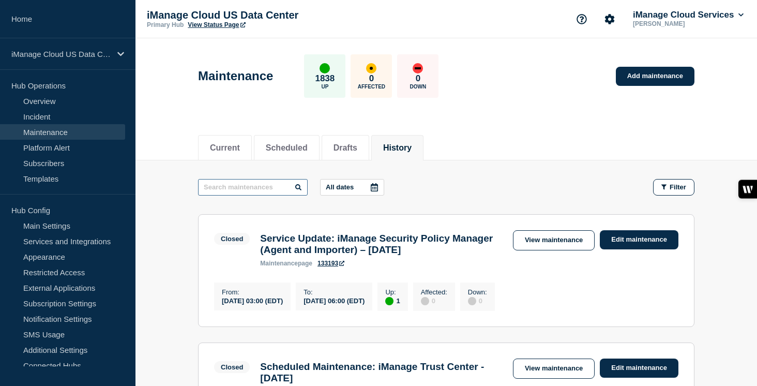
click at [231, 190] on input "text" at bounding box center [253, 187] width 110 height 17
type input "Work"
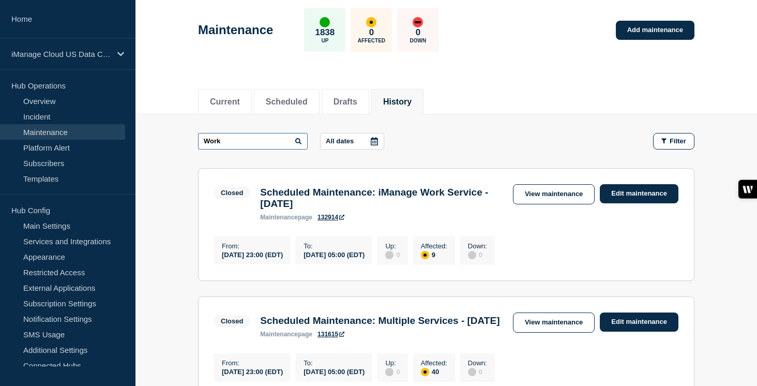
scroll to position [64, 0]
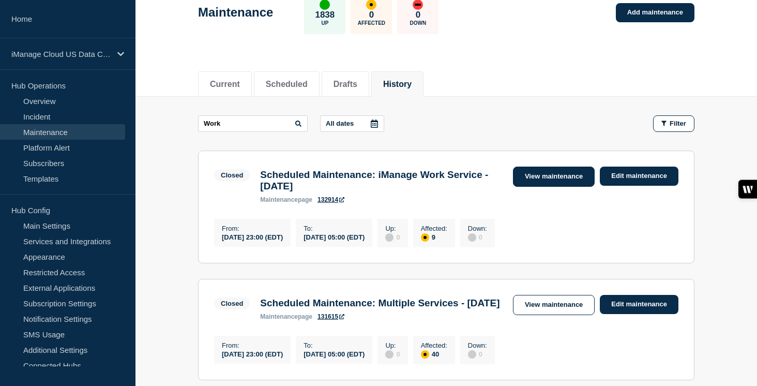
click at [554, 177] on link "View maintenance" at bounding box center [554, 177] width 82 height 20
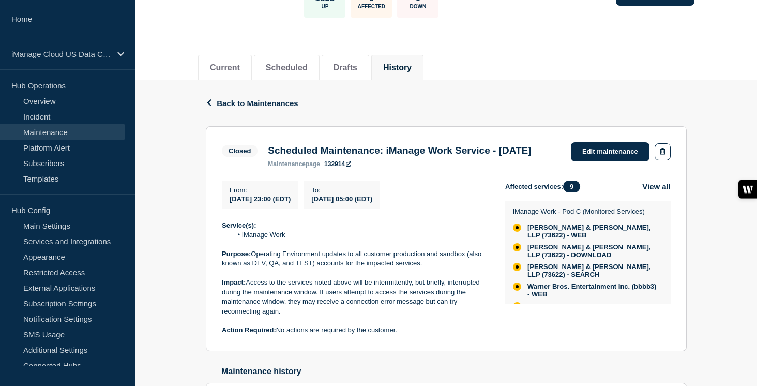
scroll to position [87, 0]
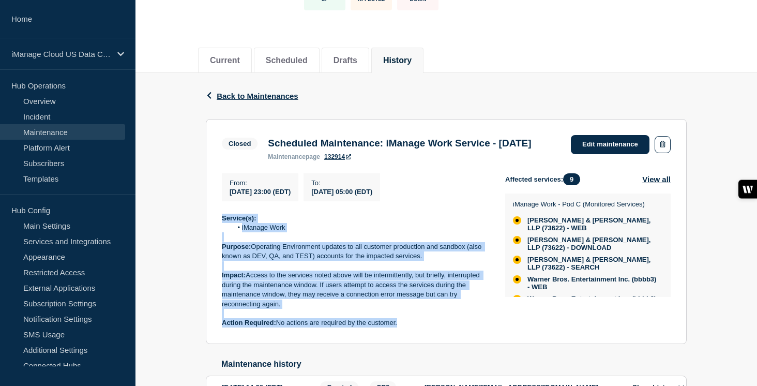
drag, startPoint x: 402, startPoint y: 347, endPoint x: 220, endPoint y: 244, distance: 209.4
click at [220, 244] on section "Closed Scheduled Maintenance: iManage Work Service - August 23, 2025 maintenanc…" at bounding box center [446, 231] width 481 height 225
copy div "Service(s): iManage Work Purpose: Operating Environment updates to all customer…"
drag, startPoint x: 294, startPoint y: 157, endPoint x: 268, endPoint y: 146, distance: 28.3
click at [268, 146] on h3 "Scheduled Maintenance: iManage Work Service - [DATE]" at bounding box center [399, 143] width 263 height 11
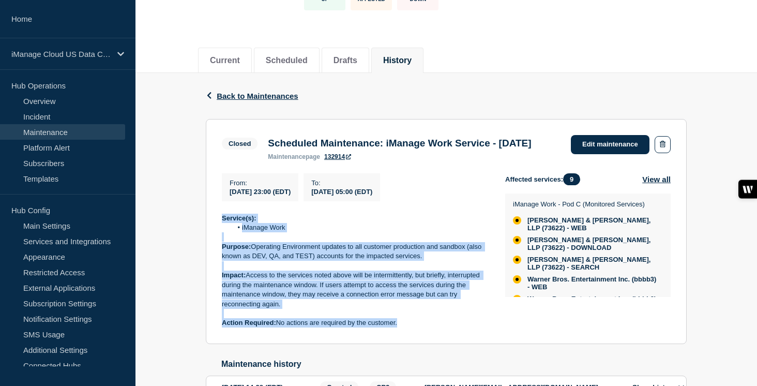
copy h3 "Scheduled Maintenance: iManage Work Service - [DATE]"
drag, startPoint x: 406, startPoint y: 344, endPoint x: 223, endPoint y: 244, distance: 208.5
click at [223, 244] on div "Service(s): iManage Work Purpose: Operating Environment updates to all customer…" at bounding box center [355, 271] width 267 height 114
copy div "Service(s): iManage Work Purpose: Operating Environment updates to all customer…"
click at [279, 59] on button "Scheduled" at bounding box center [287, 60] width 42 height 9
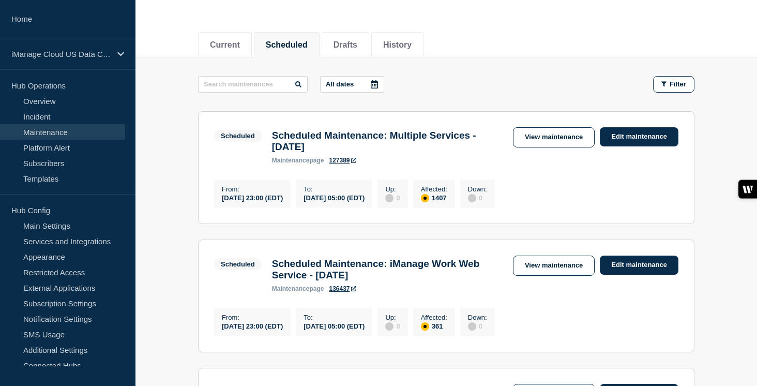
scroll to position [109, 0]
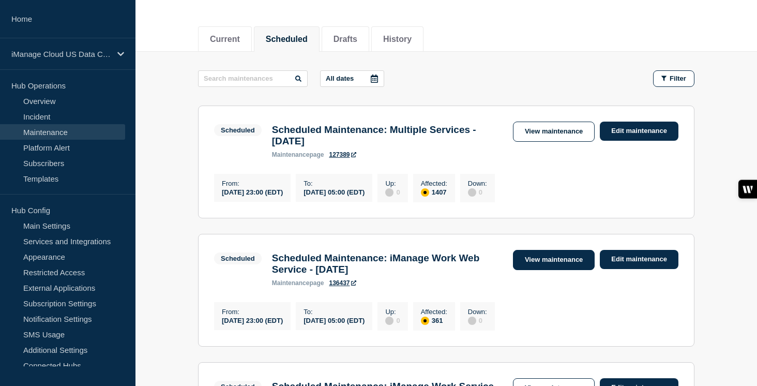
click at [550, 267] on link "View maintenance" at bounding box center [554, 260] width 82 height 20
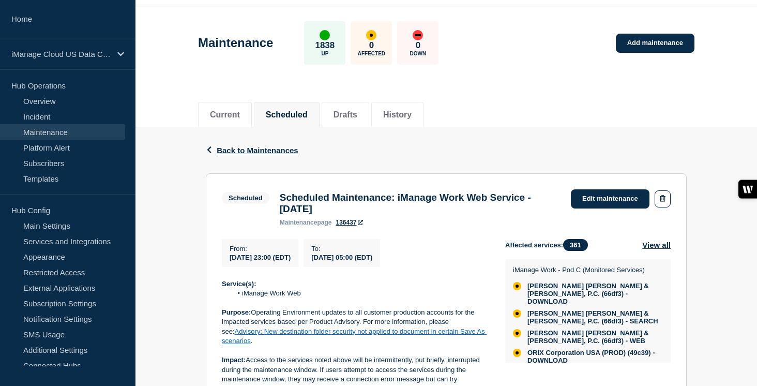
scroll to position [42, 0]
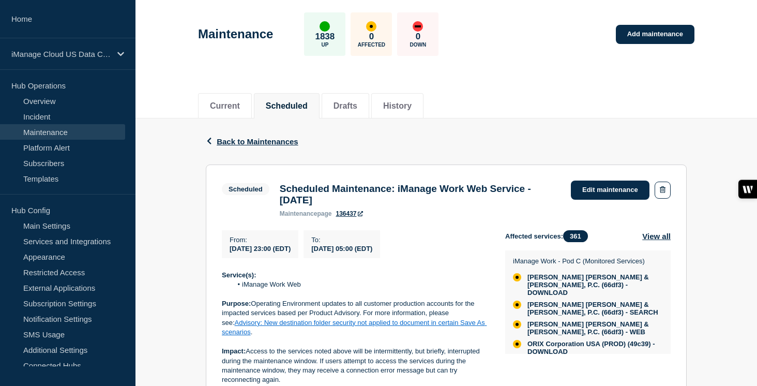
drag, startPoint x: 370, startPoint y: 204, endPoint x: 275, endPoint y: 194, distance: 96.2
click at [275, 194] on div "Scheduled Maintenance: iManage Work Web Service - September 6, 2025 maintenance…" at bounding box center [420, 200] width 291 height 34
copy h3 "Scheduled Maintenance: iManage Work Web Service - [DATE]"
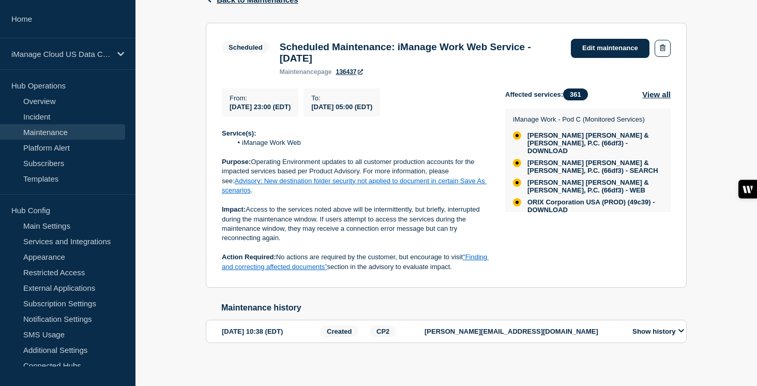
scroll to position [202, 0]
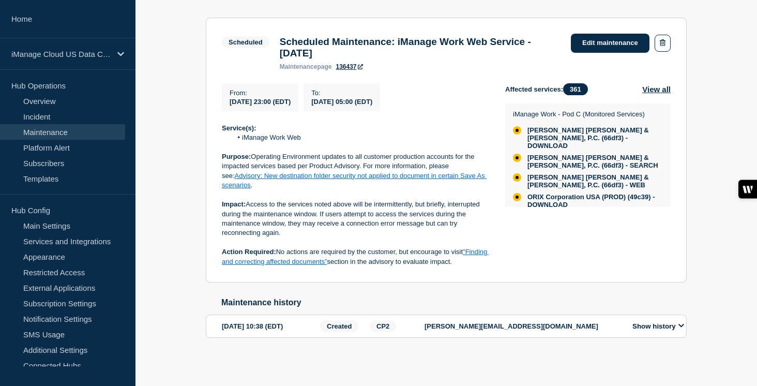
drag, startPoint x: 463, startPoint y: 260, endPoint x: 222, endPoint y: 120, distance: 278.4
click at [222, 124] on div "Service(s): iManage Work Web Purpose: Operating Environment updates to all cust…" at bounding box center [355, 195] width 267 height 143
copy div "Service(s): iManage Work Web Purpose: Operating Environment updates to all cust…"
drag, startPoint x: 371, startPoint y: 41, endPoint x: 278, endPoint y: 35, distance: 93.3
click at [280, 36] on h3 "Scheduled Maintenance: iManage Work Web Service - [DATE]" at bounding box center [420, 47] width 281 height 23
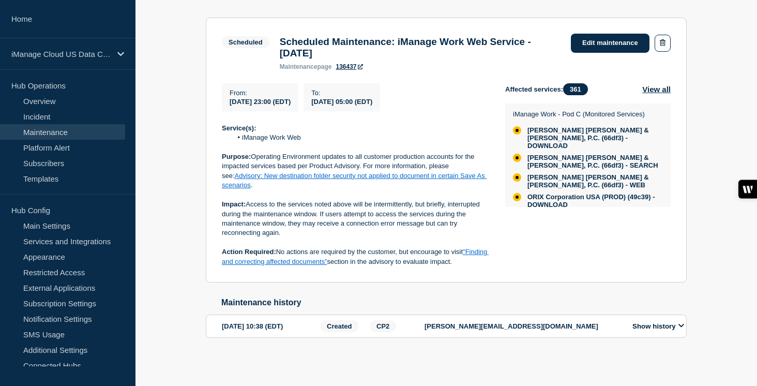
copy h3 "Scheduled Maintenance: iManage Work Web Service - [DATE]"
drag, startPoint x: 483, startPoint y: 260, endPoint x: 217, endPoint y: 125, distance: 298.1
click at [217, 125] on section "Scheduled Scheduled Maintenance: iManage Work Web Service - September 6, 2025 m…" at bounding box center [446, 150] width 481 height 265
copy div "Service(s): iManage Work Web Purpose: Operating Environment updates to all cust…"
drag, startPoint x: 373, startPoint y: 45, endPoint x: 272, endPoint y: 33, distance: 102.6
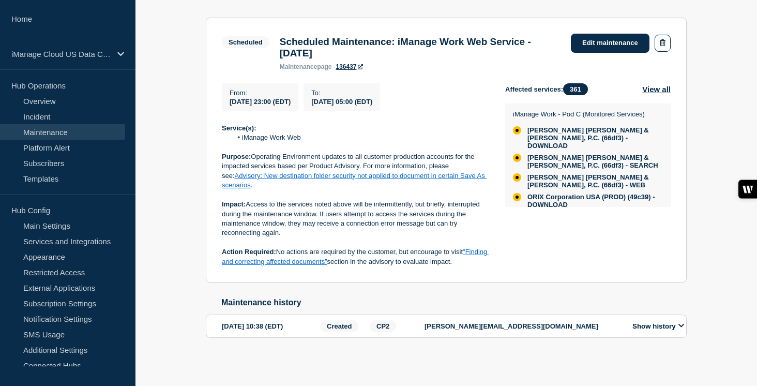
click at [272, 34] on div "Scheduled Scheduled Maintenance: iManage Work Web Service - September 6, 2025 m…" at bounding box center [394, 52] width 344 height 37
copy div "Scheduled Maintenance: iManage Work Web Service - [DATE]"
drag, startPoint x: 406, startPoint y: 264, endPoint x: 214, endPoint y: 263, distance: 191.9
click at [214, 263] on section "Scheduled Scheduled Maintenance: iManage Work Web Service - September 6, 2025 m…" at bounding box center [446, 150] width 481 height 265
drag, startPoint x: 484, startPoint y: 258, endPoint x: 221, endPoint y: 124, distance: 294.7
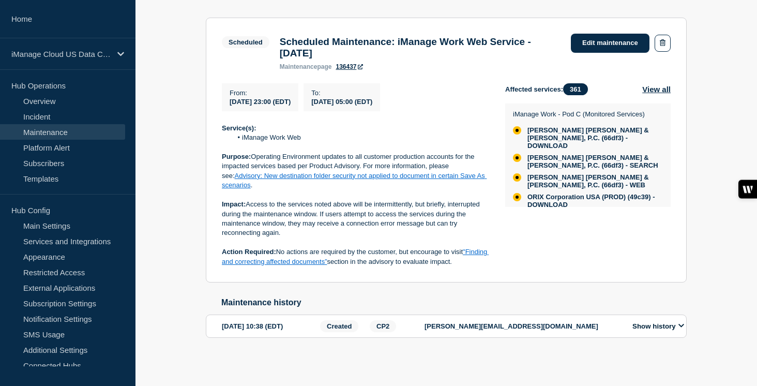
click at [221, 124] on section "Scheduled Scheduled Maintenance: iManage Work Web Service - September 6, 2025 m…" at bounding box center [446, 150] width 481 height 265
copy div "Service(s): iManage Work Web Purpose: Operating Environment updates to all cust…"
drag, startPoint x: 366, startPoint y: 43, endPoint x: 274, endPoint y: 36, distance: 92.9
click at [275, 36] on div "Scheduled Maintenance: iManage Work Web Service - September 6, 2025 maintenance…" at bounding box center [420, 53] width 291 height 34
copy h3 "Scheduled Maintenance: iManage Work Web Service - [DATE]"
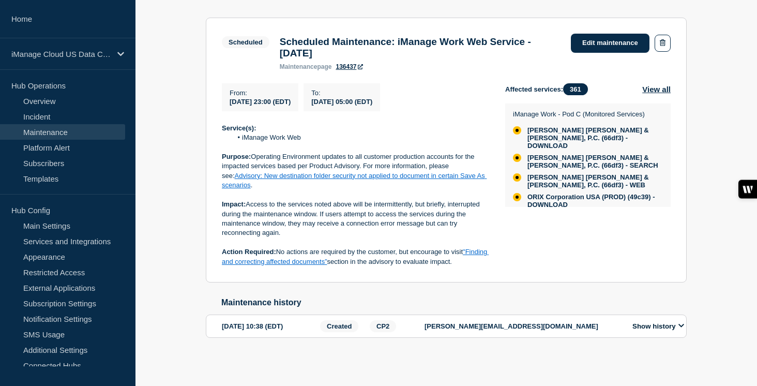
drag, startPoint x: 434, startPoint y: 261, endPoint x: 218, endPoint y: 125, distance: 255.4
click at [218, 125] on section "Scheduled Scheduled Maintenance: iManage Work Web Service - September 6, 2025 m…" at bounding box center [446, 150] width 481 height 265
drag, startPoint x: 368, startPoint y: 45, endPoint x: 276, endPoint y: 32, distance: 92.5
click at [276, 36] on div "Scheduled Maintenance: iManage Work Web Service - September 6, 2025 maintenance…" at bounding box center [420, 53] width 291 height 34
drag, startPoint x: 487, startPoint y: 260, endPoint x: 217, endPoint y: 126, distance: 301.1
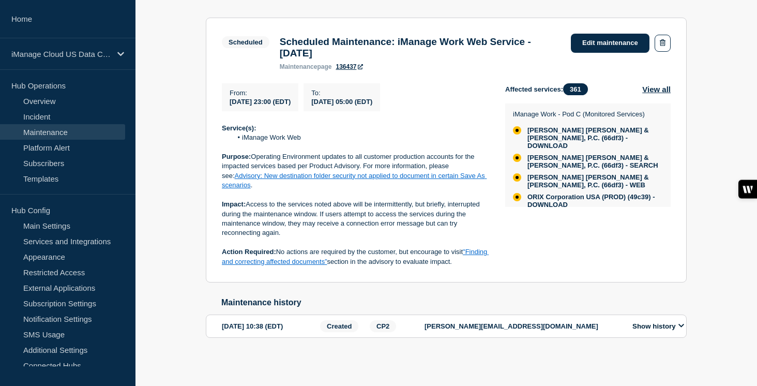
click at [217, 126] on section "Scheduled Scheduled Maintenance: iManage Work Web Service - September 6, 2025 m…" at bounding box center [446, 150] width 481 height 265
drag, startPoint x: 372, startPoint y: 44, endPoint x: 280, endPoint y: 32, distance: 92.9
click at [280, 36] on h3 "Scheduled Maintenance: iManage Work Web Service - [DATE]" at bounding box center [420, 47] width 281 height 23
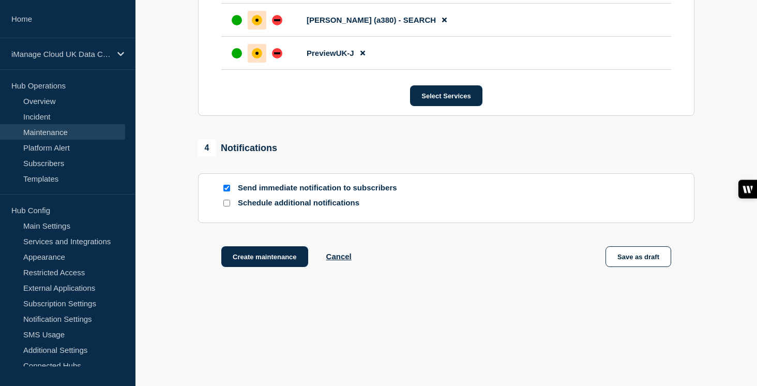
click at [226, 204] on input "Schedule additional notifications" at bounding box center [226, 203] width 7 height 7
checkbox input "true"
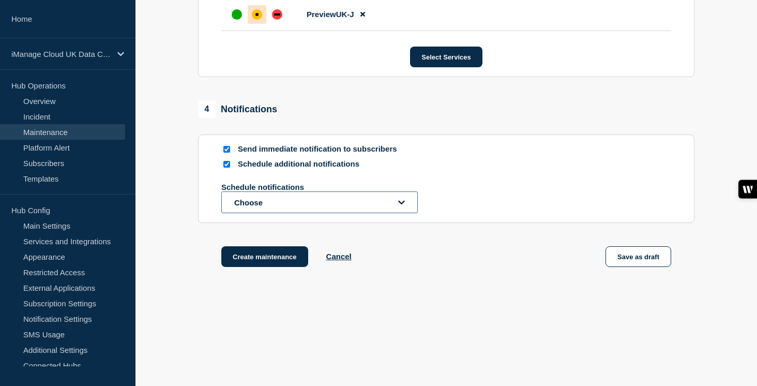
click at [249, 213] on button "Choose" at bounding box center [319, 202] width 197 height 22
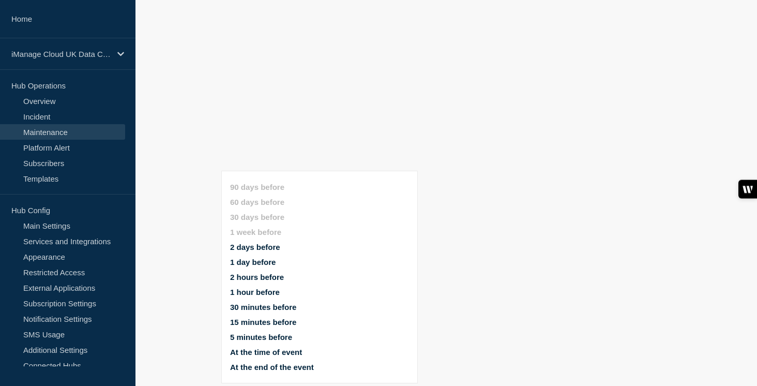
scroll to position [12301, 0]
click at [268, 258] on button "1 day before" at bounding box center [253, 262] width 46 height 9
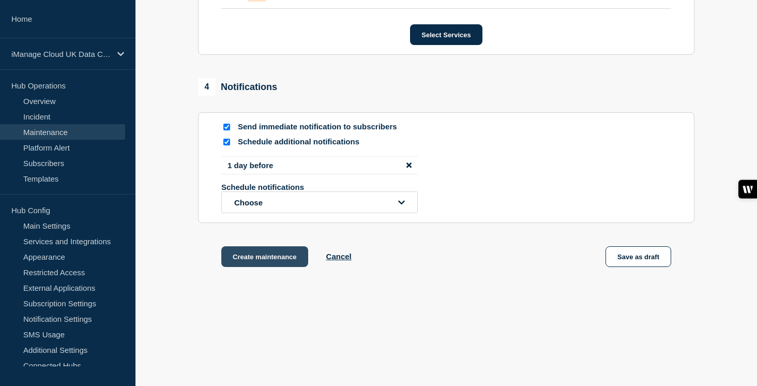
click at [286, 267] on button "Create maintenance" at bounding box center [264, 256] width 87 height 21
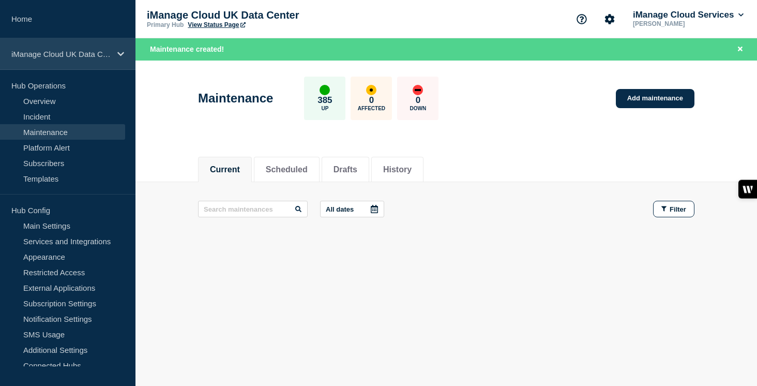
click at [105, 54] on p "iManage Cloud UK Data Center" at bounding box center [60, 54] width 99 height 9
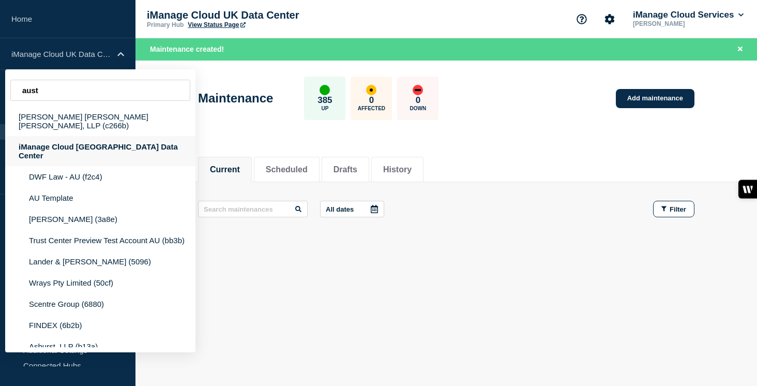
type input "aust"
click at [111, 147] on div "iManage Cloud [GEOGRAPHIC_DATA] Data Center" at bounding box center [100, 151] width 190 height 30
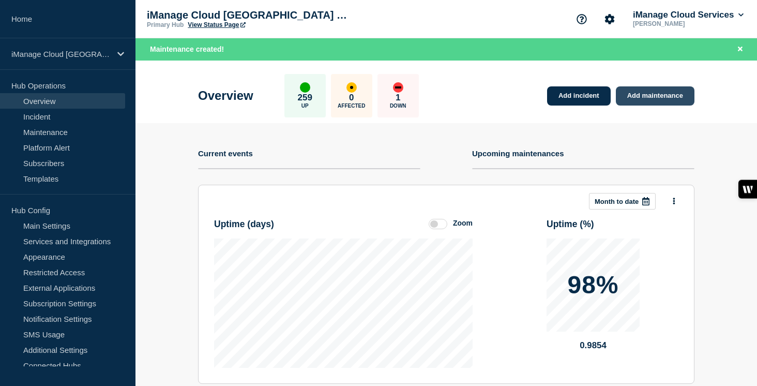
click at [674, 93] on link "Add maintenance" at bounding box center [655, 95] width 79 height 19
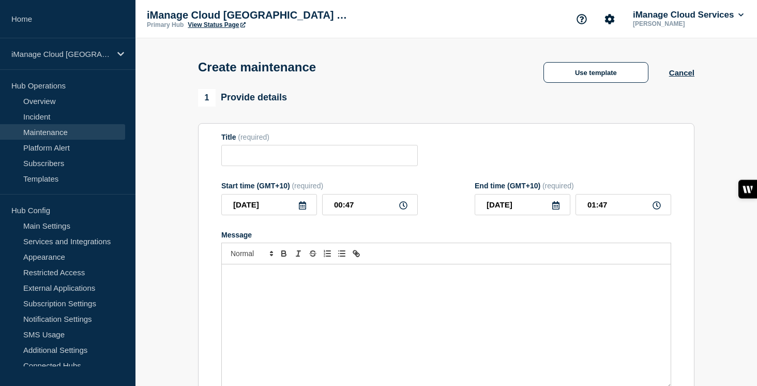
click at [292, 330] on div "Message" at bounding box center [446, 326] width 449 height 124
checkbox input "true"
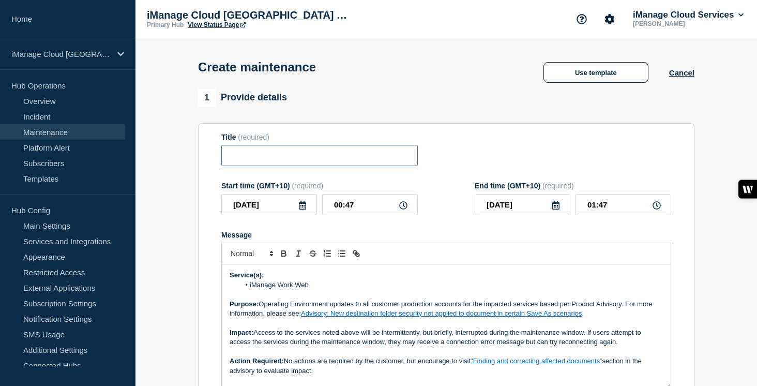
click at [245, 157] on input "Title" at bounding box center [319, 155] width 197 height 21
paste input "Scheduled Maintenance: iManage Work Web Service - [DATE]"
click at [330, 159] on input "Scheduled Maintenance: iManage Work Web Service - [DATE]" at bounding box center [319, 155] width 197 height 21
click at [382, 158] on input "Scheduled Maintenance: iManage Work Web Service - [DATE]" at bounding box center [319, 155] width 197 height 21
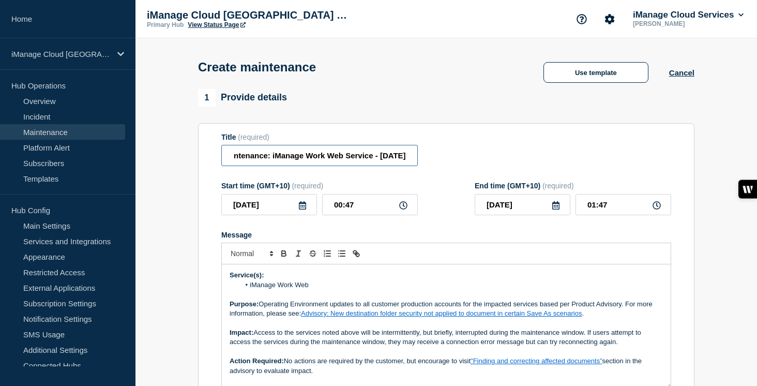
scroll to position [0, 92]
type input "Scheduled Maintenance: iManage Work Web Service - [DATE]"
click at [301, 209] on icon at bounding box center [302, 205] width 7 height 8
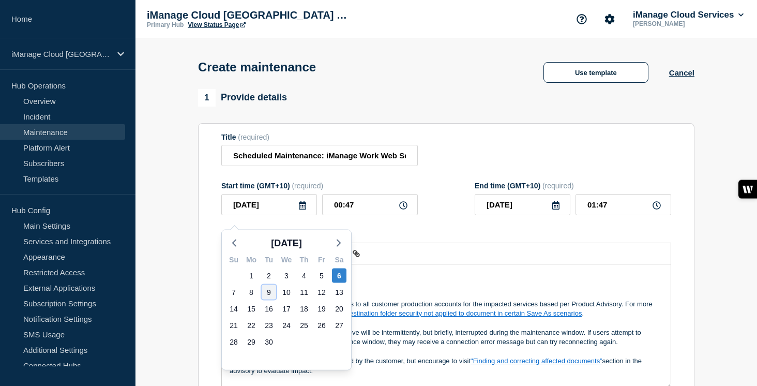
click at [269, 289] on div "9" at bounding box center [269, 292] width 14 height 14
type input "[DATE]"
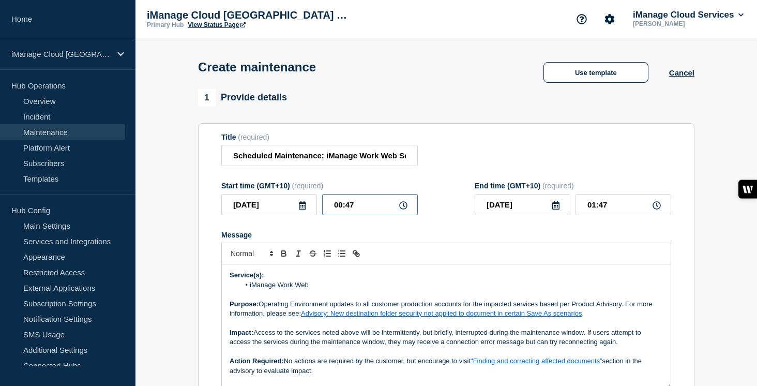
drag, startPoint x: 359, startPoint y: 213, endPoint x: 306, endPoint y: 213, distance: 52.8
click at [306, 213] on div "2025-09-09 00:47" at bounding box center [319, 204] width 197 height 21
type input "23:00"
type input "[DATE]"
drag, startPoint x: 608, startPoint y: 213, endPoint x: 573, endPoint y: 213, distance: 34.7
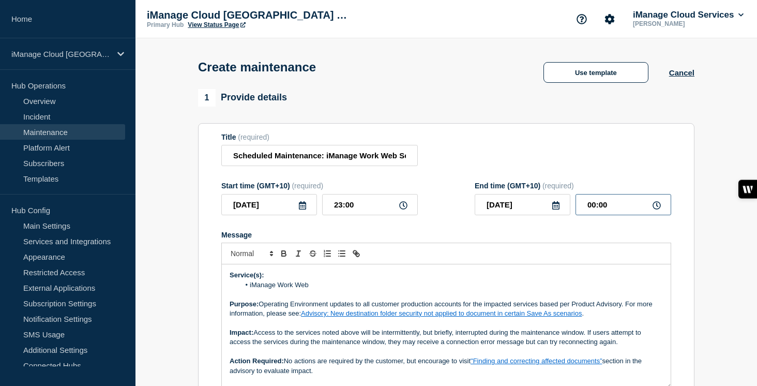
click at [573, 213] on div "[DATE] 00:00" at bounding box center [573, 204] width 197 height 21
type input "05:00"
click at [367, 311] on p "Purpose: Operating Environment updates to all customer production accounts for …" at bounding box center [446, 308] width 433 height 19
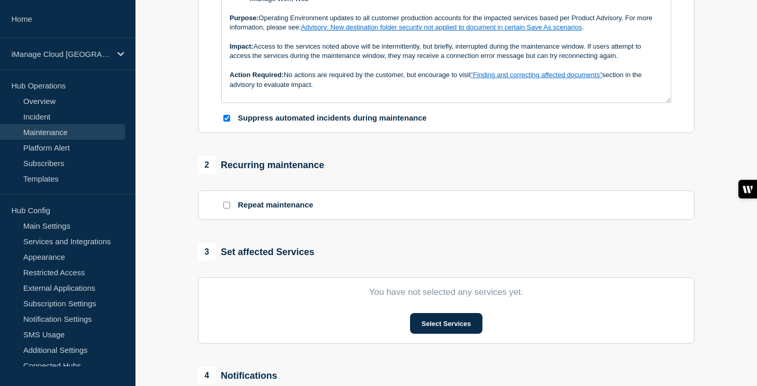
scroll to position [327, 0]
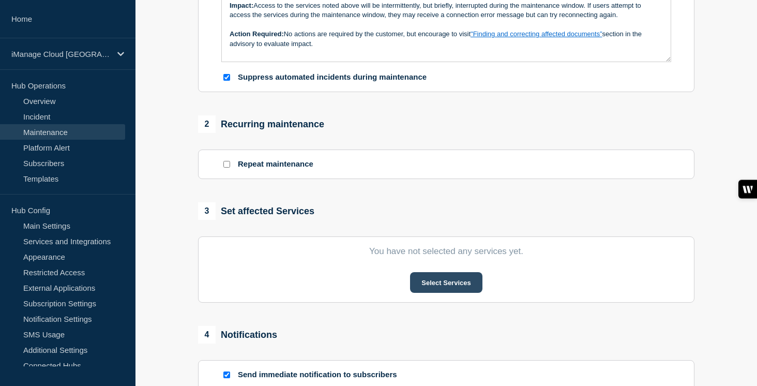
click at [461, 293] on button "Select Services" at bounding box center [446, 282] width 72 height 21
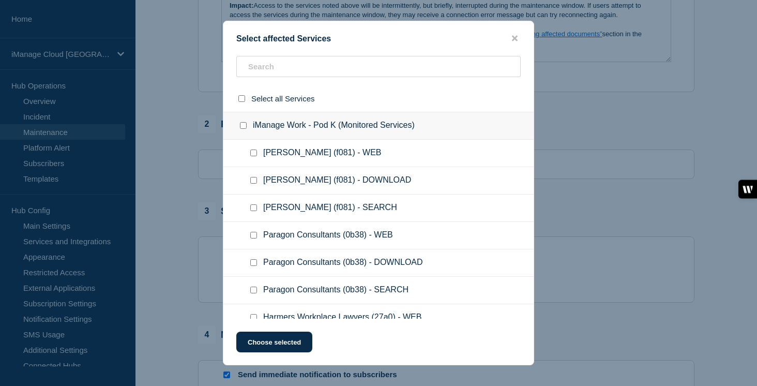
click at [243, 129] on input "iManage Work - Pod K (Monitored Services) checkbox" at bounding box center [243, 125] width 7 height 7
checkbox input "true"
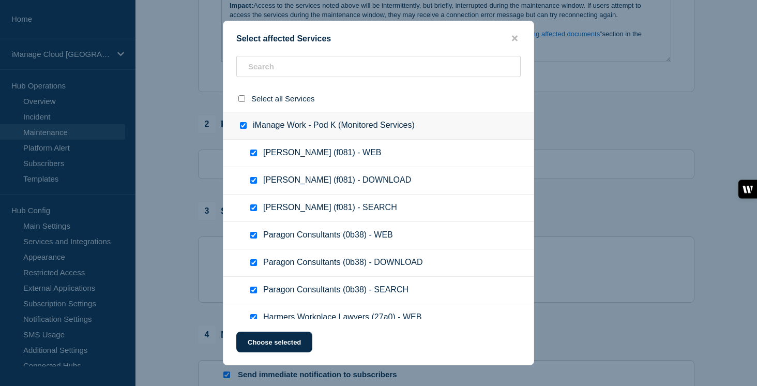
checkbox input "true"
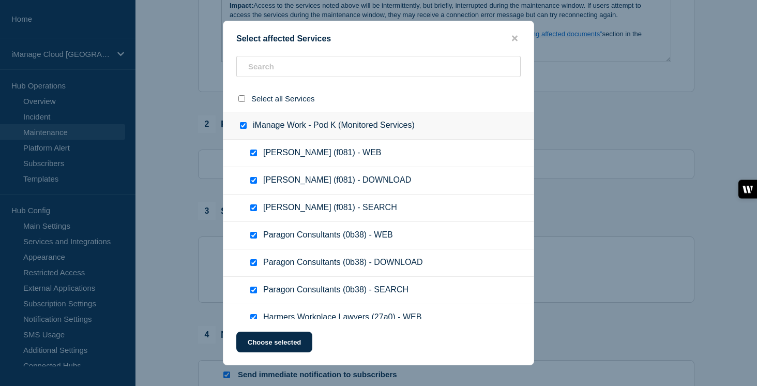
checkbox input "true"
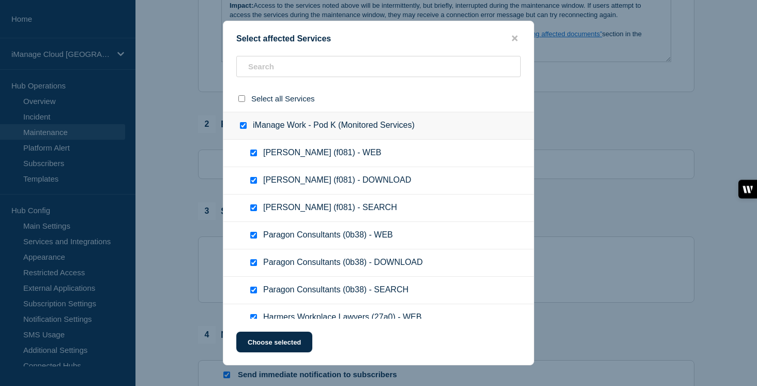
checkbox input "true"
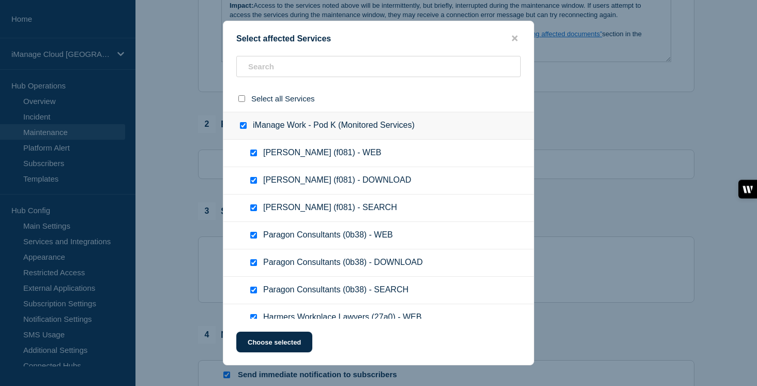
checkbox input "true"
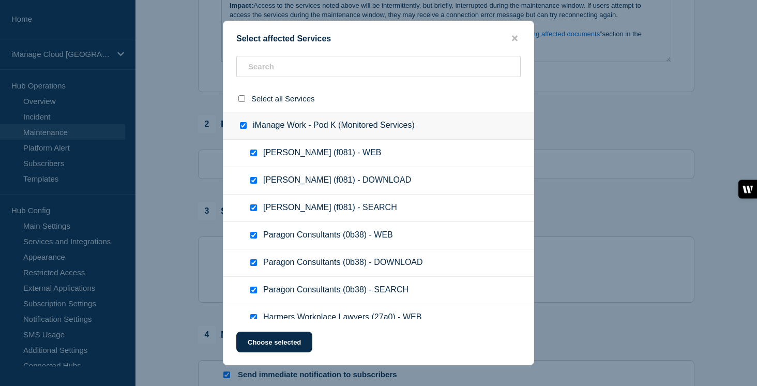
checkbox input "true"
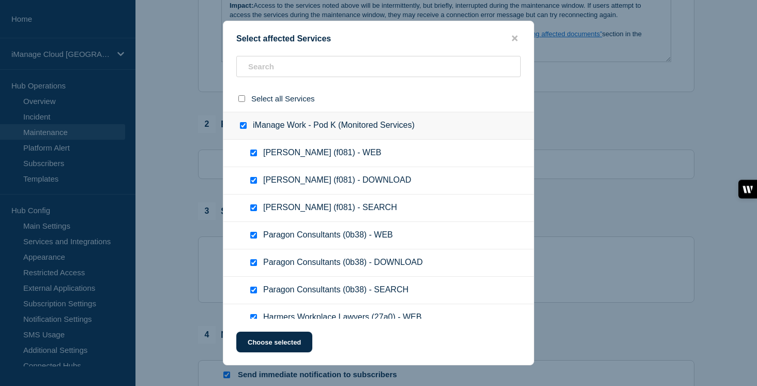
checkbox input "true"
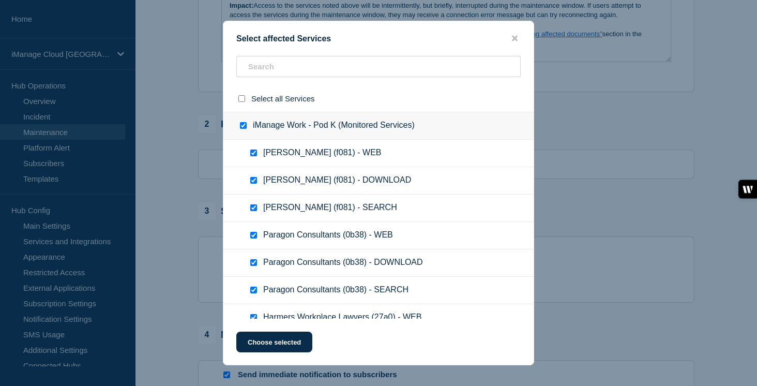
checkbox input "true"
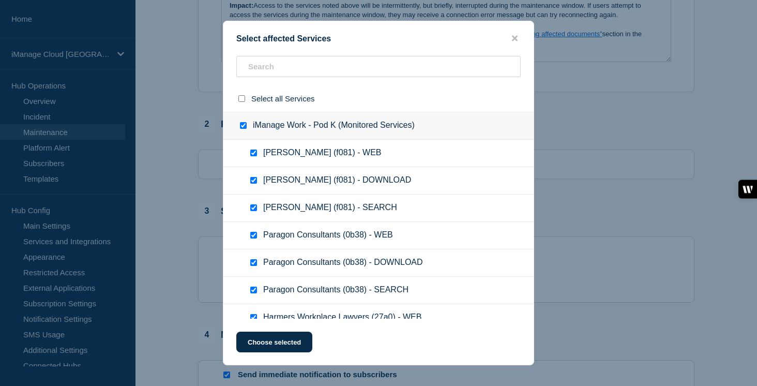
checkbox input "true"
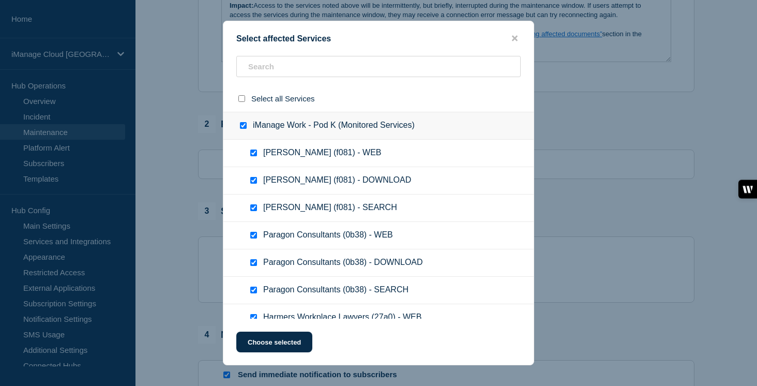
checkbox input "true"
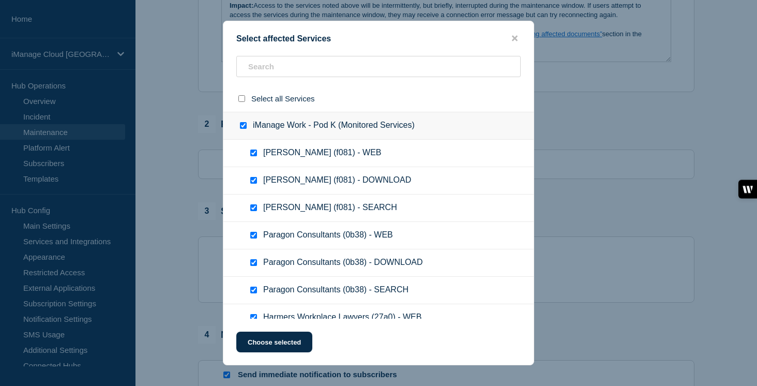
checkbox input "true"
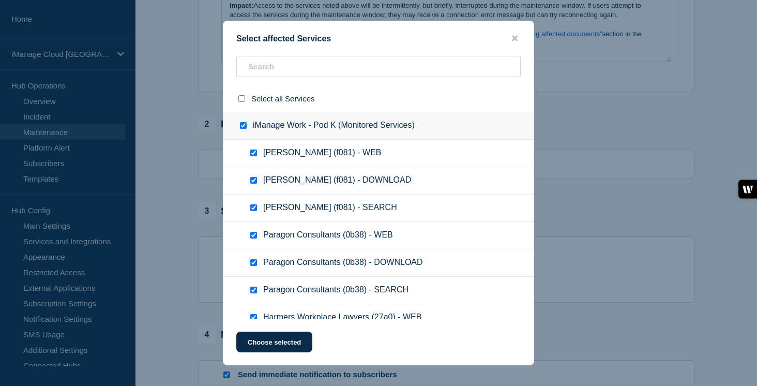
checkbox input "true"
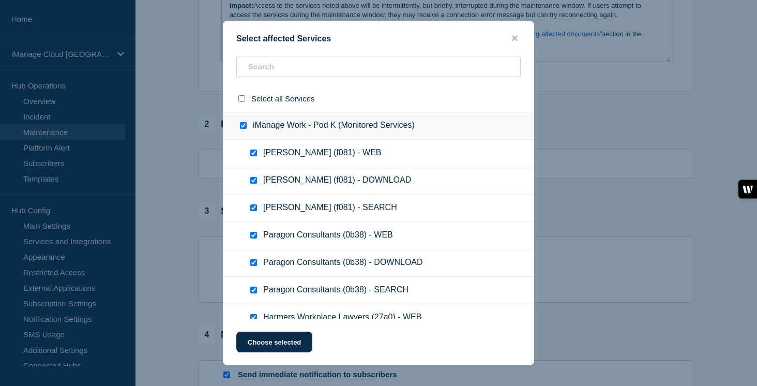
checkbox input "true"
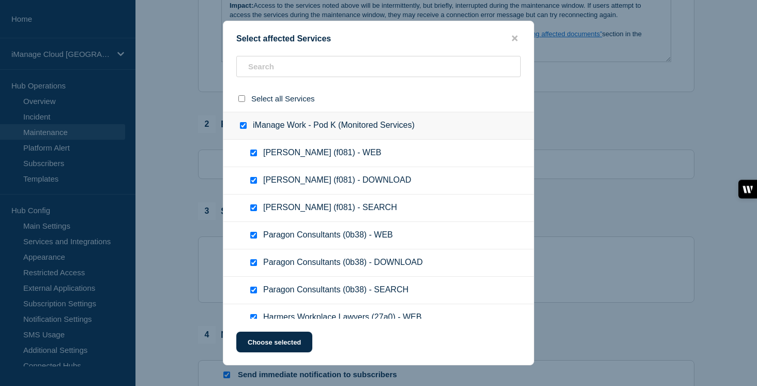
checkbox input "true"
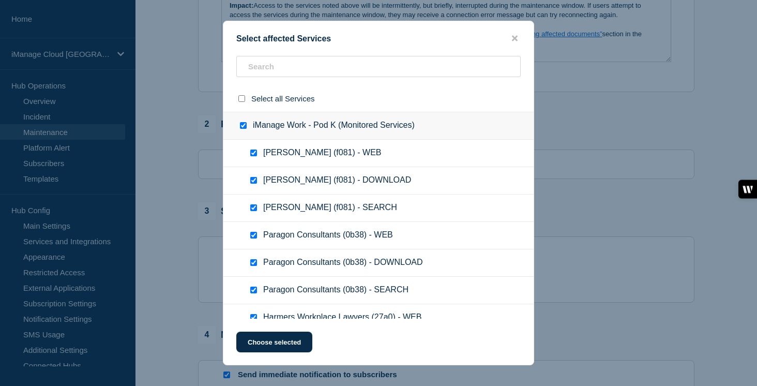
checkbox input "true"
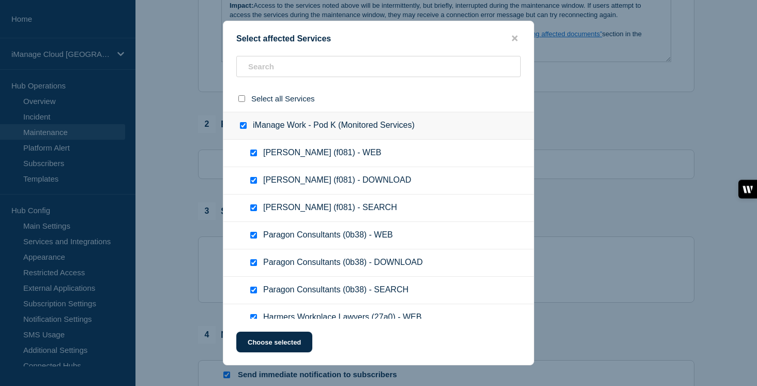
checkbox input "true"
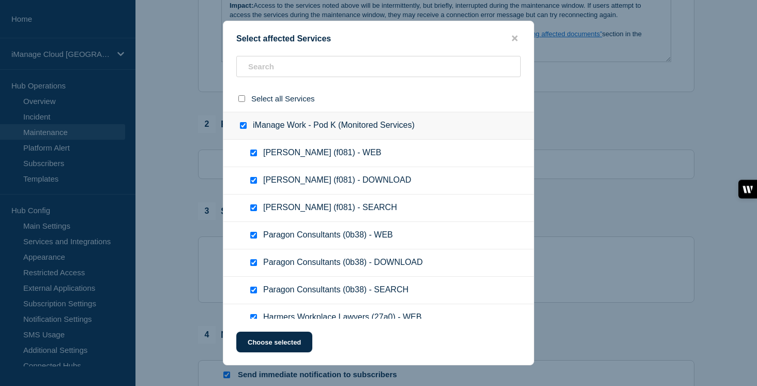
checkbox input "true"
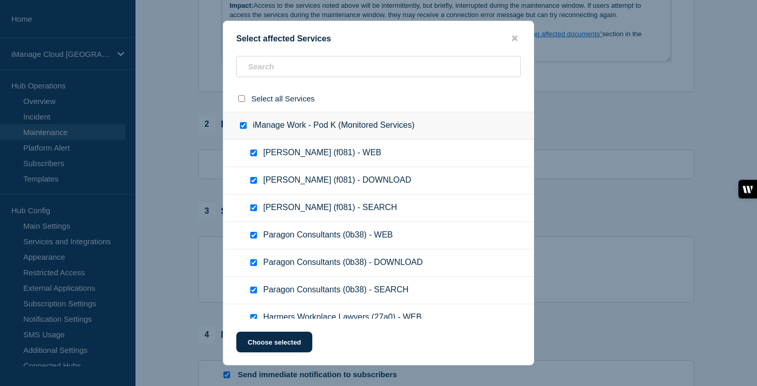
checkbox input "true"
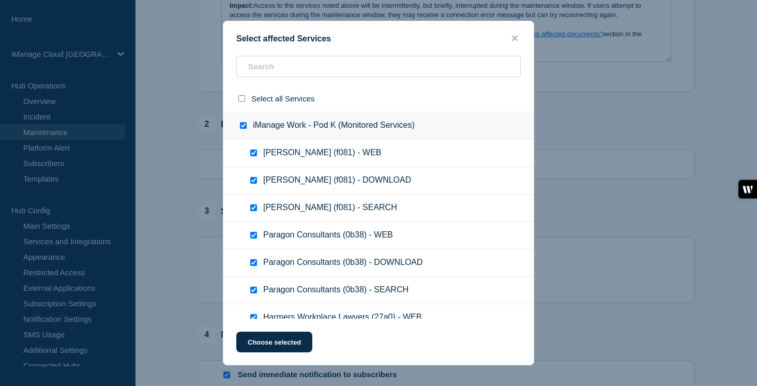
checkbox input "true"
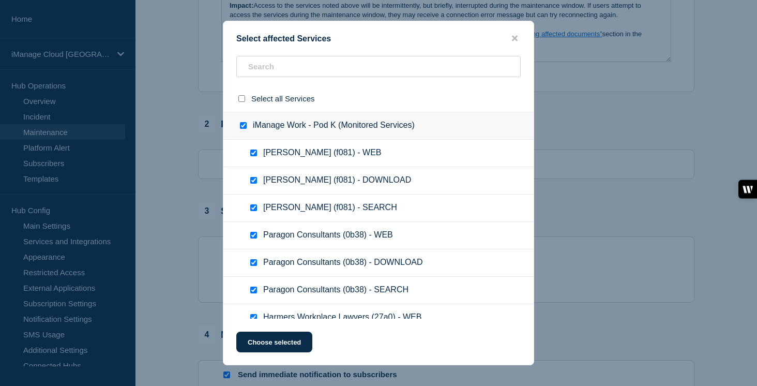
checkbox input "true"
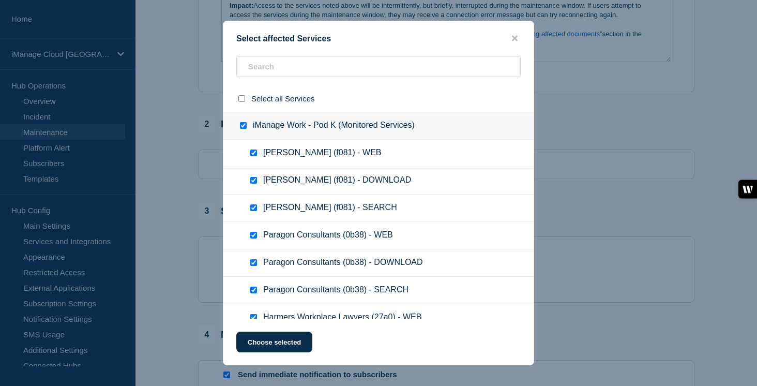
checkbox input "true"
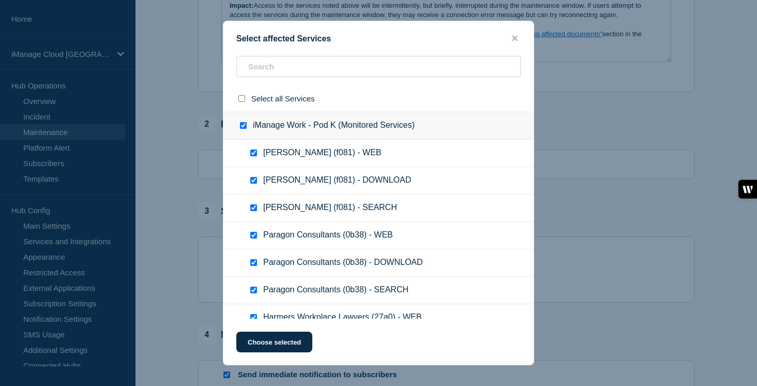
checkbox input "true"
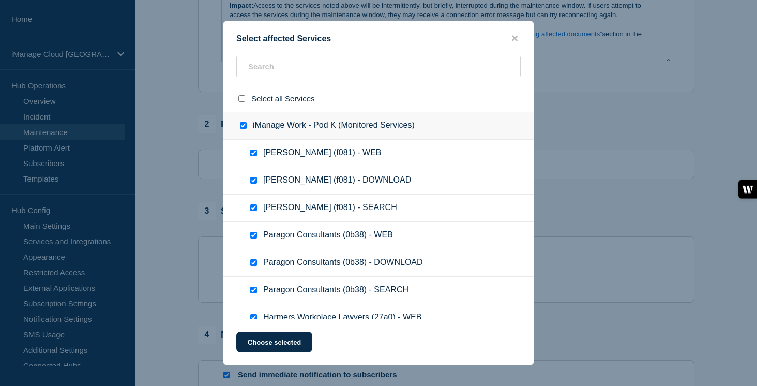
checkbox input "true"
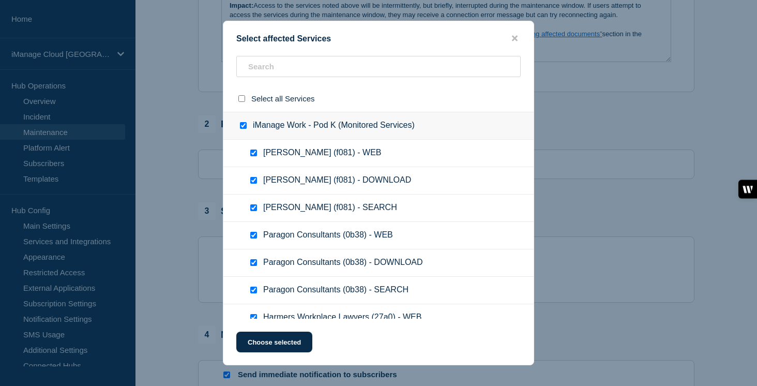
checkbox input "true"
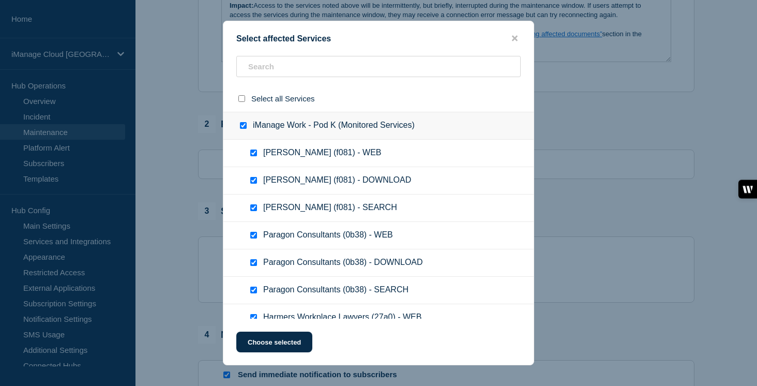
checkbox input "true"
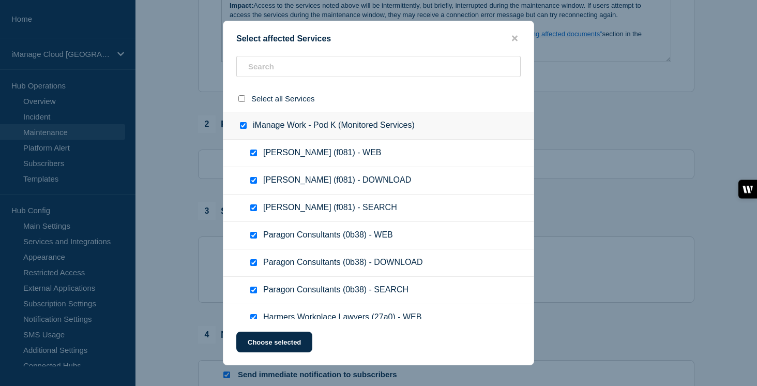
checkbox input "true"
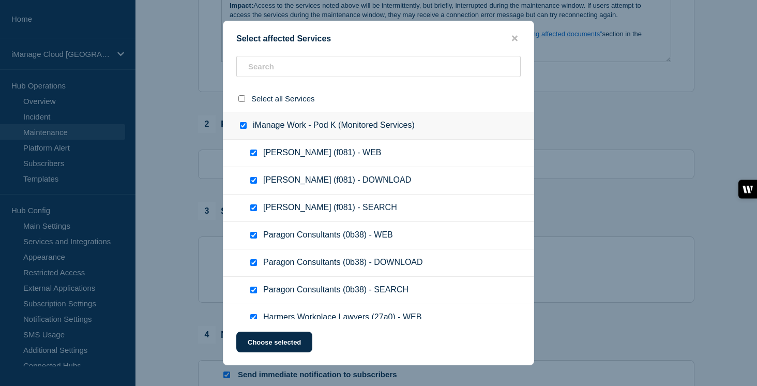
checkbox input "true"
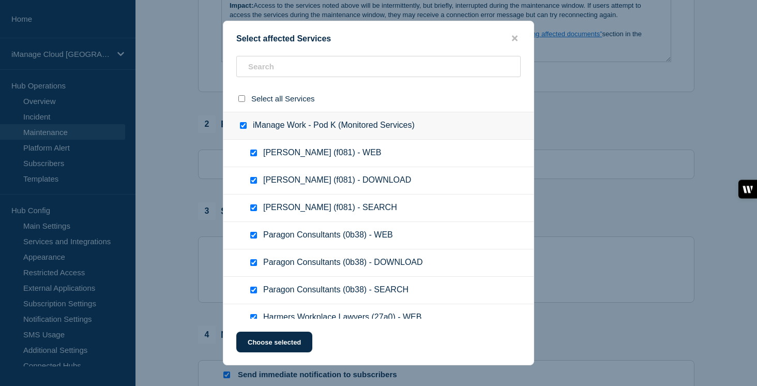
checkbox input "true"
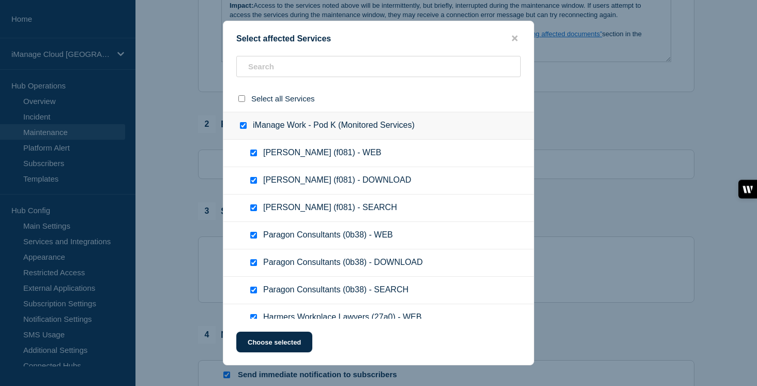
checkbox input "true"
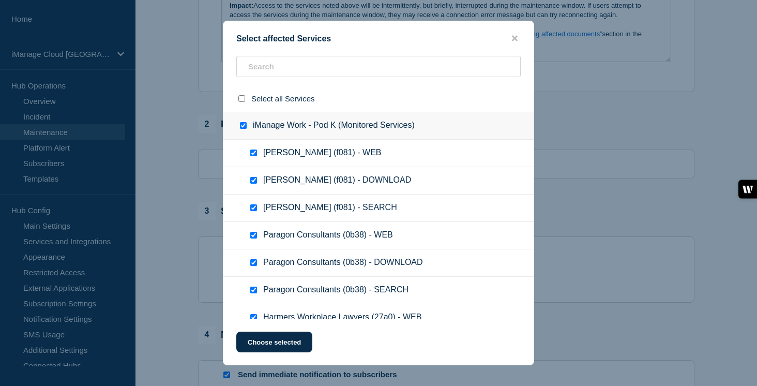
checkbox input "true"
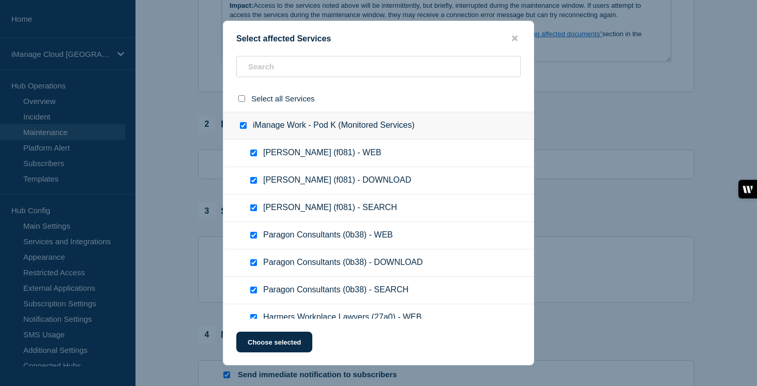
checkbox input "true"
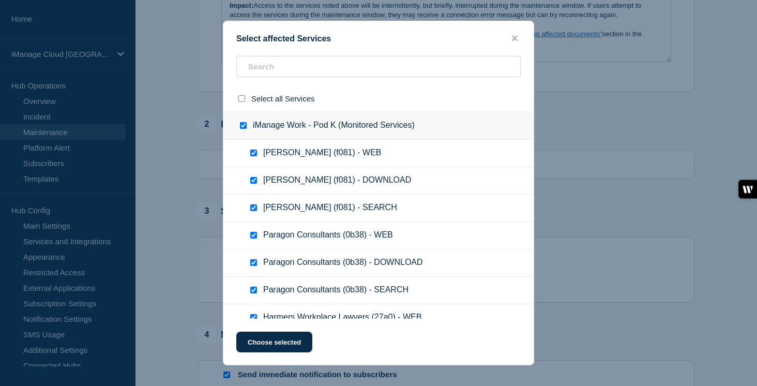
checkbox input "true"
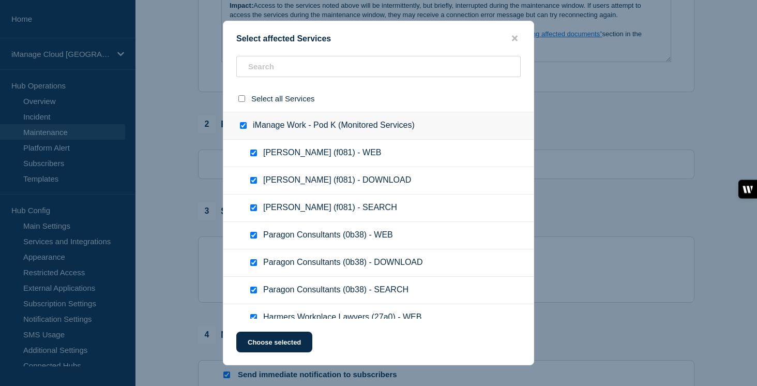
checkbox input "true"
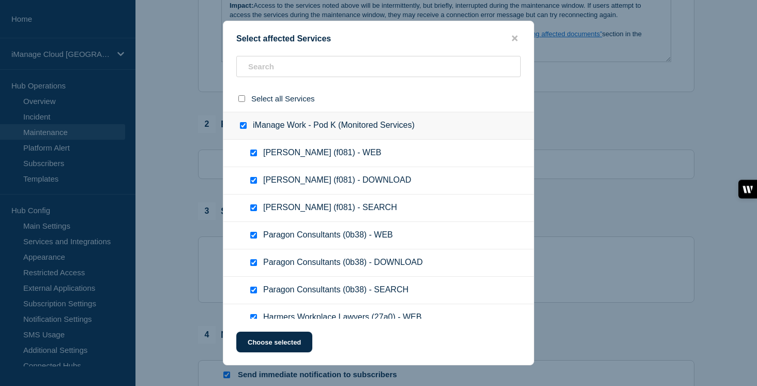
checkbox input "true"
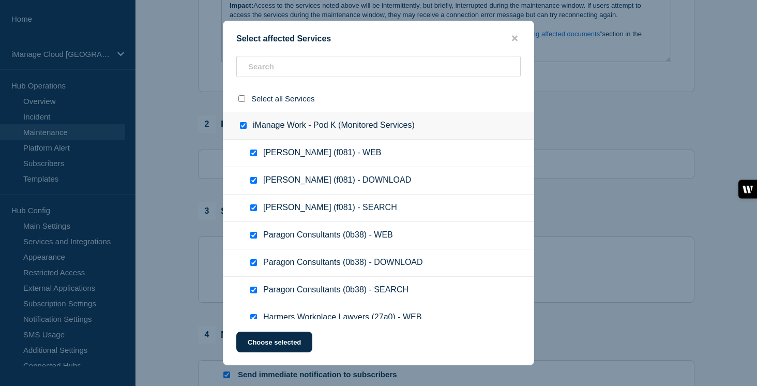
checkbox input "true"
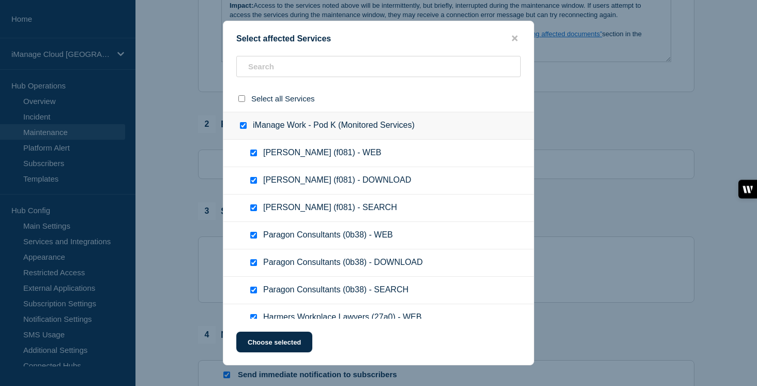
checkbox input "true"
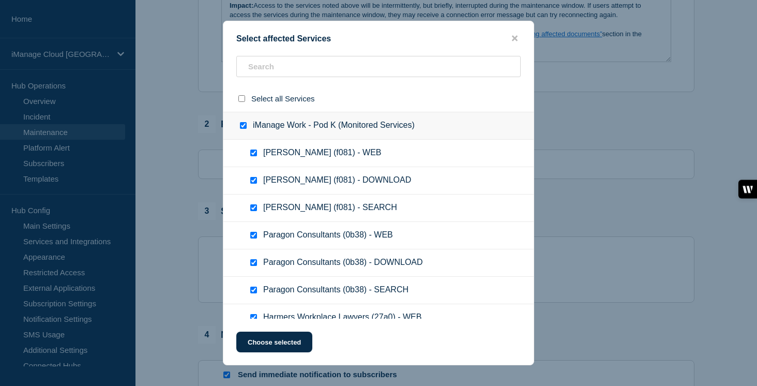
checkbox input "true"
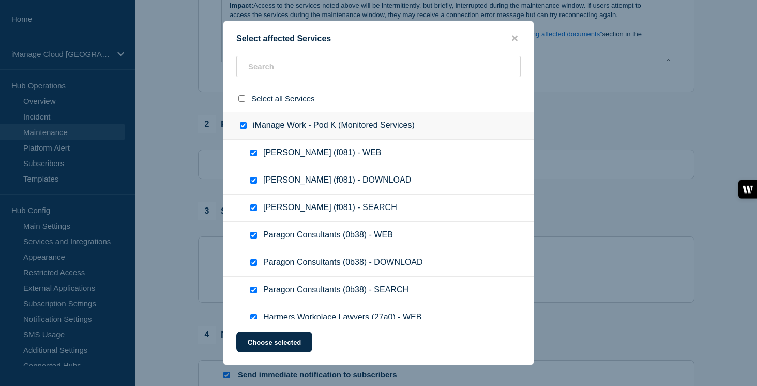
checkbox input "true"
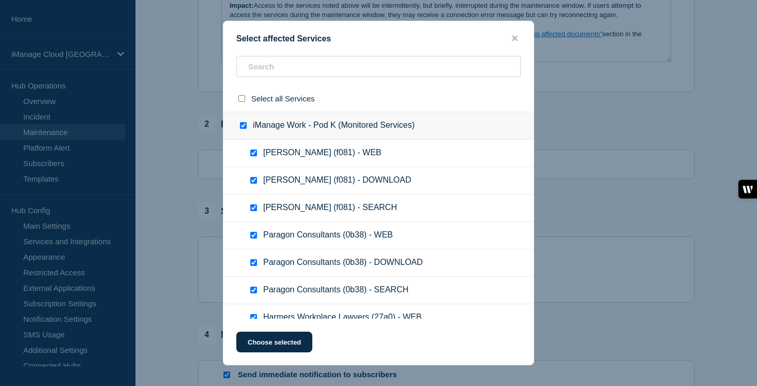
checkbox input "true"
click at [289, 341] on button "Choose selected" at bounding box center [274, 342] width 76 height 21
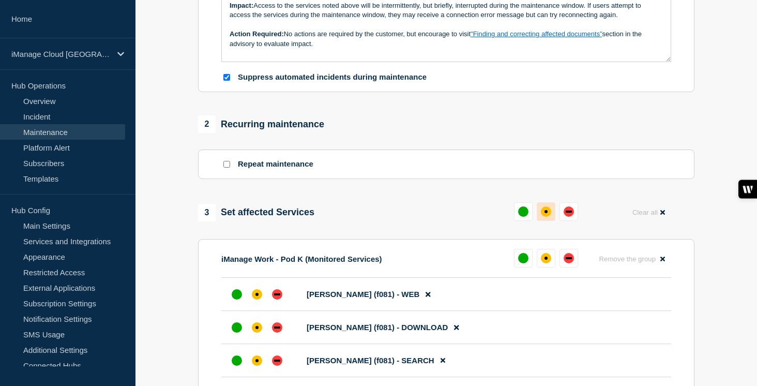
click at [549, 217] on div "affected" at bounding box center [546, 211] width 10 height 10
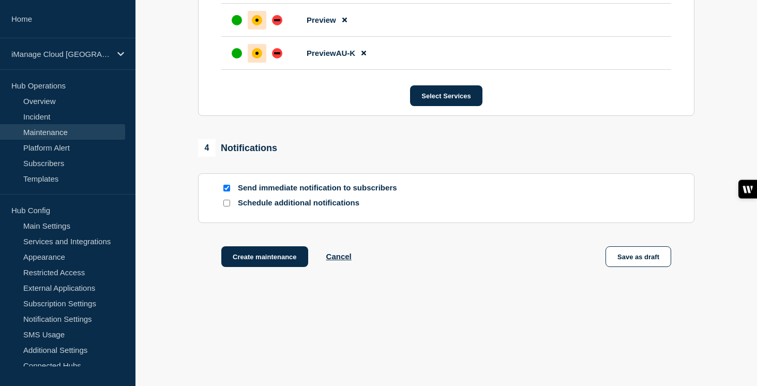
scroll to position [7989, 0]
click at [225, 204] on input "Schedule additional notifications" at bounding box center [226, 203] width 7 height 7
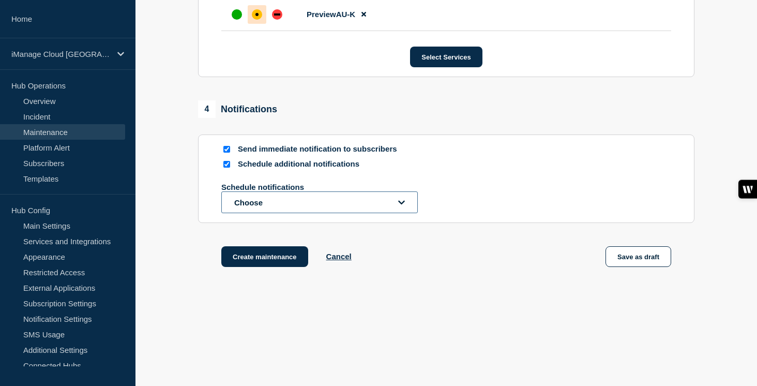
click at [247, 213] on button "Choose" at bounding box center [319, 202] width 197 height 22
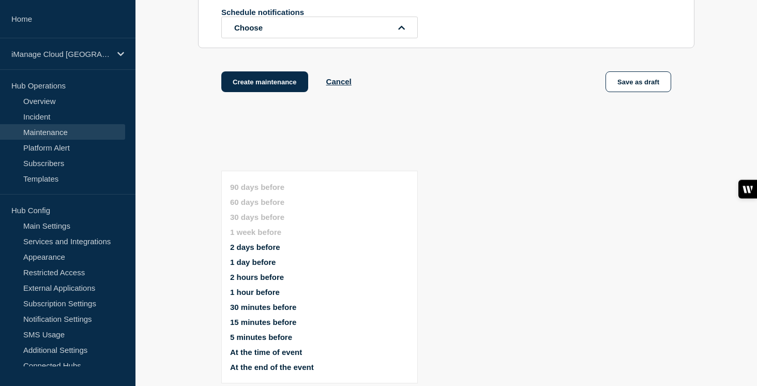
click at [260, 258] on button "1 day before" at bounding box center [253, 262] width 46 height 9
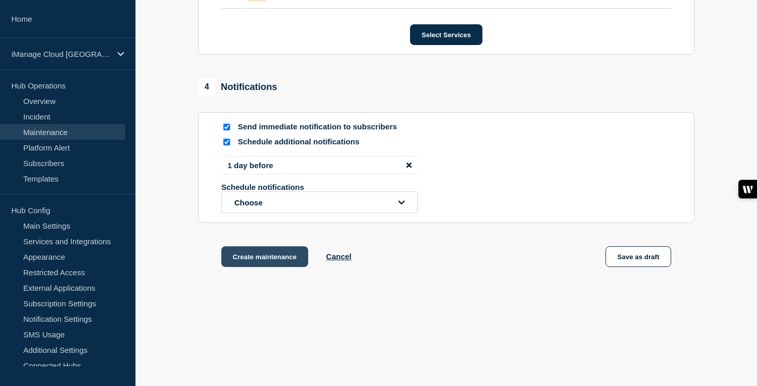
click at [265, 267] on button "Create maintenance" at bounding box center [264, 256] width 87 height 21
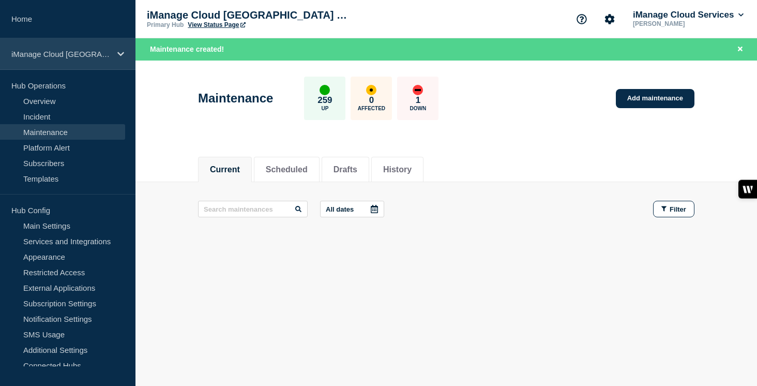
click at [100, 52] on p "iManage Cloud [GEOGRAPHIC_DATA] Data Center" at bounding box center [60, 54] width 99 height 9
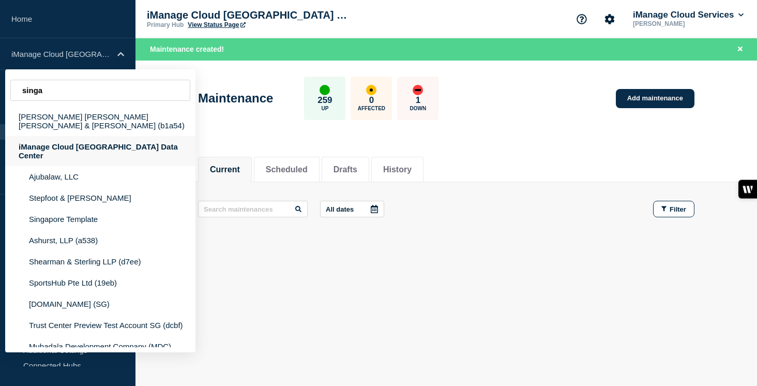
click at [122, 141] on div "iManage Cloud [GEOGRAPHIC_DATA] Data Center" at bounding box center [100, 151] width 190 height 30
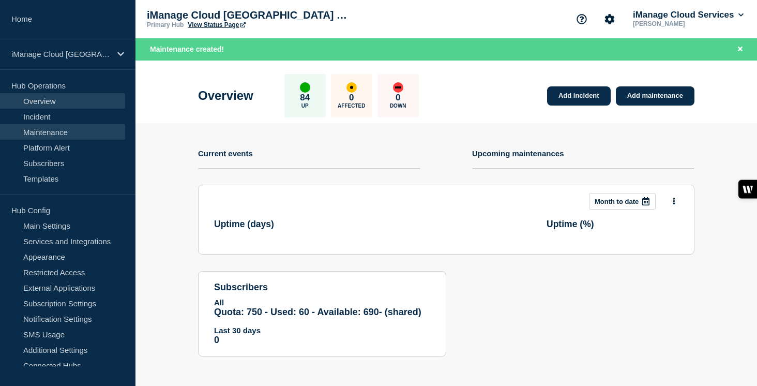
click at [92, 133] on link "Maintenance" at bounding box center [62, 132] width 125 height 16
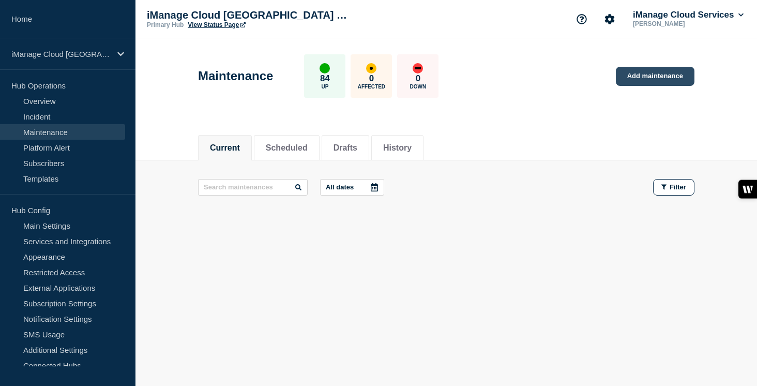
click at [658, 78] on link "Add maintenance" at bounding box center [655, 76] width 79 height 19
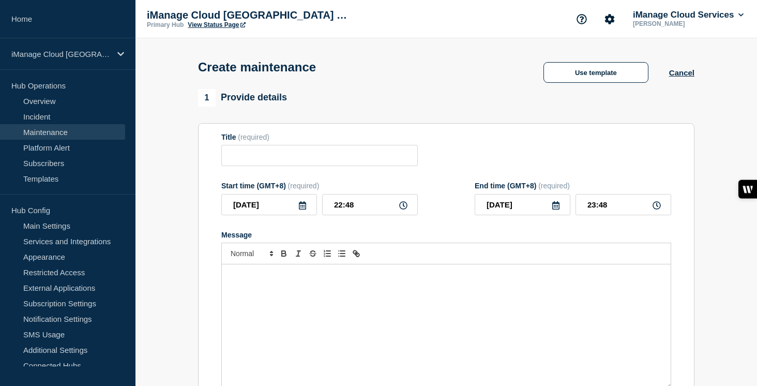
click at [326, 280] on p "Message" at bounding box center [446, 274] width 433 height 9
click at [282, 162] on input "Title" at bounding box center [319, 155] width 197 height 21
paste input "Scheduled Maintenance: iManage Work Web Service - [DATE]"
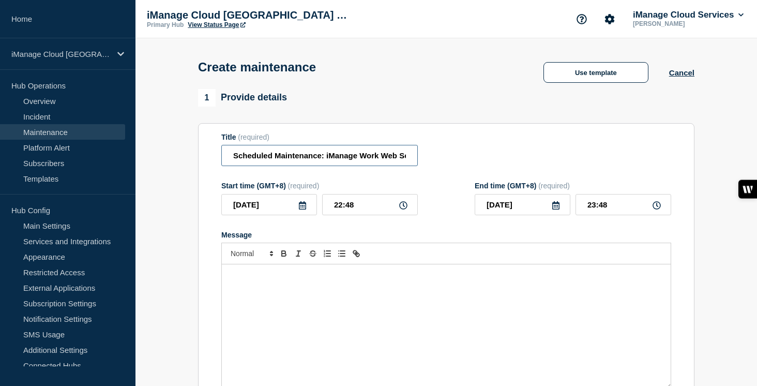
click at [356, 159] on input "Scheduled Maintenance: iManage Work Web Service - [DATE]" at bounding box center [319, 155] width 197 height 21
click at [383, 160] on input "Scheduled Maintenance: iManage Work Web Service - [DATE]" at bounding box center [319, 155] width 197 height 21
click at [308, 215] on input "[DATE]" at bounding box center [269, 204] width 96 height 21
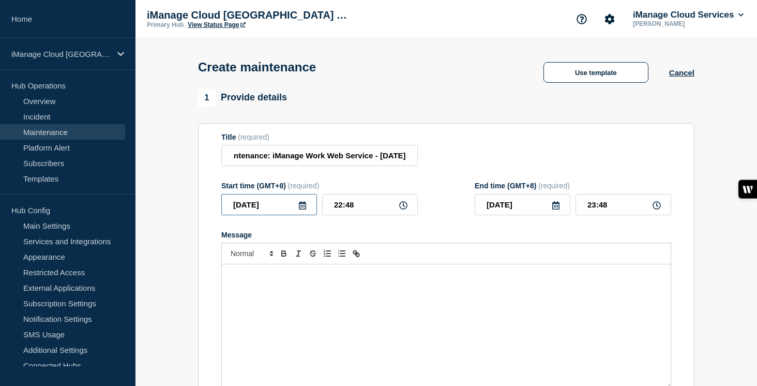
scroll to position [0, 0]
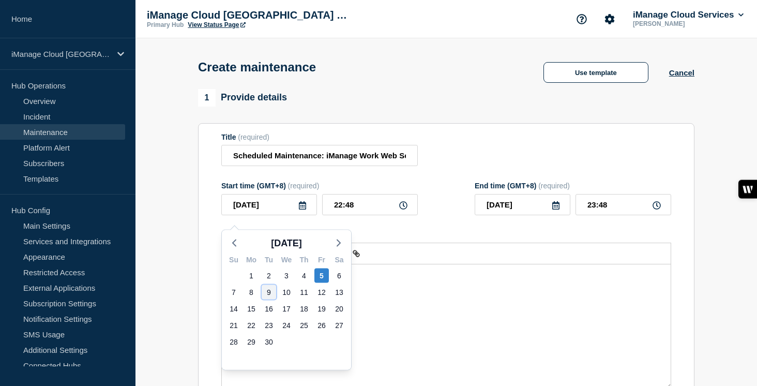
click at [268, 296] on div "9" at bounding box center [269, 292] width 14 height 14
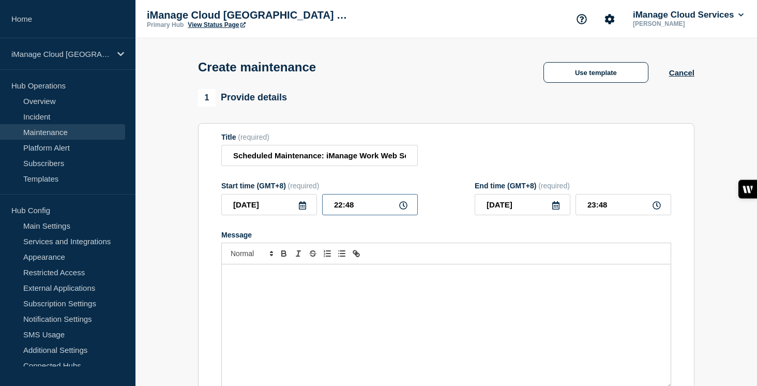
drag, startPoint x: 344, startPoint y: 211, endPoint x: 309, endPoint y: 211, distance: 35.7
click at [309, 211] on div "2025-09-09 22:48" at bounding box center [319, 204] width 197 height 21
drag, startPoint x: 615, startPoint y: 212, endPoint x: 558, endPoint y: 211, distance: 57.4
click at [558, 211] on div "[DATE] 00:00" at bounding box center [573, 204] width 197 height 21
click at [249, 302] on div "Message" at bounding box center [446, 326] width 449 height 124
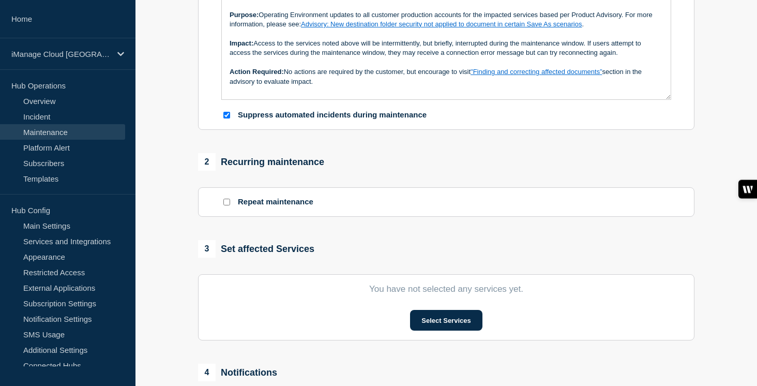
scroll to position [338, 0]
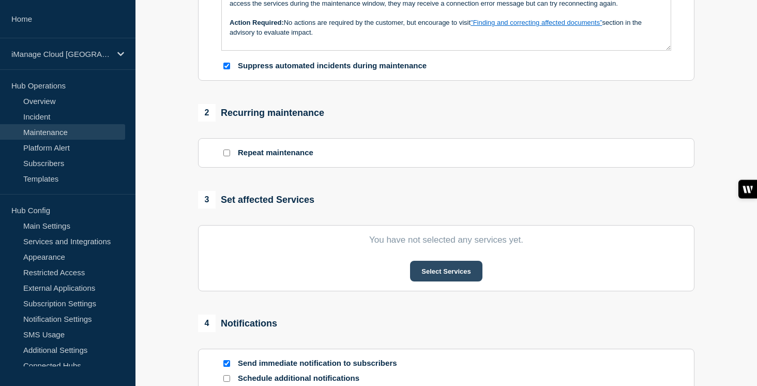
click at [460, 281] on button "Select Services" at bounding box center [446, 271] width 72 height 21
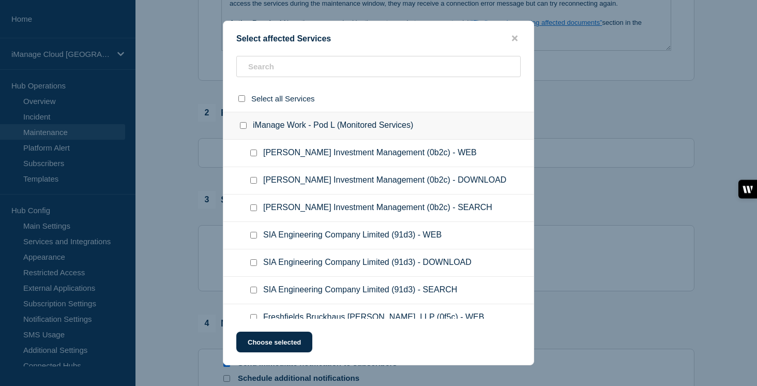
click at [244, 129] on input "iManage Work - Pod L (Monitored Services) checkbox" at bounding box center [243, 125] width 7 height 7
click at [279, 350] on button "Choose selected" at bounding box center [274, 342] width 76 height 21
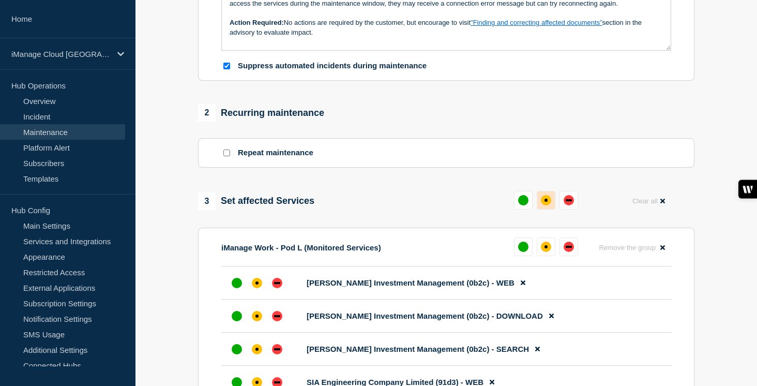
click at [540, 209] on button at bounding box center [546, 200] width 19 height 19
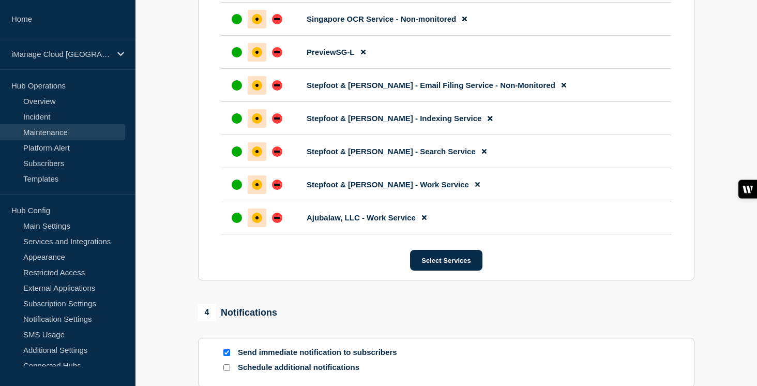
scroll to position [1845, 0]
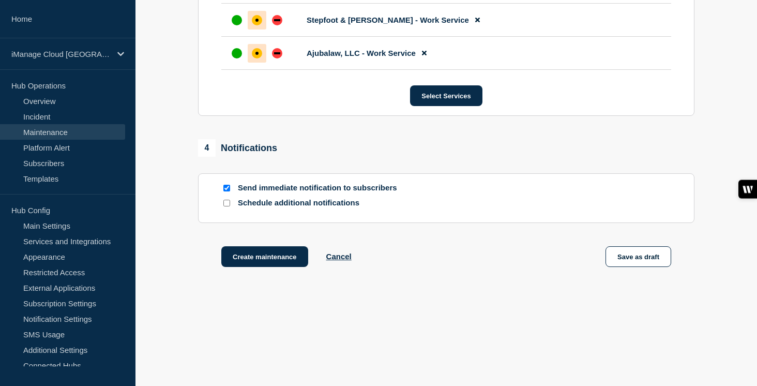
click at [229, 203] on input "Schedule additional notifications" at bounding box center [226, 203] width 7 height 7
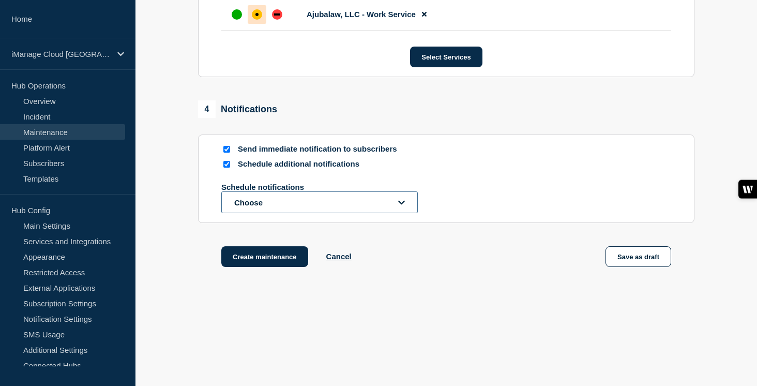
click at [254, 213] on button "Choose" at bounding box center [319, 202] width 197 height 22
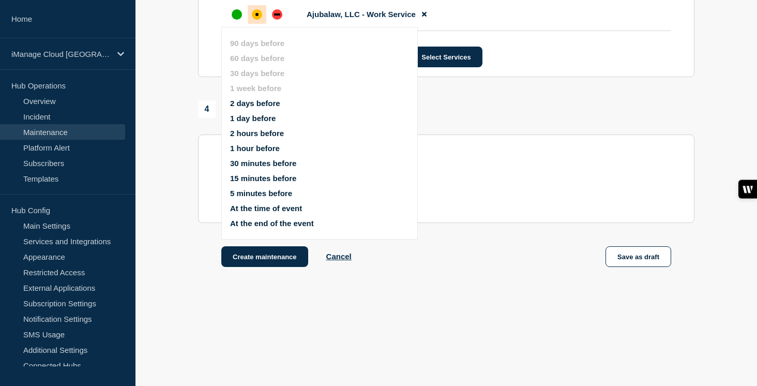
click at [261, 114] on button "1 day before" at bounding box center [253, 118] width 46 height 9
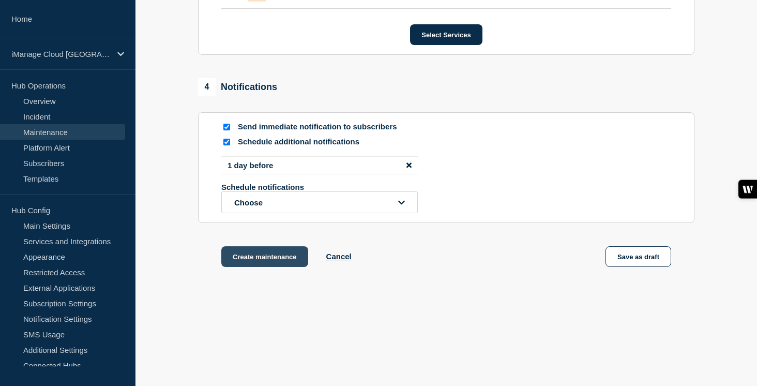
click at [284, 267] on button "Create maintenance" at bounding box center [264, 256] width 87 height 21
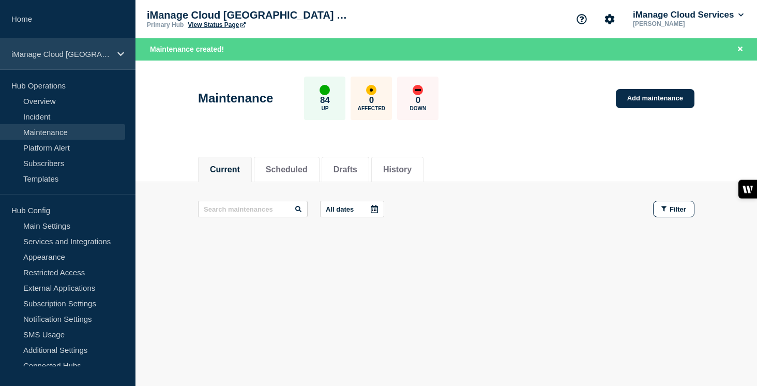
click at [91, 57] on p "iManage Cloud [GEOGRAPHIC_DATA] Data Center" at bounding box center [60, 54] width 99 height 9
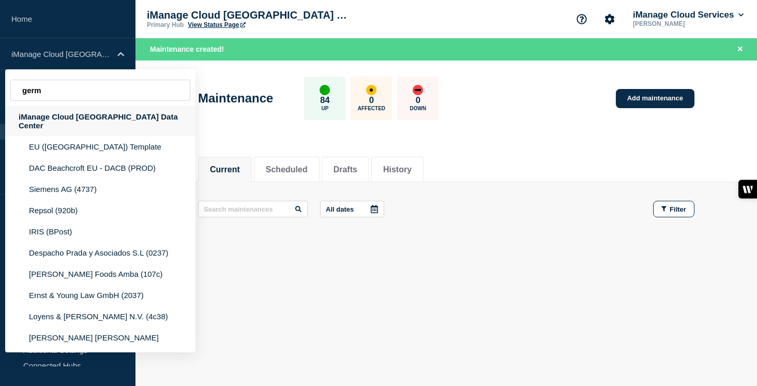
click at [77, 120] on div "iManage Cloud [GEOGRAPHIC_DATA] Data Center" at bounding box center [100, 121] width 190 height 30
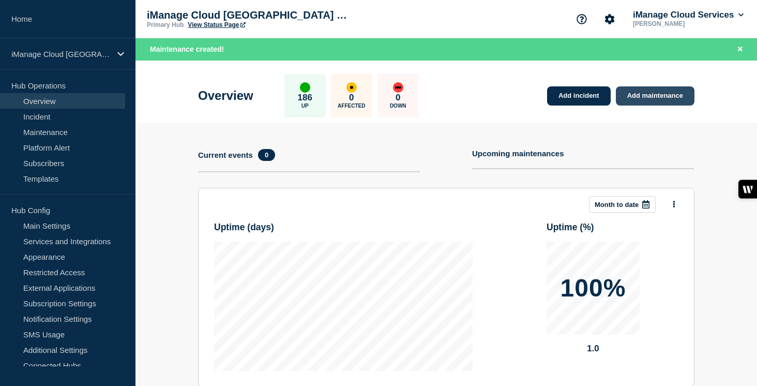
click at [646, 96] on link "Add maintenance" at bounding box center [655, 95] width 79 height 19
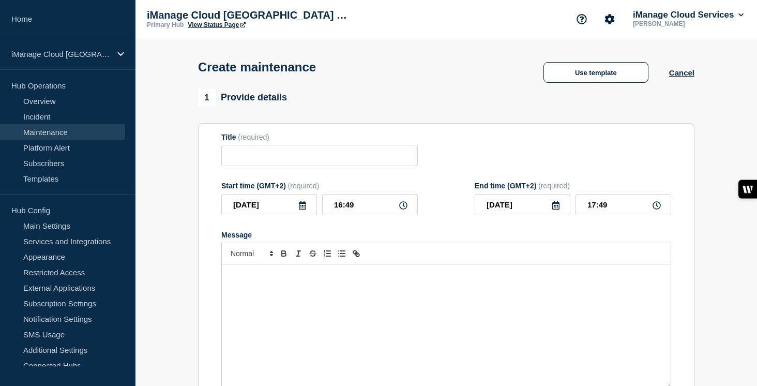
click at [287, 327] on div "Message" at bounding box center [446, 326] width 449 height 124
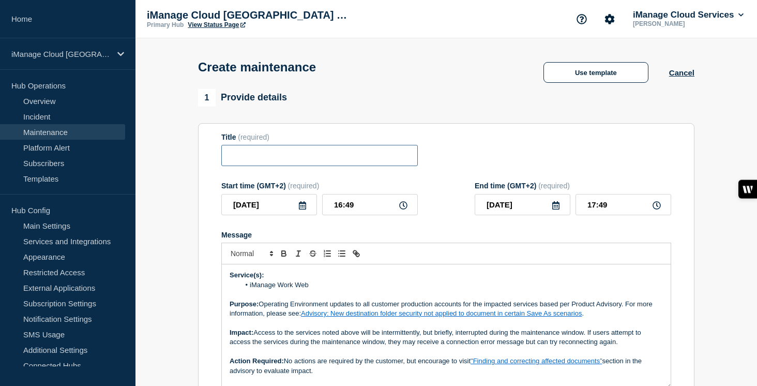
click at [249, 157] on input "Title" at bounding box center [319, 155] width 197 height 21
paste input "Scheduled Maintenance: iManage Work Web Service - [DATE]"
click at [348, 158] on input "Scheduled Maintenance: iManage Work Web Service - [DATE]" at bounding box center [319, 155] width 197 height 21
click at [382, 160] on input "Scheduled Maintenance: iManage Work Web Service - [DATE]" at bounding box center [319, 155] width 197 height 21
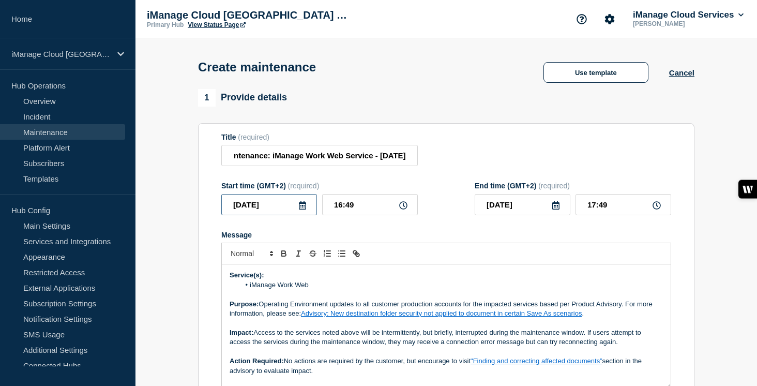
scroll to position [0, 0]
click at [295, 210] on input "[DATE]" at bounding box center [269, 204] width 96 height 21
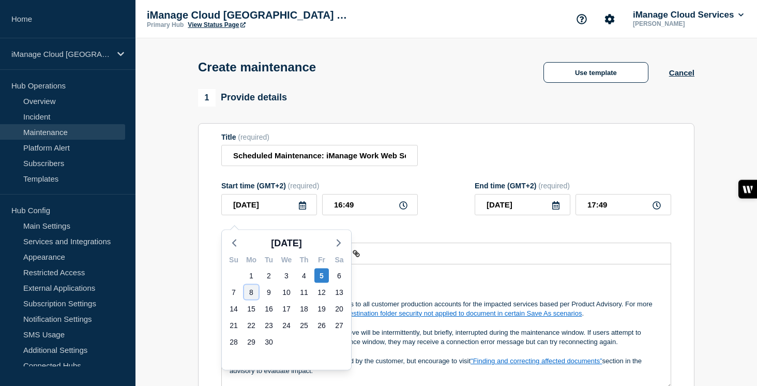
click at [255, 293] on div "8" at bounding box center [251, 292] width 14 height 14
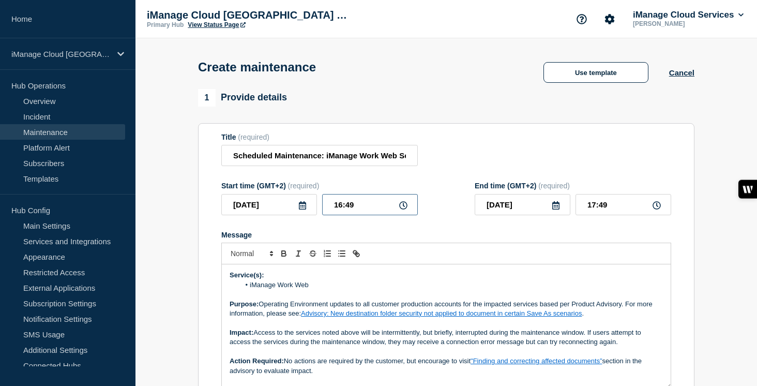
drag, startPoint x: 360, startPoint y: 216, endPoint x: 315, endPoint y: 216, distance: 45.0
click at [315, 215] on div "2025-09-08 16:49" at bounding box center [319, 204] width 197 height 21
drag, startPoint x: 614, startPoint y: 214, endPoint x: 564, endPoint y: 214, distance: 50.2
click at [564, 214] on div "[DATE] 00:00" at bounding box center [573, 204] width 197 height 21
click at [450, 280] on p "Service(s):" at bounding box center [446, 274] width 433 height 9
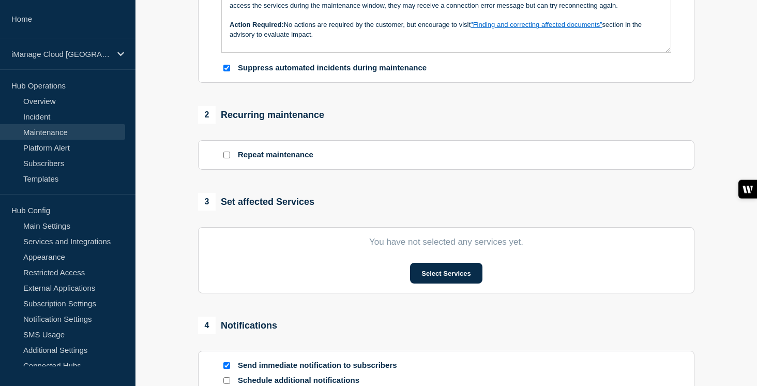
scroll to position [368, 0]
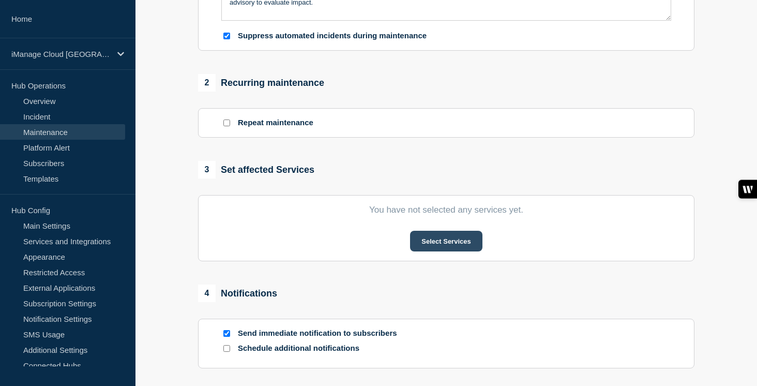
click at [458, 251] on button "Select Services" at bounding box center [446, 241] width 72 height 21
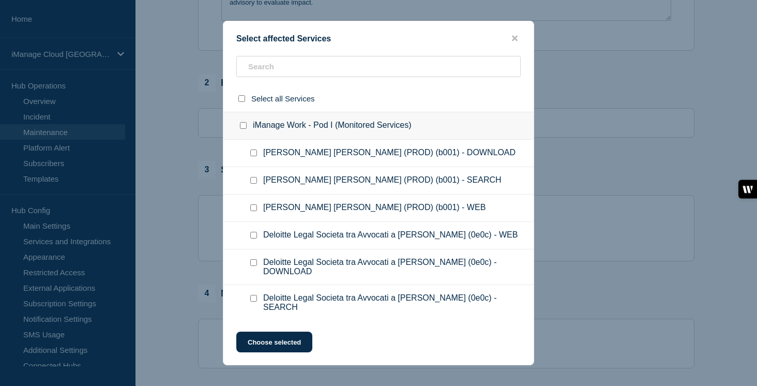
click at [242, 128] on input "iManage Work - Pod I (Monitored Services) checkbox" at bounding box center [243, 125] width 7 height 7
click at [278, 346] on button "Choose selected" at bounding box center [274, 342] width 76 height 21
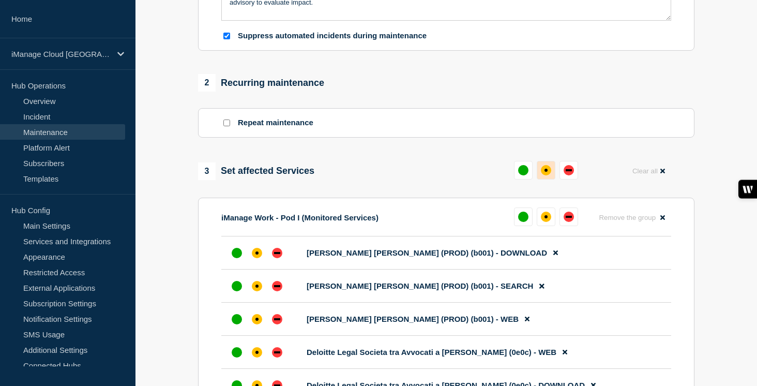
click at [543, 179] on button at bounding box center [546, 170] width 19 height 19
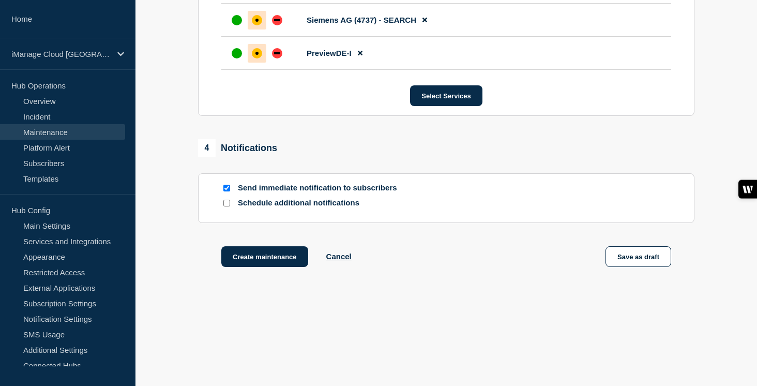
scroll to position [5406, 0]
click at [229, 204] on input "Schedule additional notifications" at bounding box center [226, 203] width 7 height 7
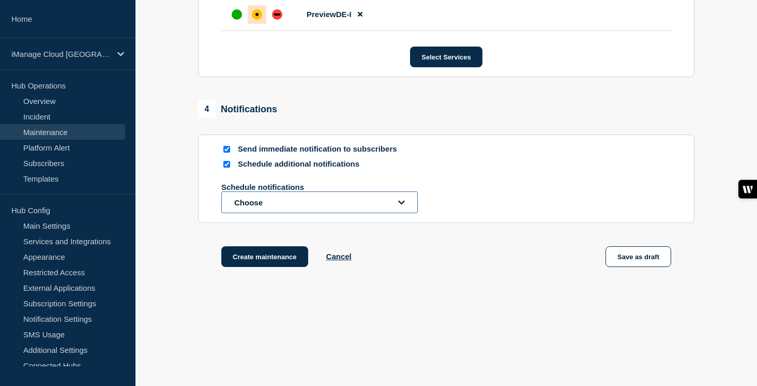
click at [261, 213] on button "Choose" at bounding box center [319, 202] width 197 height 22
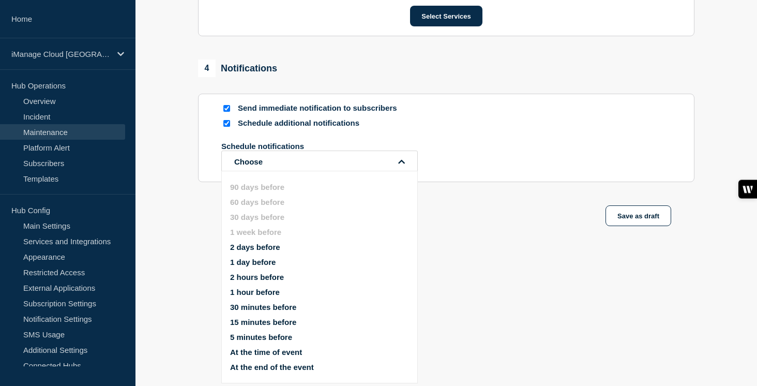
click at [263, 258] on button "1 day before" at bounding box center [253, 262] width 46 height 9
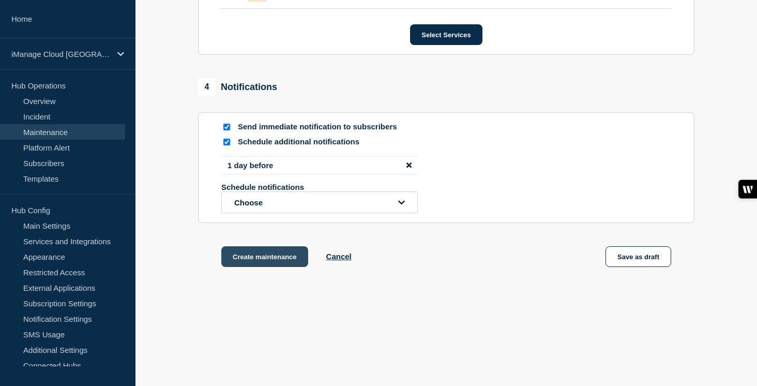
click at [295, 267] on button "Create maintenance" at bounding box center [264, 256] width 87 height 21
